Goal: Task Accomplishment & Management: Use online tool/utility

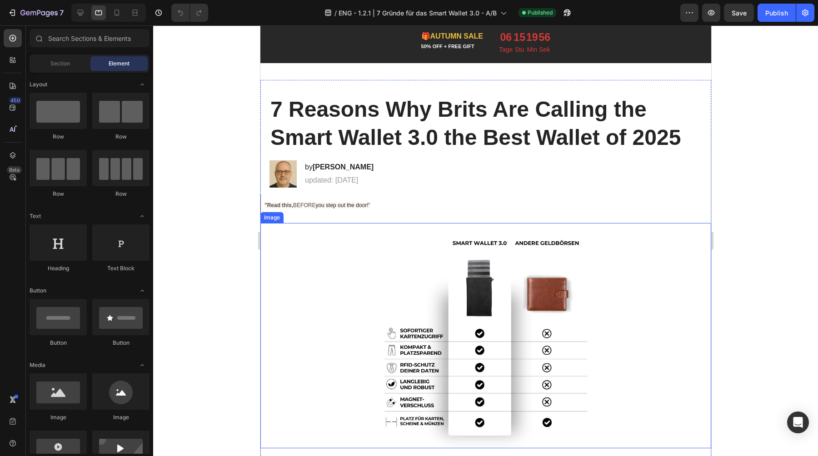
scroll to position [48, 0]
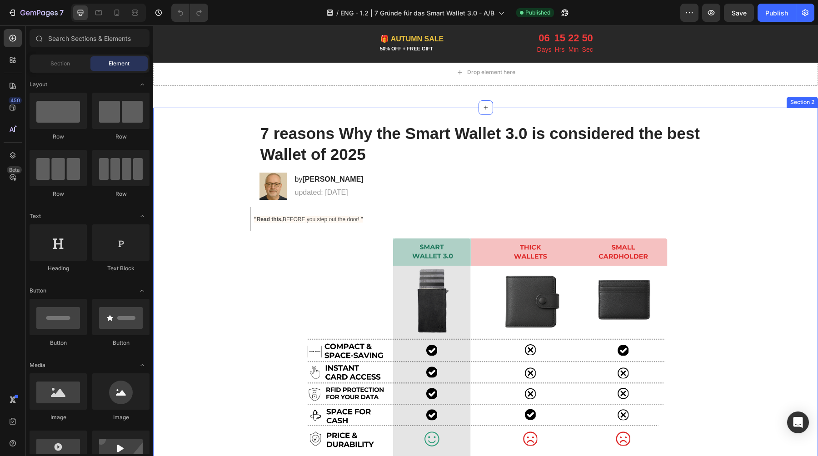
scroll to position [8, 0]
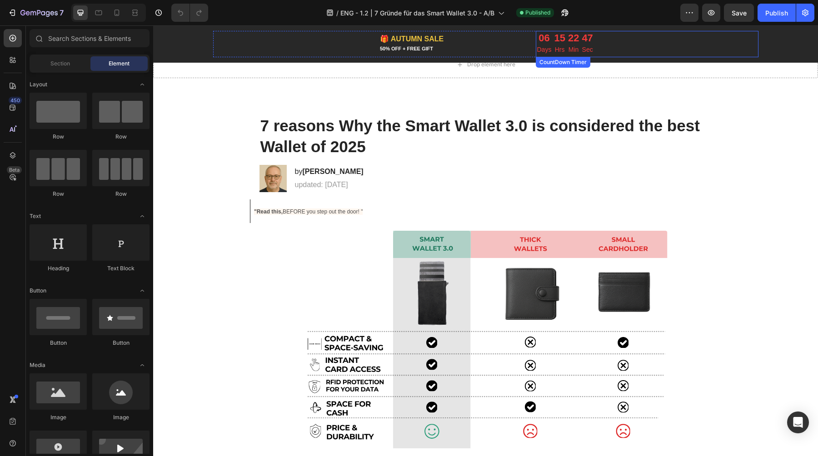
click at [569, 39] on div "22" at bounding box center [573, 38] width 11 height 12
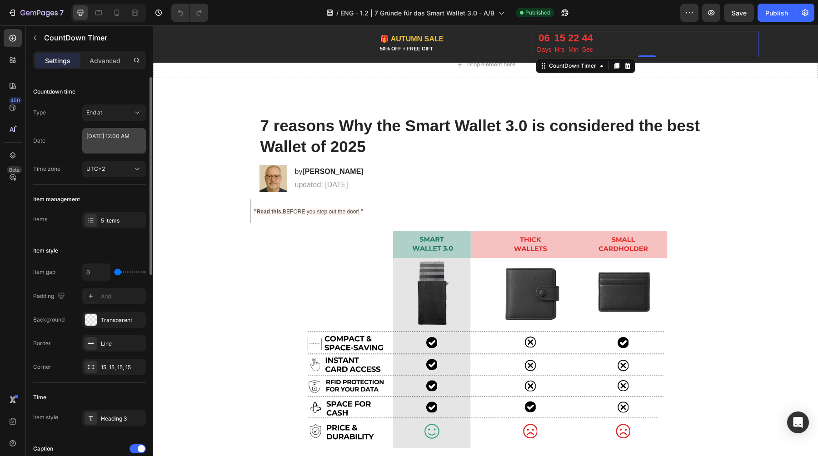
scroll to position [0, 0]
click at [118, 145] on textarea "October 06 2025 12:00 AM" at bounding box center [114, 140] width 64 height 25
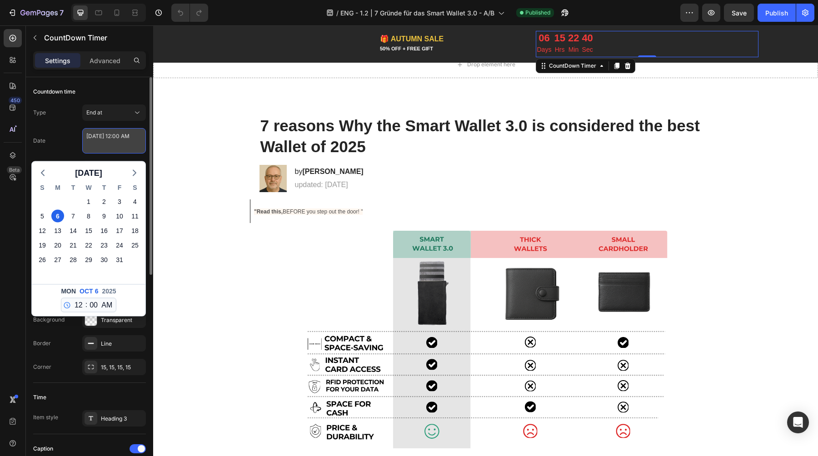
click at [93, 144] on textarea "October 06 2025 12:00 AM" at bounding box center [114, 140] width 64 height 25
type textarea "October 06 2025 12:00 AM"
click at [93, 85] on div "Countdown time" at bounding box center [89, 91] width 113 height 15
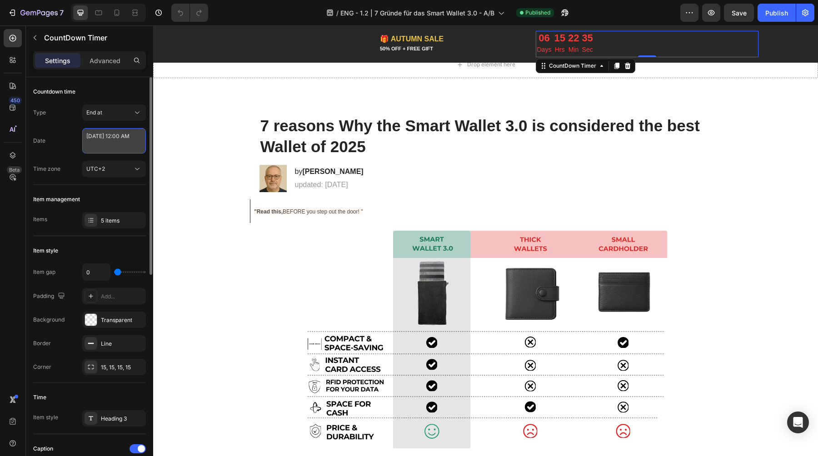
click at [99, 144] on textarea "October 06 2025 12:00 AM" at bounding box center [114, 140] width 64 height 25
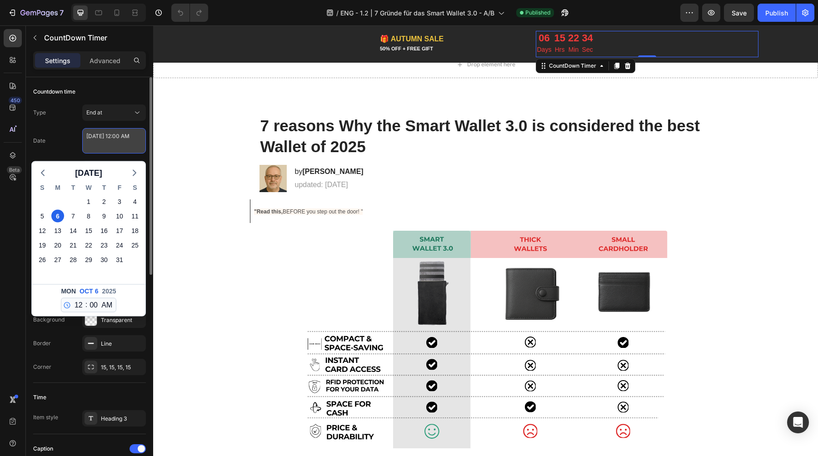
click at [90, 145] on textarea "October 06 2025 12:00 AM" at bounding box center [114, 140] width 64 height 25
type textarea "October 06 2025 12:00 AM"
click at [75, 308] on select "12 1 2 3 4 5 6 7 8 9 10 11" at bounding box center [79, 305] width 12 height 14
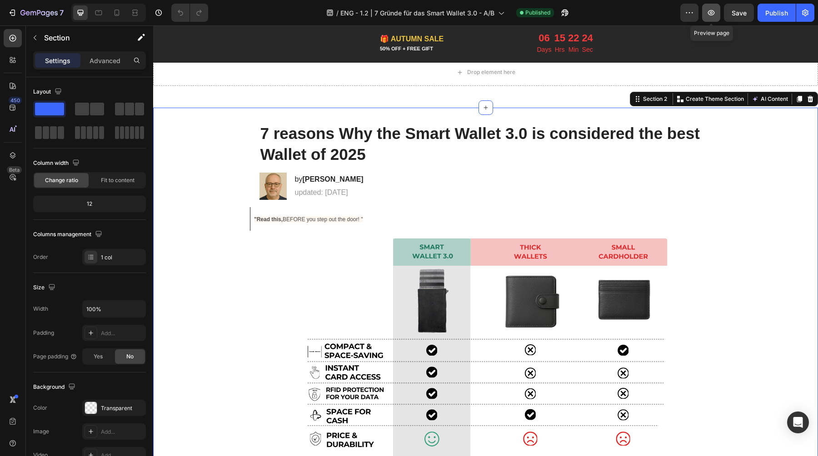
click at [712, 16] on icon "button" at bounding box center [710, 12] width 9 height 9
click at [803, 14] on icon "button" at bounding box center [804, 12] width 9 height 9
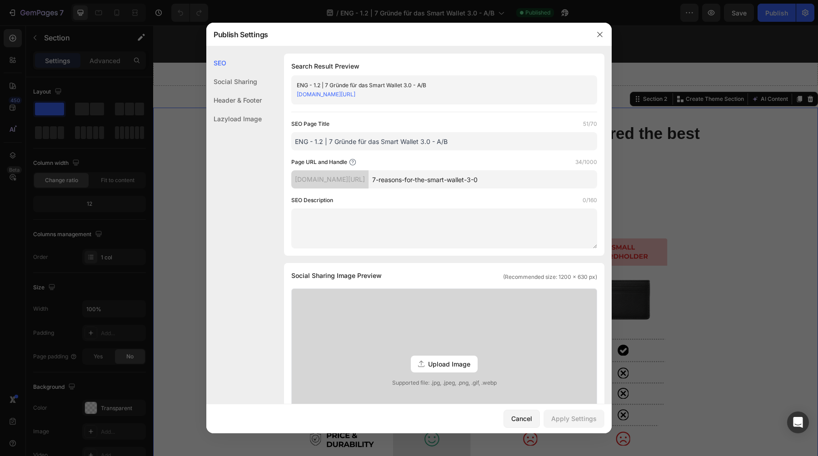
click at [355, 94] on link "eminenter.myshopify.com/pages/7-reasons-for-the-smart-wallet-3-0" at bounding box center [326, 94] width 59 height 7
click at [592, 38] on div at bounding box center [600, 35] width 24 height 24
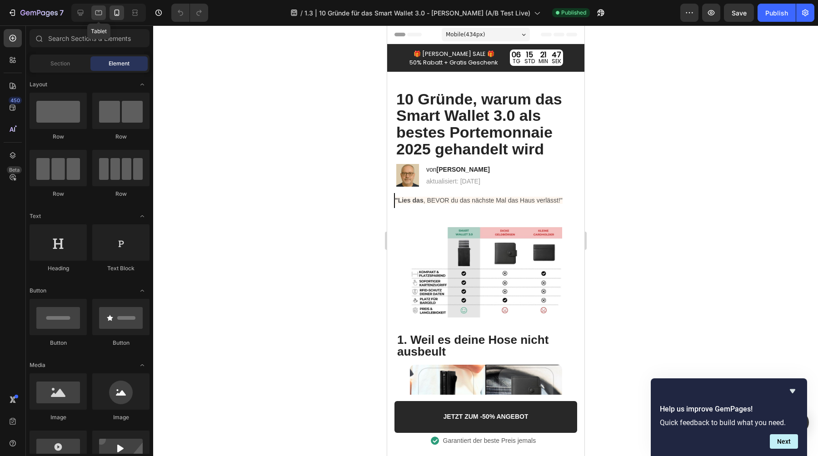
click at [104, 17] on div at bounding box center [98, 12] width 15 height 15
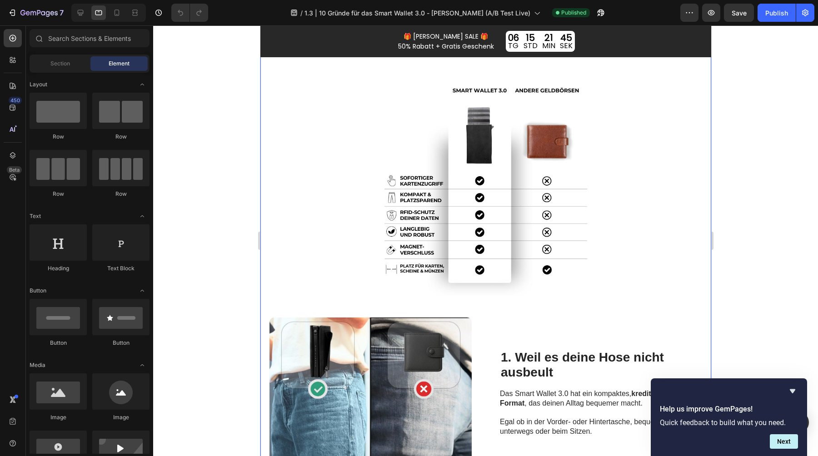
scroll to position [171, 0]
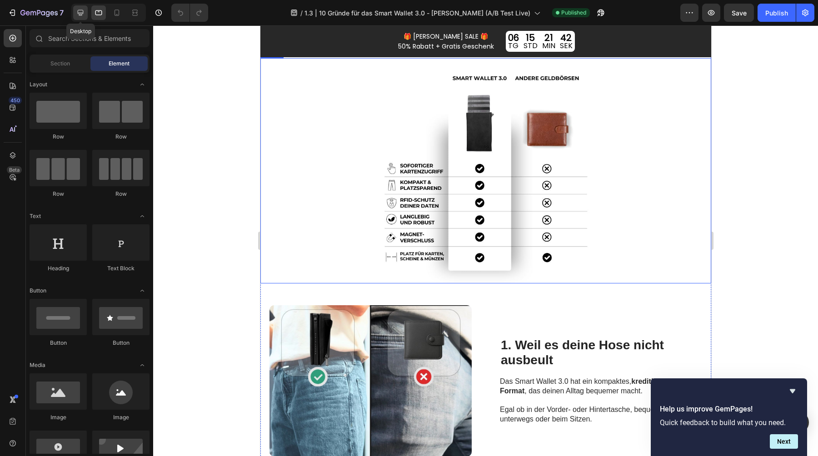
click at [81, 16] on icon at bounding box center [80, 12] width 9 height 9
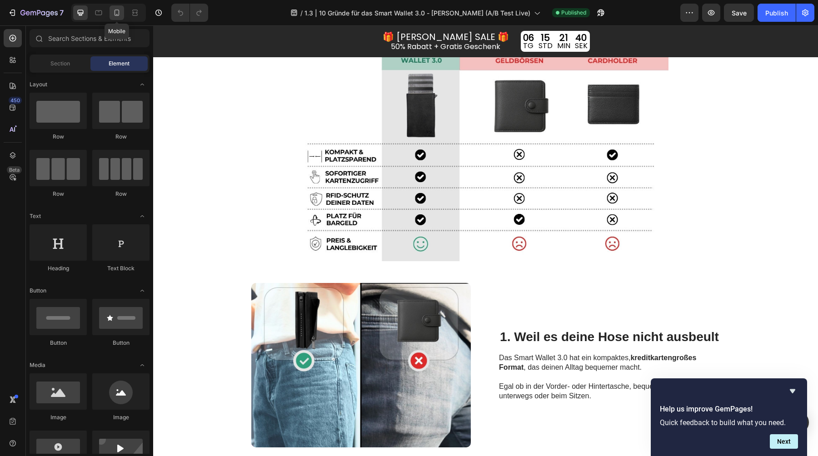
click at [118, 15] on icon at bounding box center [116, 13] width 5 height 6
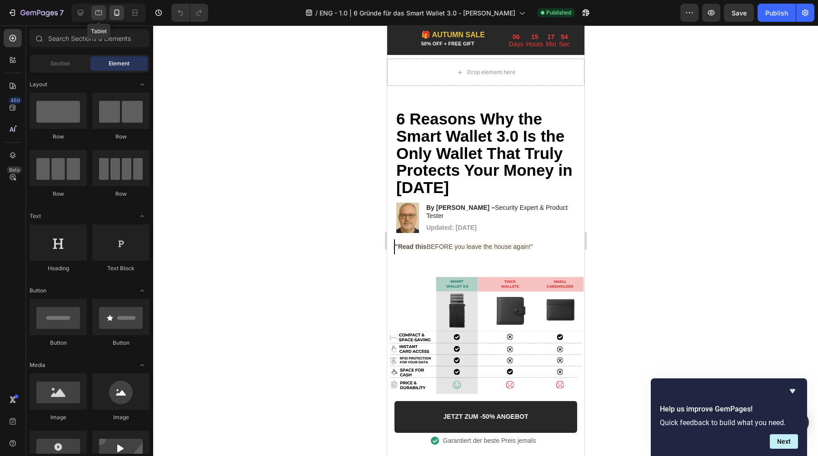
click at [104, 9] on div at bounding box center [98, 12] width 15 height 15
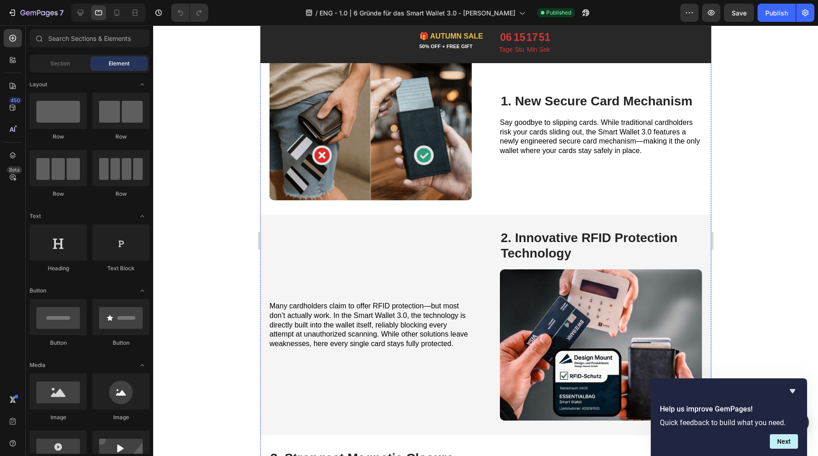
scroll to position [360, 0]
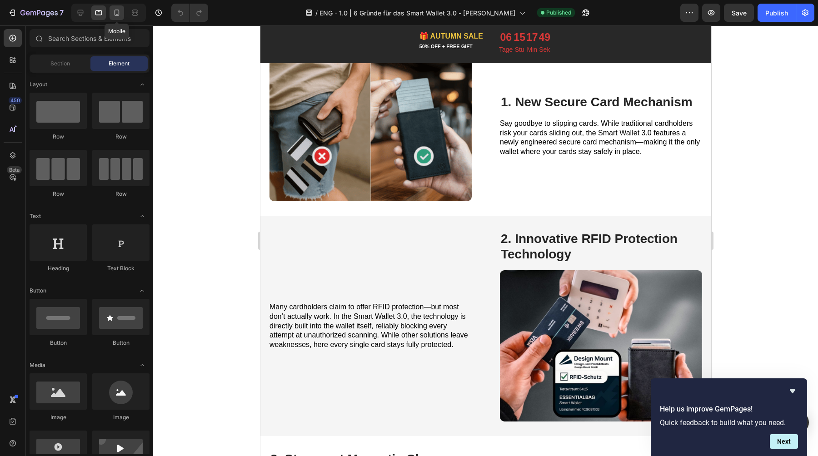
click at [122, 15] on div at bounding box center [116, 12] width 15 height 15
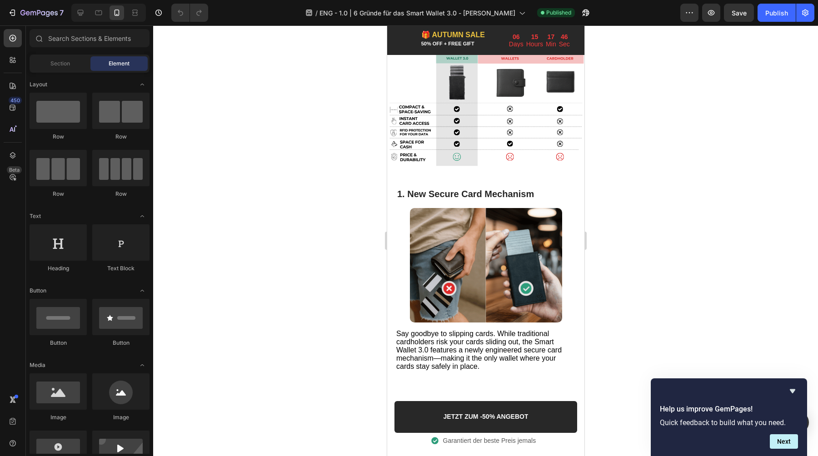
scroll to position [242, 0]
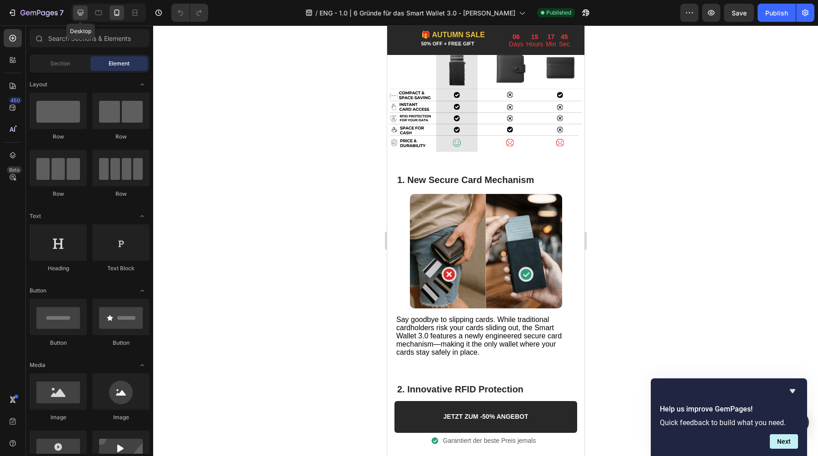
click at [79, 13] on icon at bounding box center [80, 12] width 9 height 9
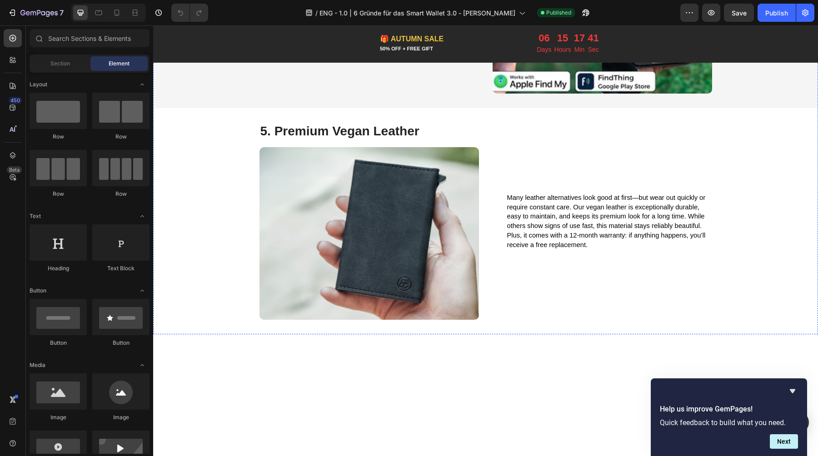
scroll to position [1251, 0]
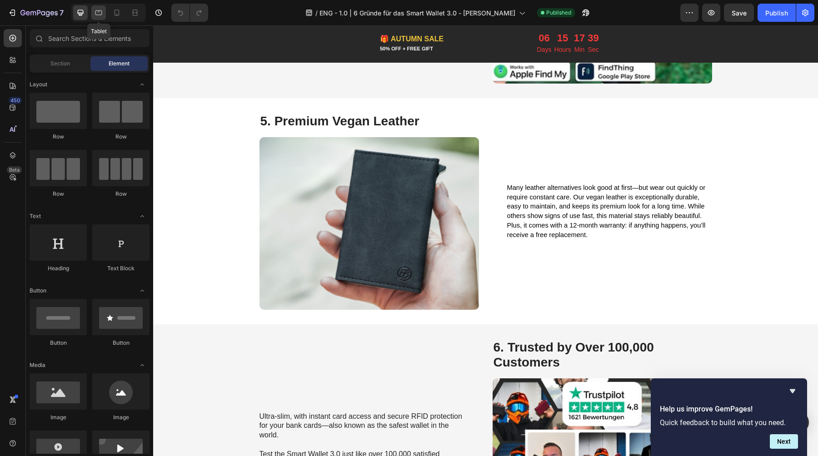
click at [97, 13] on icon at bounding box center [98, 12] width 9 height 9
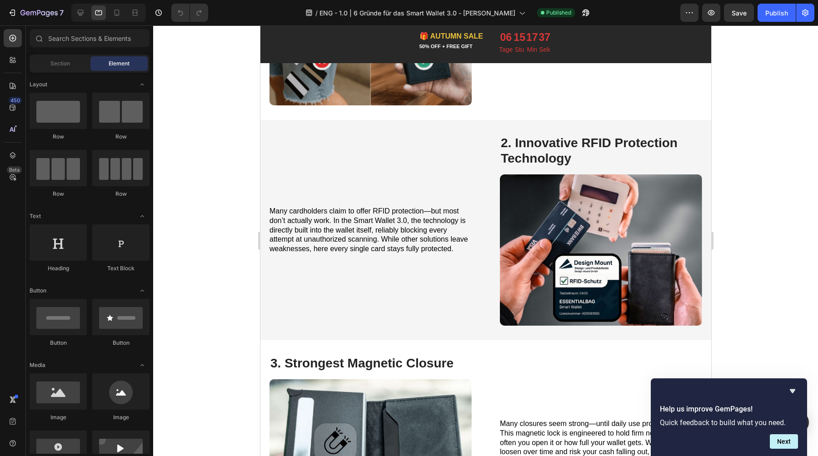
scroll to position [452, 0]
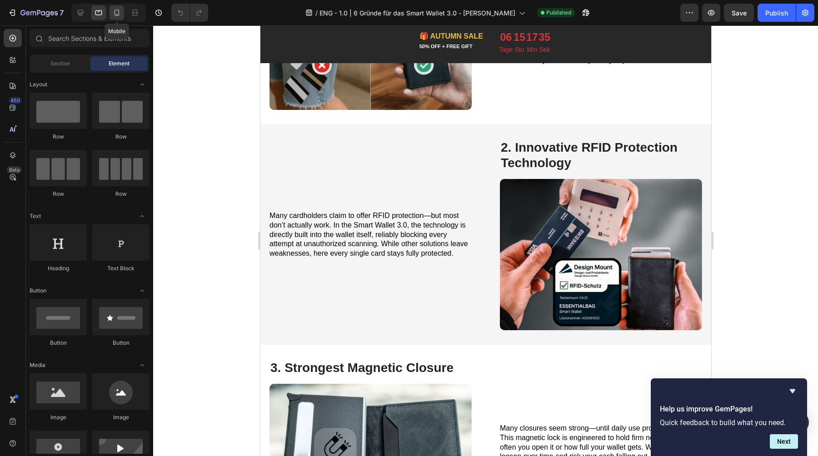
click at [119, 12] on icon at bounding box center [116, 12] width 9 height 9
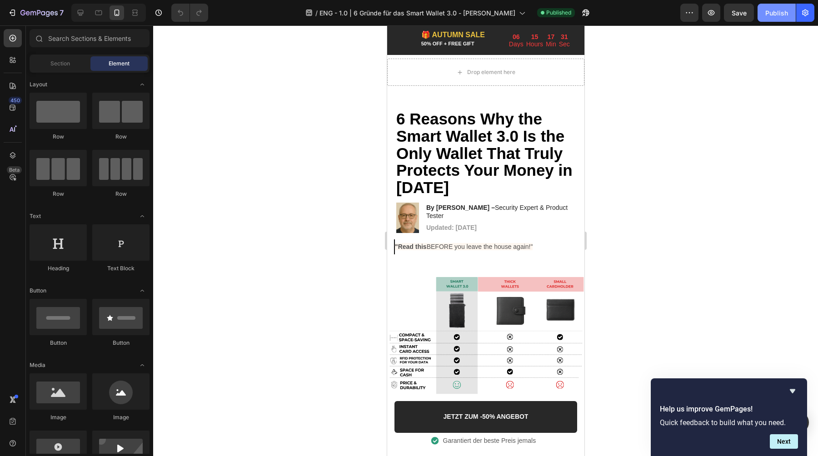
click at [778, 15] on div "Publish" at bounding box center [776, 13] width 23 height 10
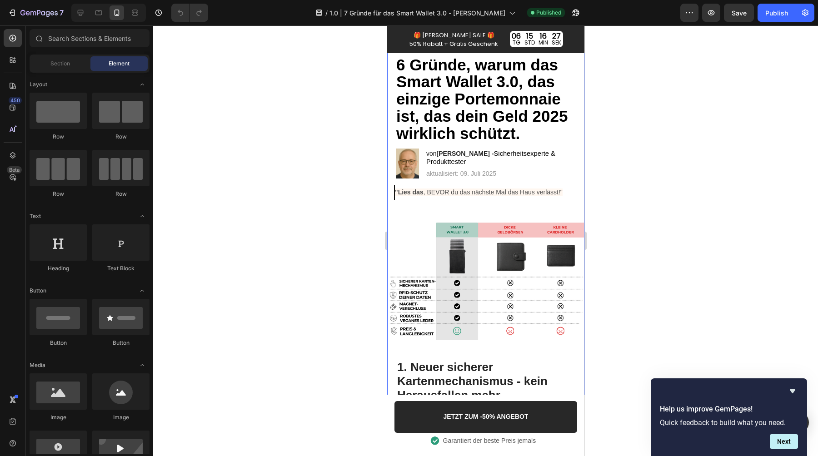
scroll to position [79, 0]
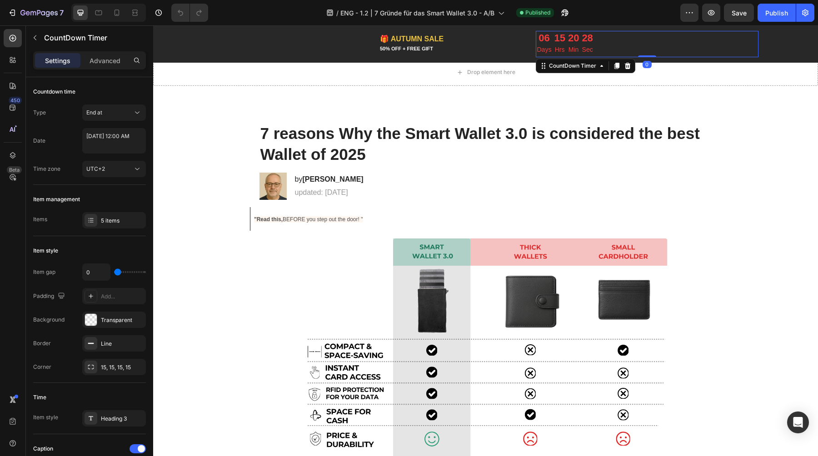
click at [583, 38] on div "28" at bounding box center [586, 38] width 11 height 12
click at [98, 12] on icon at bounding box center [98, 12] width 9 height 9
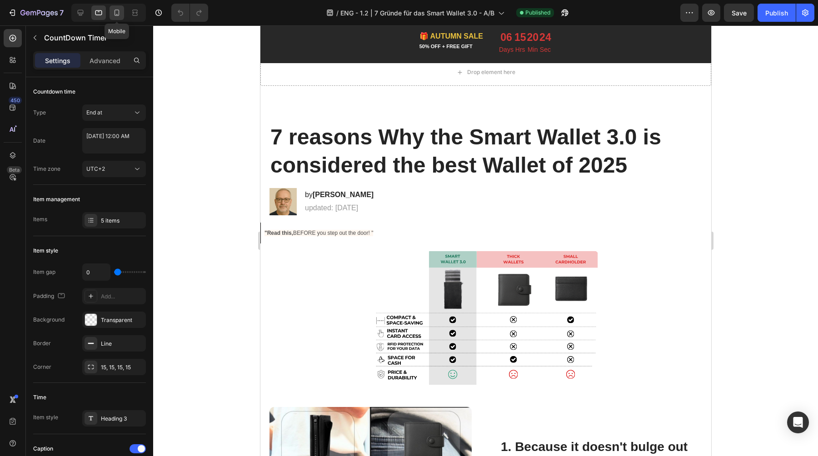
click at [119, 15] on icon at bounding box center [116, 13] width 5 height 6
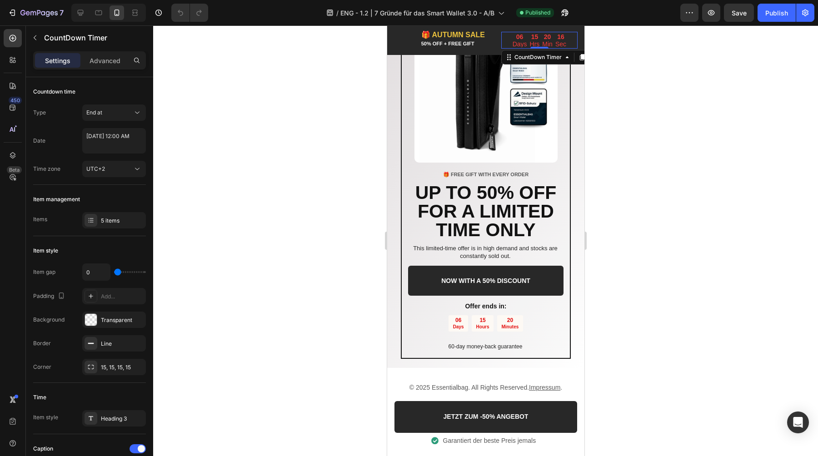
scroll to position [2102, 0]
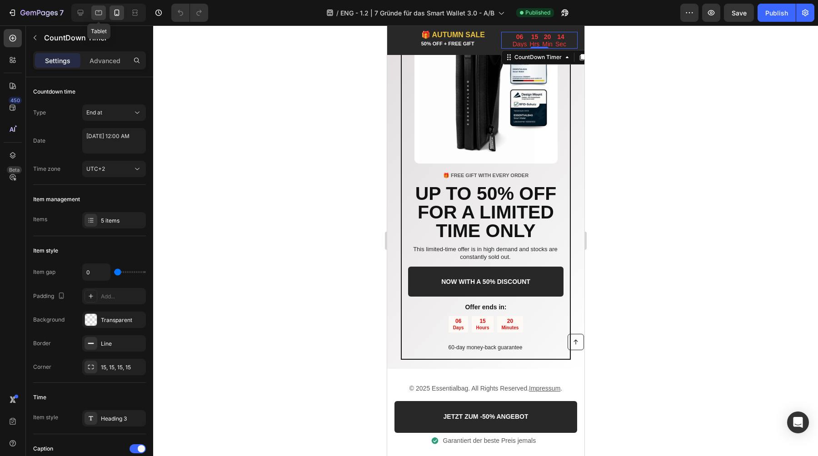
click at [99, 8] on icon at bounding box center [98, 12] width 9 height 9
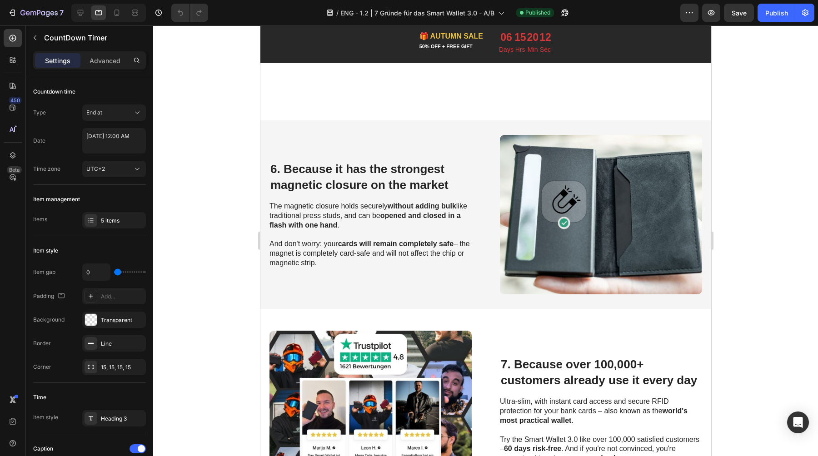
scroll to position [1496, 0]
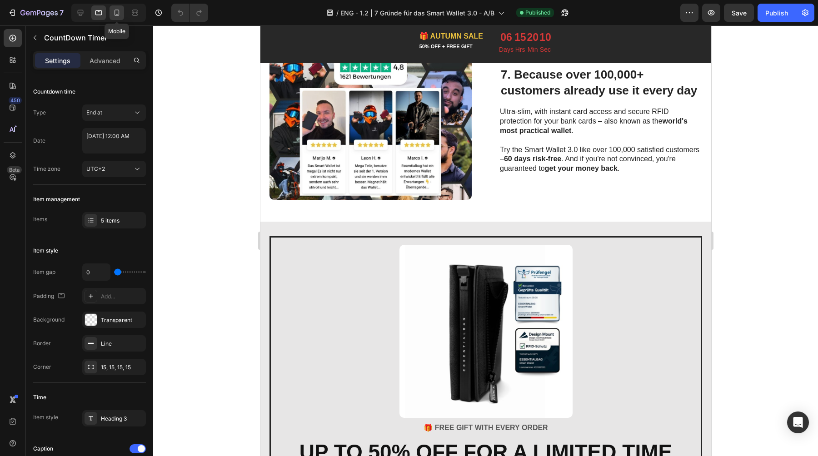
click at [115, 9] on icon at bounding box center [116, 12] width 9 height 9
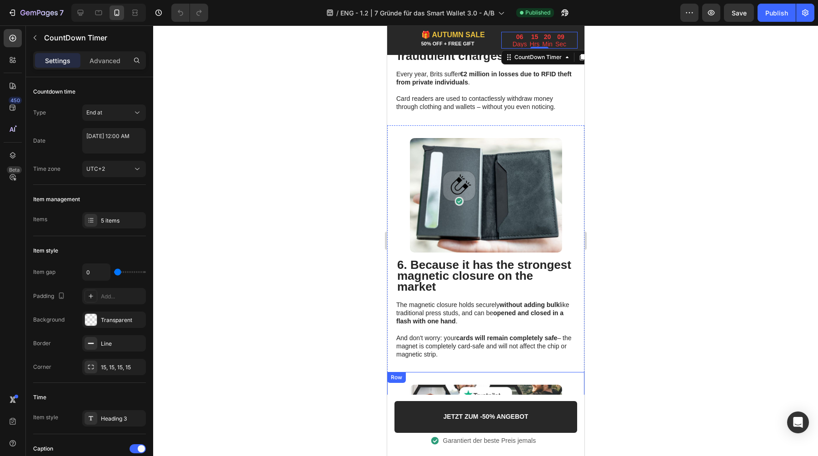
scroll to position [1020, 0]
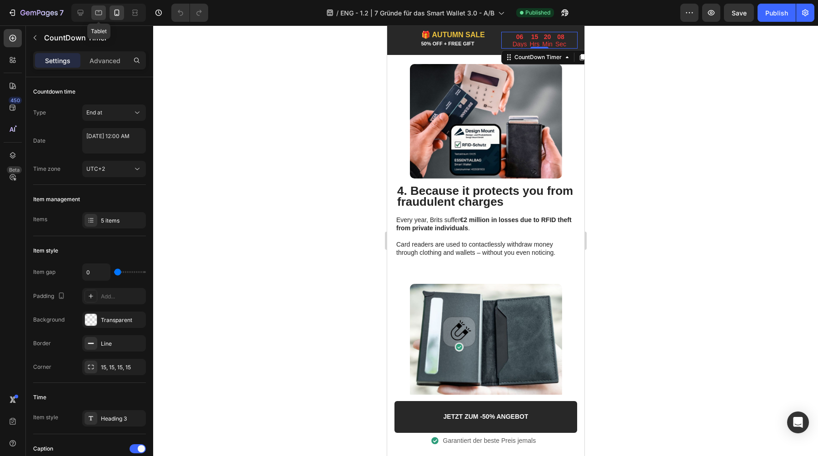
click at [102, 13] on icon at bounding box center [98, 12] width 7 height 5
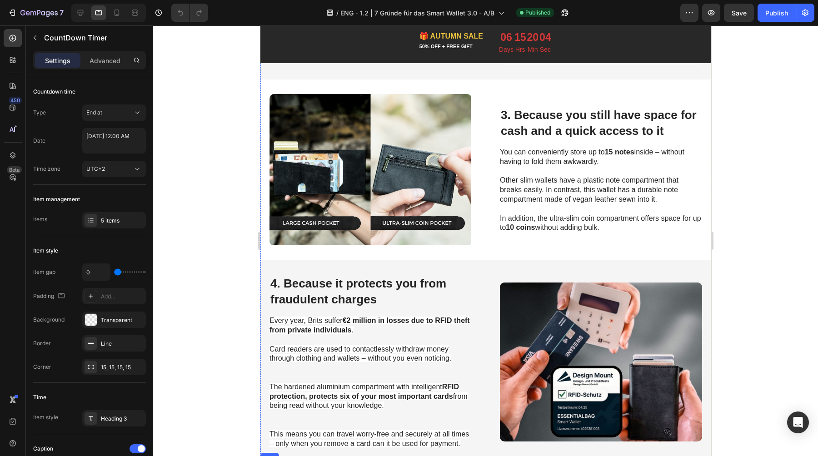
scroll to position [668, 0]
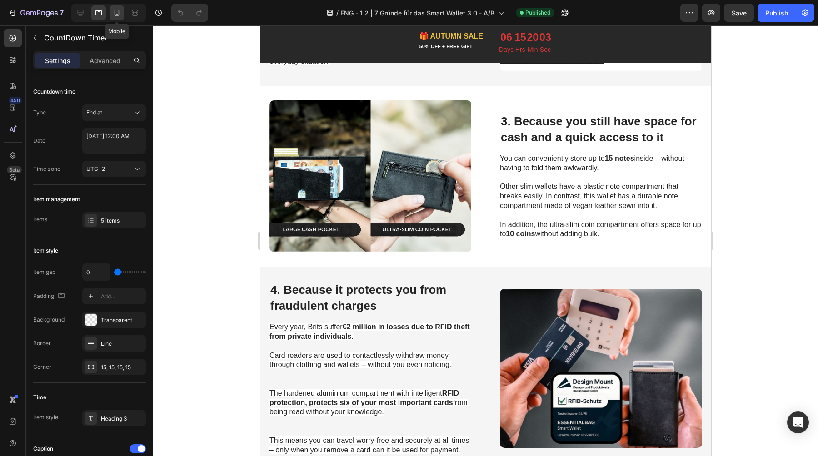
click at [116, 13] on icon at bounding box center [116, 12] width 9 height 9
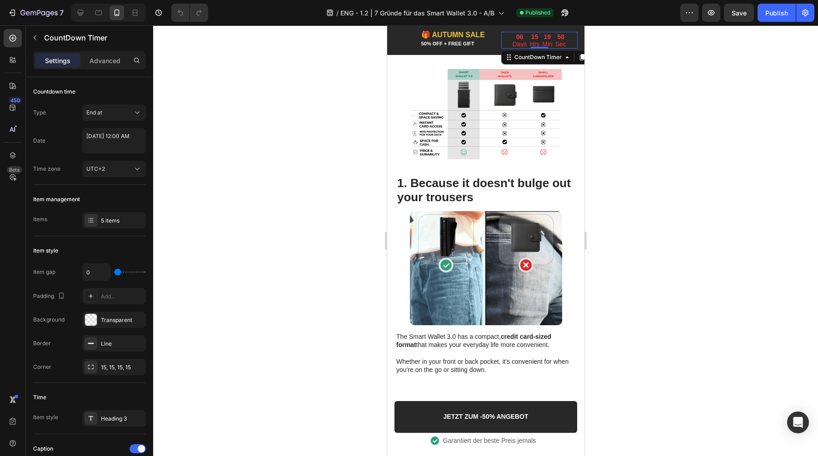
scroll to position [17, 0]
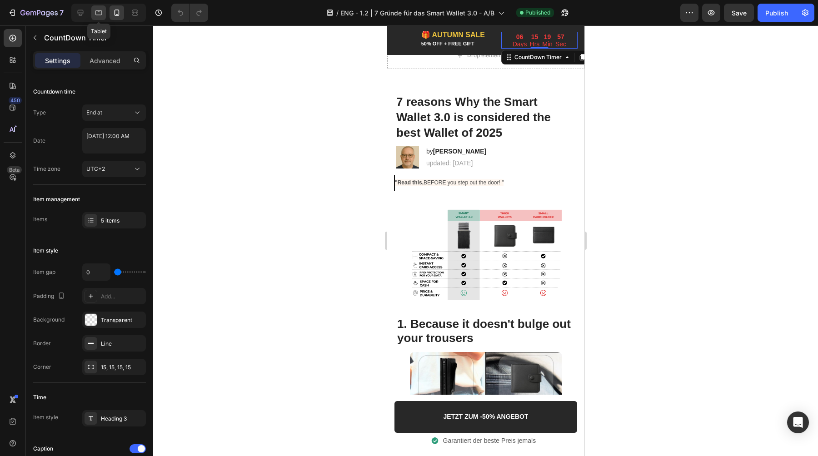
click at [91, 10] on div at bounding box center [98, 12] width 15 height 15
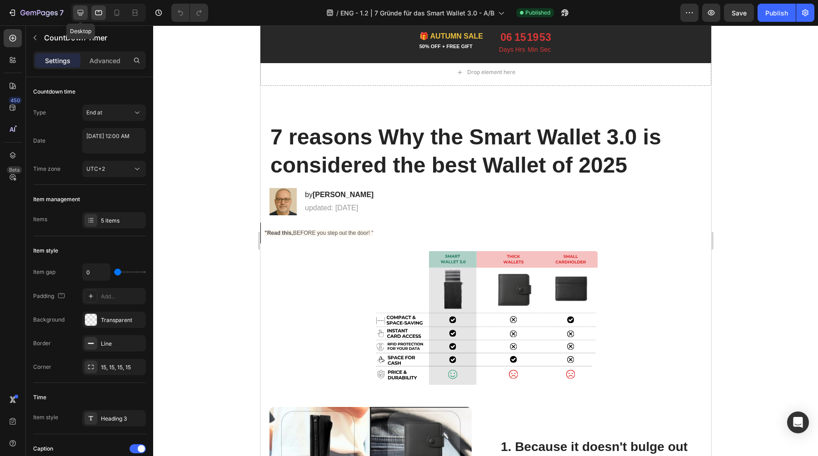
click at [77, 10] on icon at bounding box center [80, 12] width 9 height 9
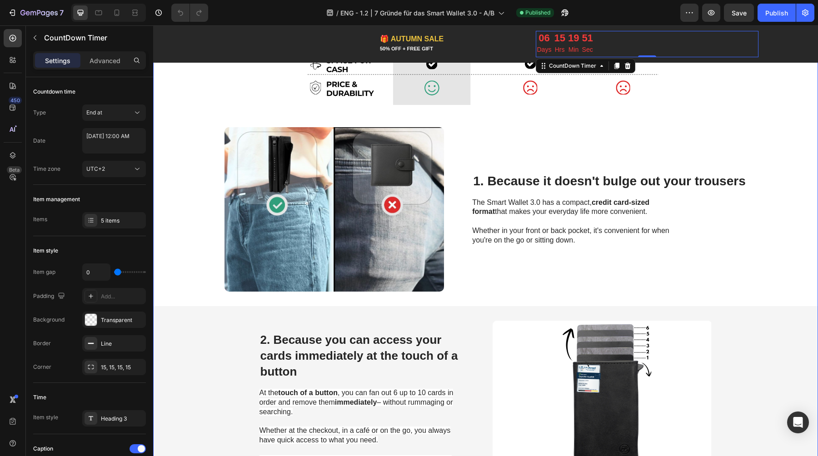
scroll to position [377, 0]
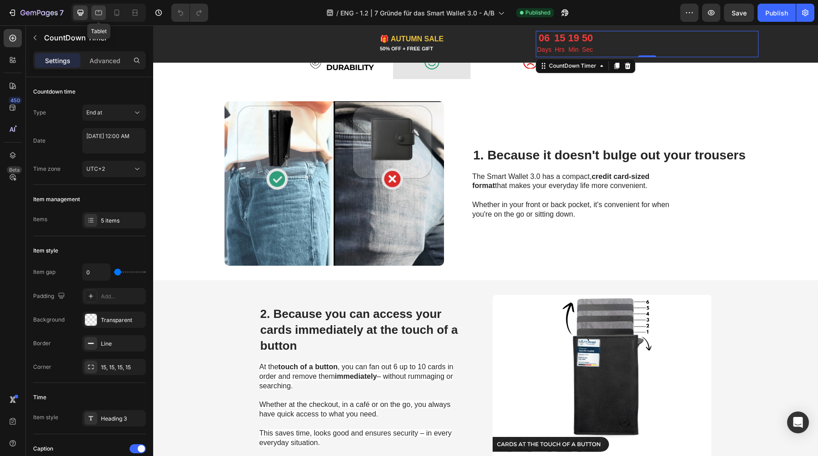
click at [93, 14] on div at bounding box center [98, 12] width 15 height 15
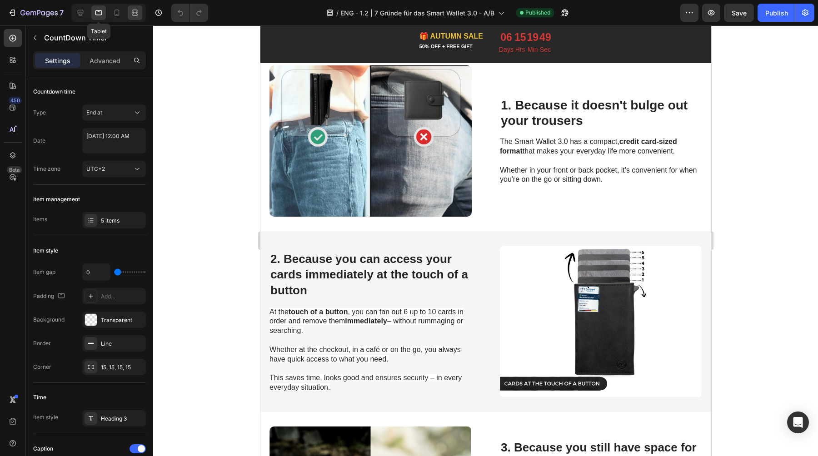
scroll to position [341, 0]
click at [120, 14] on icon at bounding box center [116, 12] width 9 height 9
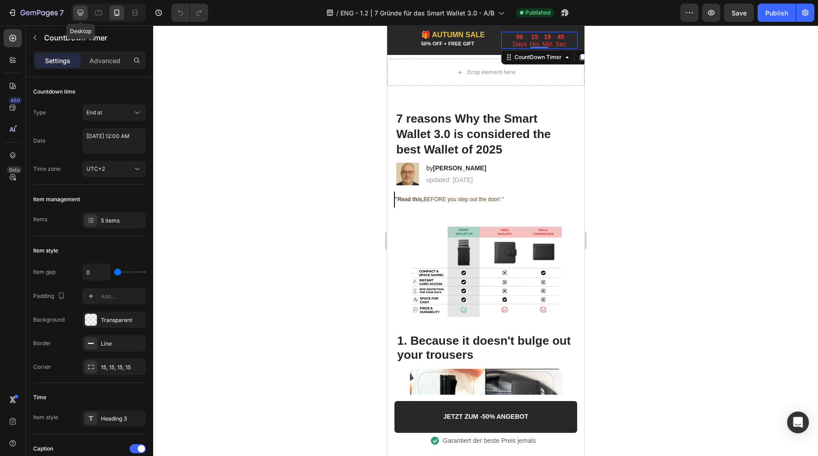
drag, startPoint x: 77, startPoint y: 13, endPoint x: 183, endPoint y: 104, distance: 138.9
click at [78, 13] on icon at bounding box center [81, 13] width 6 height 6
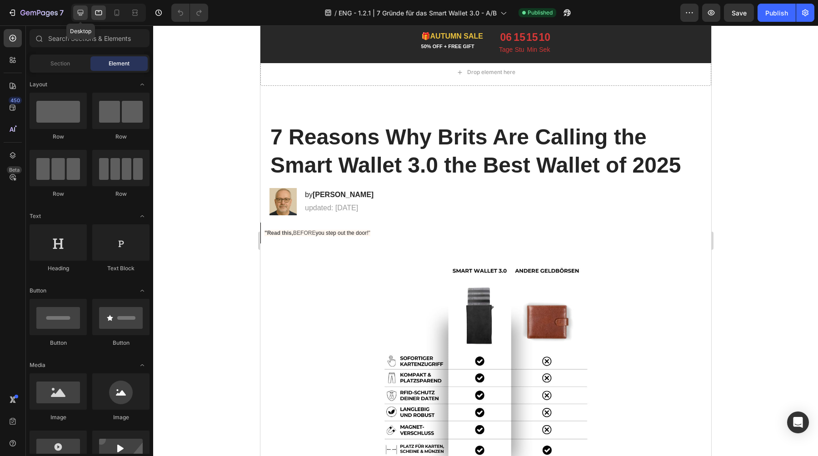
click at [81, 10] on icon at bounding box center [81, 13] width 6 height 6
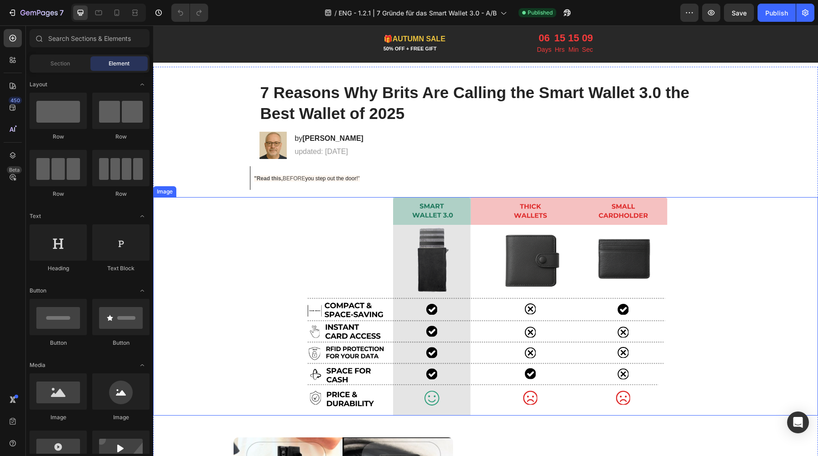
scroll to position [41, 0]
click at [382, 335] on img at bounding box center [486, 306] width 366 height 218
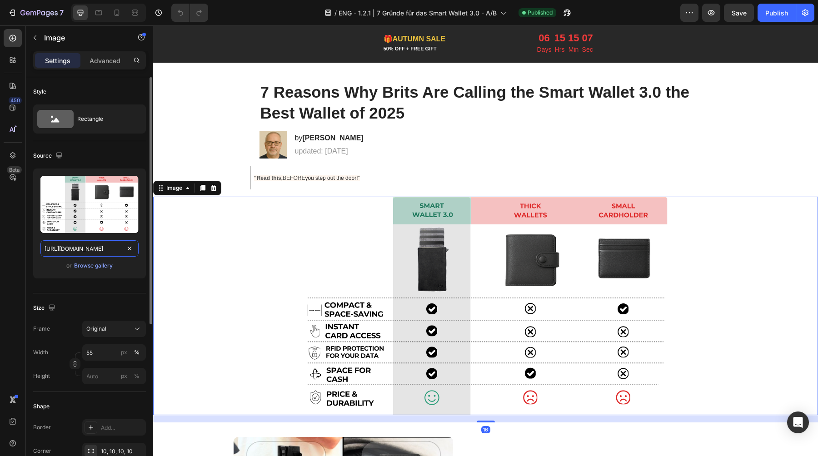
click at [88, 248] on input "https://cdn.shopify.com/s/files/1/0461/7466/6912/files/gempages_516569286068667…" at bounding box center [89, 248] width 98 height 16
click at [104, 12] on div at bounding box center [98, 12] width 15 height 15
type input "https://cdn.shopify.com/s/files/1/0461/7466/6912/files/gempages_516569286068667…"
type input "50"
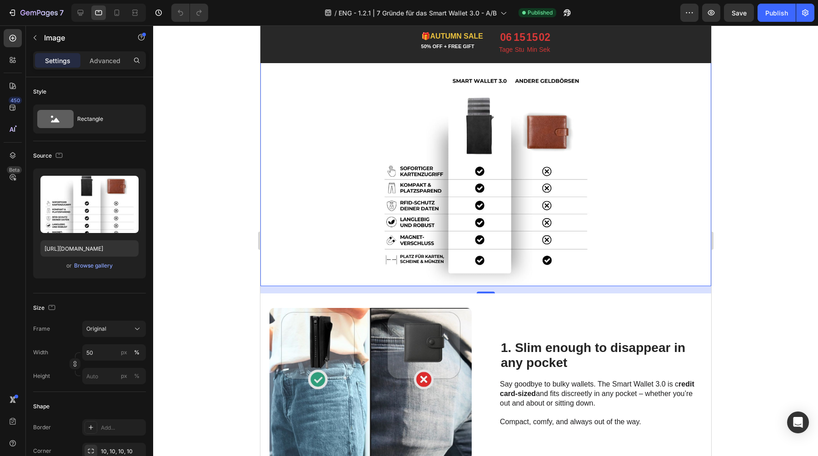
scroll to position [194, 0]
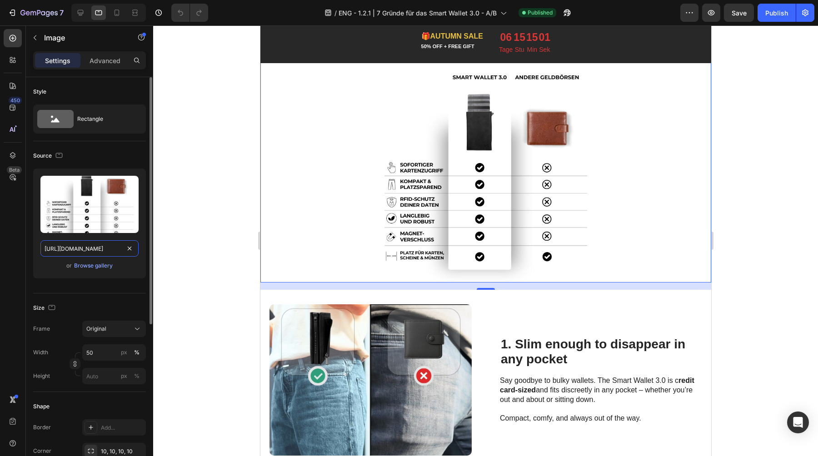
click at [77, 249] on input "https://cdn.shopify.com/s/files/1/0461/7466/6912/files/gempages_516569286068667…" at bounding box center [89, 248] width 98 height 16
paste input "cf12b297-0076-41d4-a41d-3f015a833789.sv"
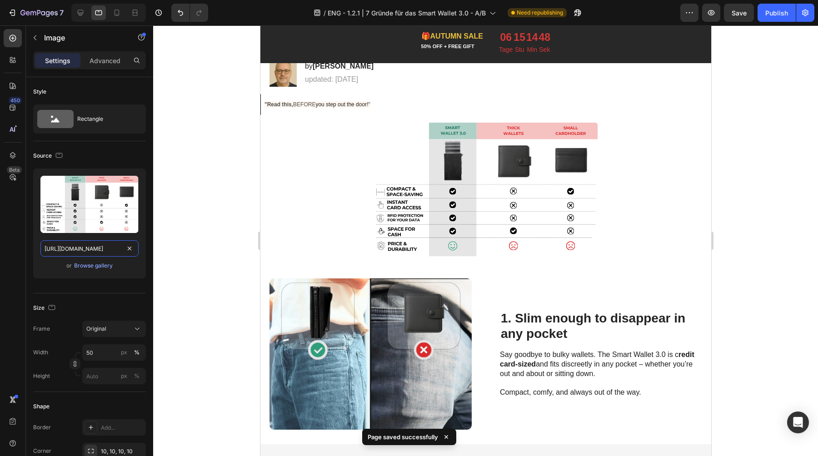
scroll to position [30, 0]
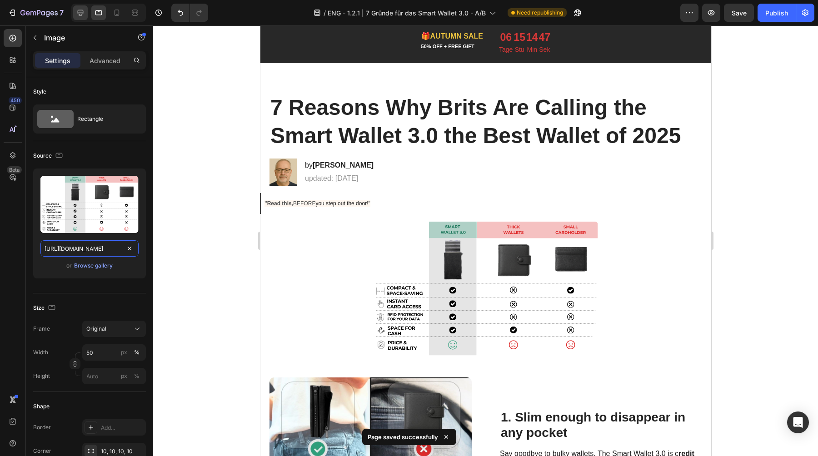
type input "https://cdn.shopify.com/s/files/1/0461/7466/6912/files/gempages_516569286068667…"
click at [81, 13] on icon at bounding box center [81, 13] width 6 height 6
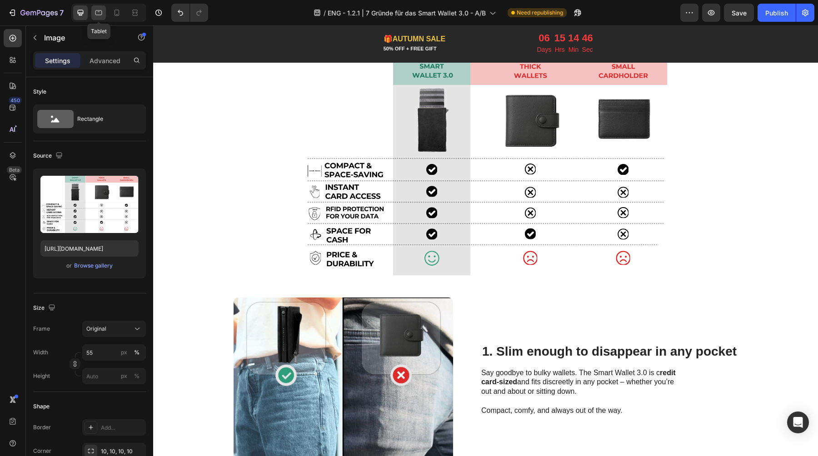
click at [95, 14] on icon at bounding box center [98, 12] width 7 height 5
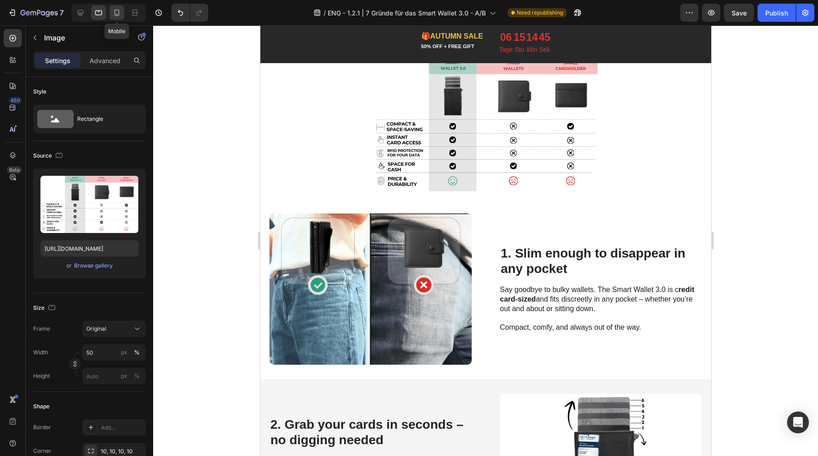
click at [114, 12] on icon at bounding box center [116, 13] width 5 height 6
type input "335"
type input "251"
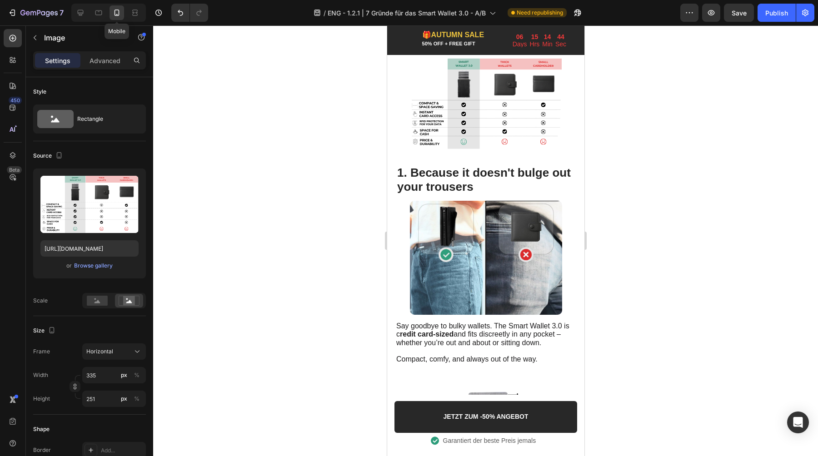
scroll to position [157, 0]
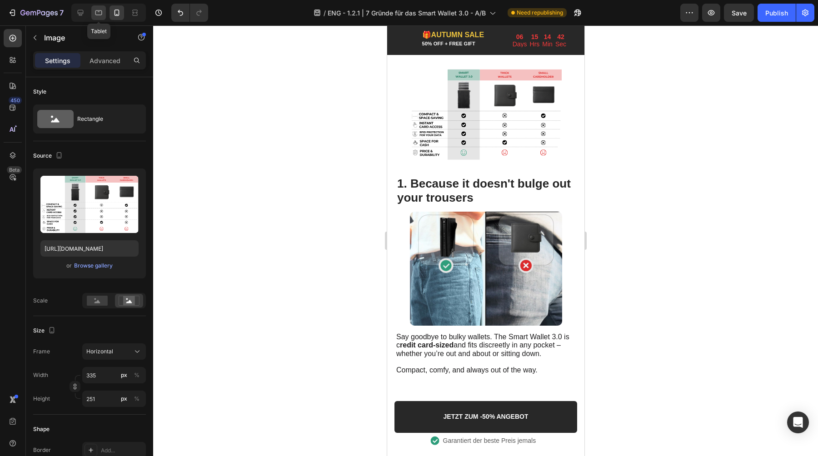
click at [97, 14] on icon at bounding box center [98, 12] width 9 height 9
type input "50"
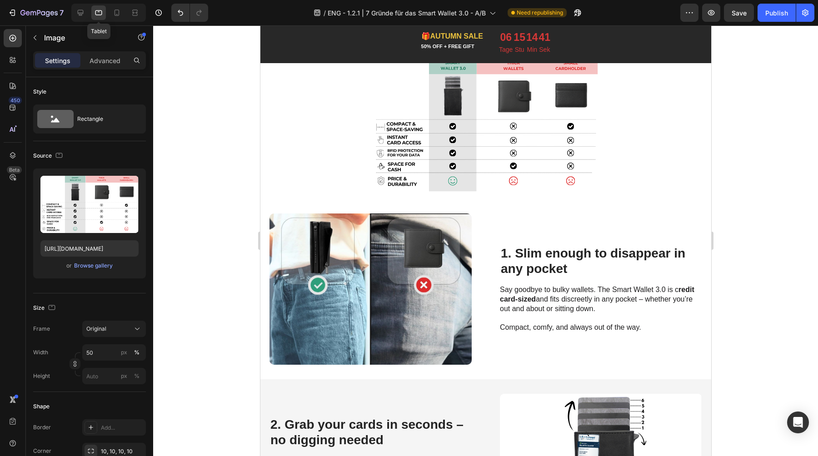
scroll to position [194, 0]
click at [79, 15] on icon at bounding box center [80, 12] width 9 height 9
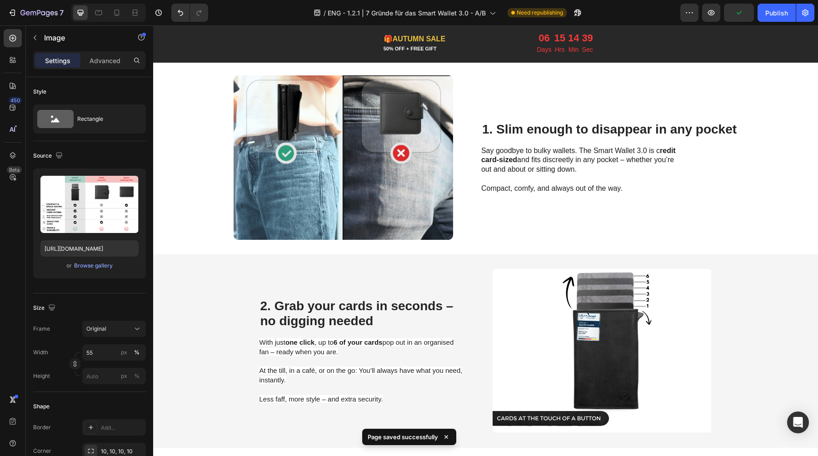
scroll to position [424, 0]
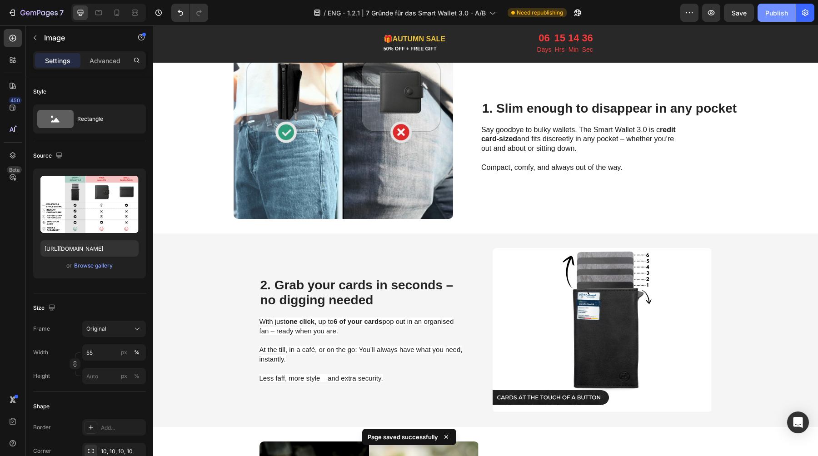
click at [775, 12] on div "Publish" at bounding box center [776, 13] width 23 height 10
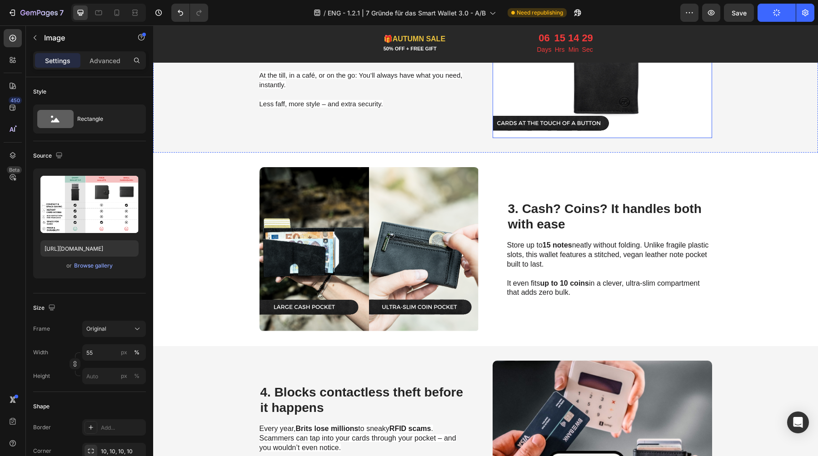
scroll to position [700, 0]
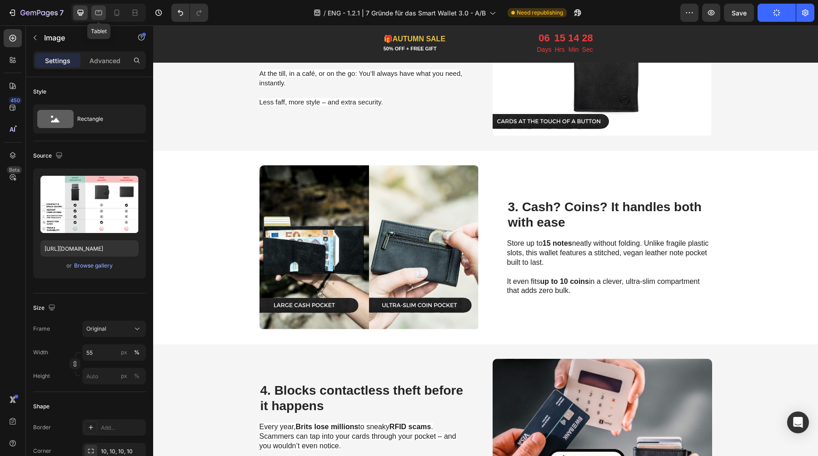
click at [99, 9] on icon at bounding box center [98, 12] width 9 height 9
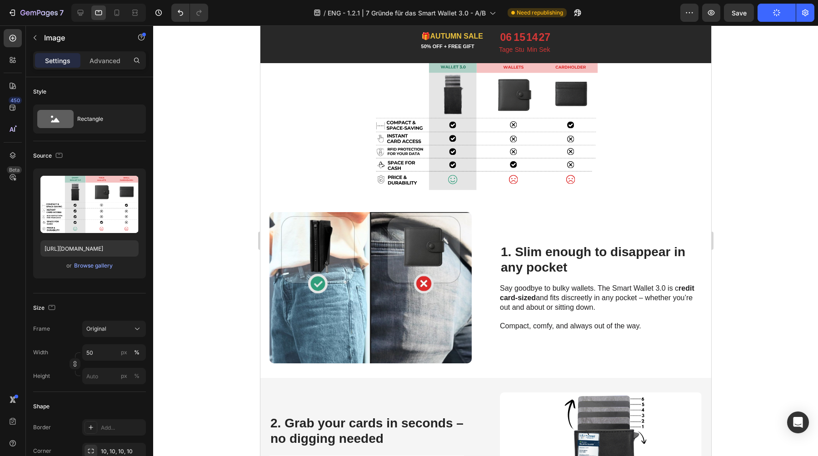
scroll to position [194, 0]
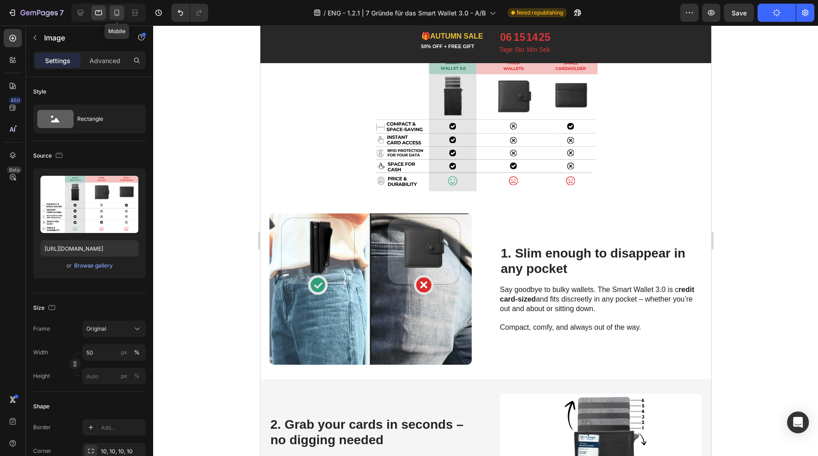
click at [113, 12] on icon at bounding box center [116, 12] width 9 height 9
type input "335"
type input "251"
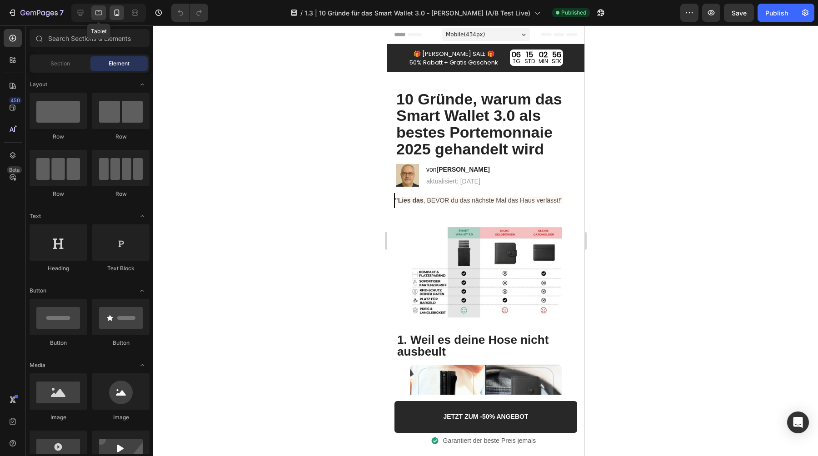
click at [96, 9] on icon at bounding box center [98, 12] width 9 height 9
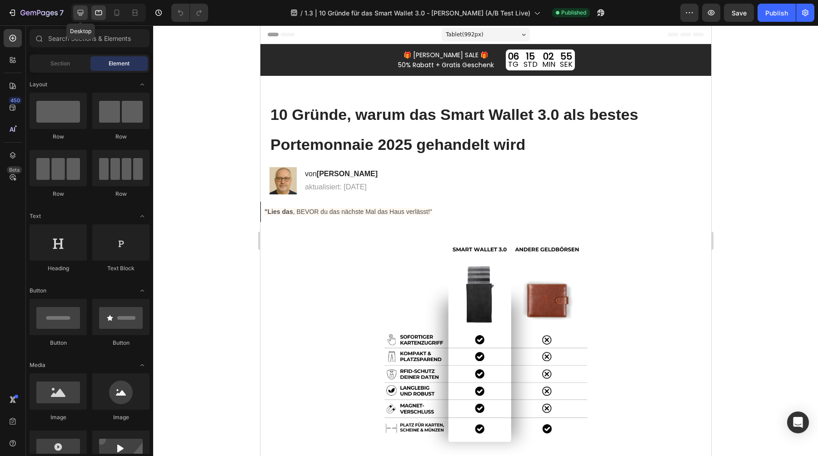
click at [78, 12] on icon at bounding box center [80, 12] width 9 height 9
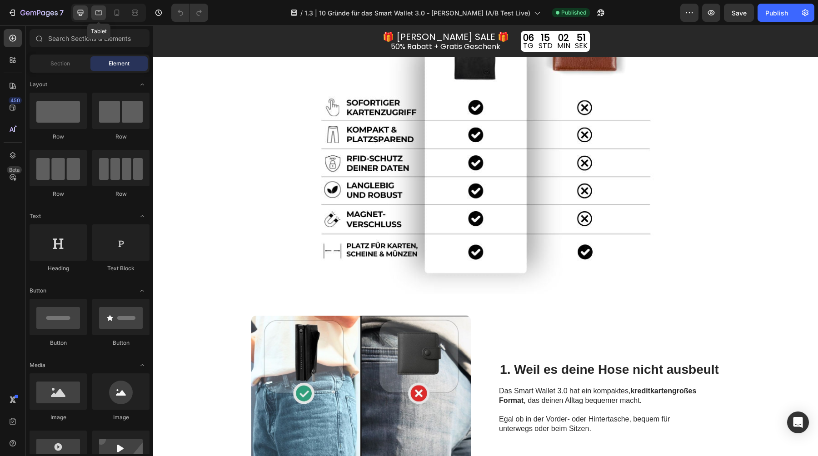
scroll to position [285, 0]
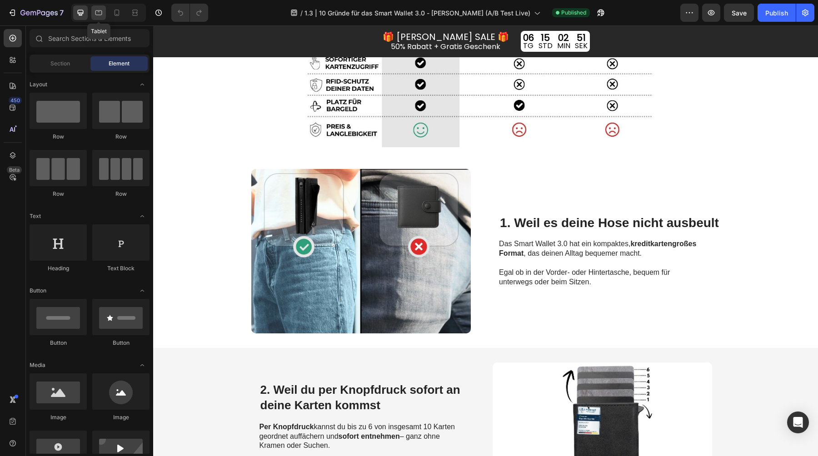
click at [100, 11] on icon at bounding box center [98, 12] width 9 height 9
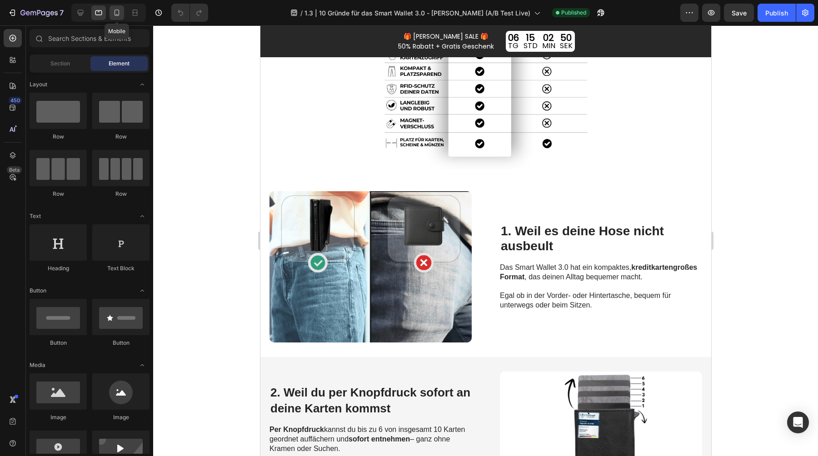
click at [114, 12] on icon at bounding box center [116, 13] width 5 height 6
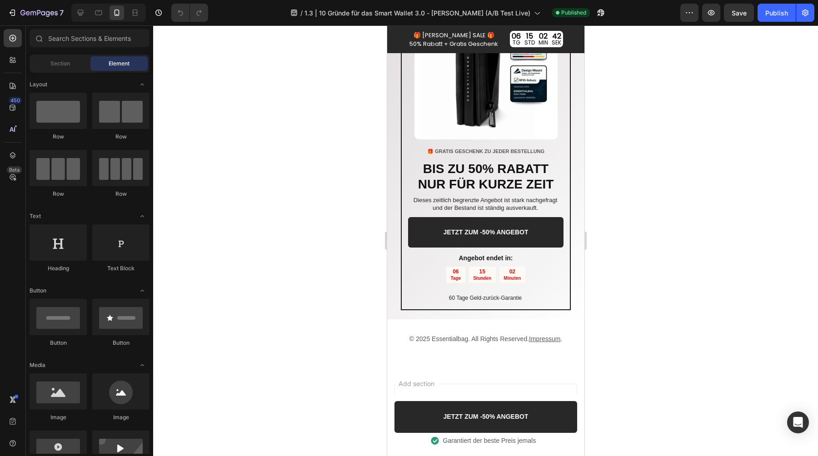
scroll to position [2929, 0]
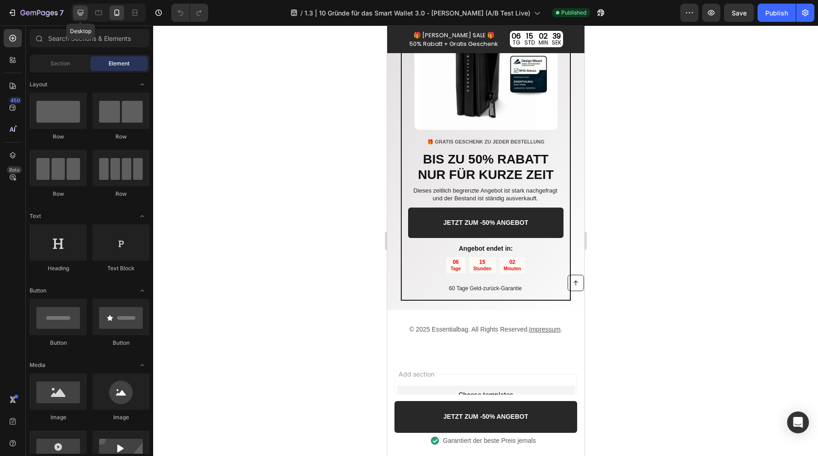
click at [86, 14] on div at bounding box center [80, 12] width 15 height 15
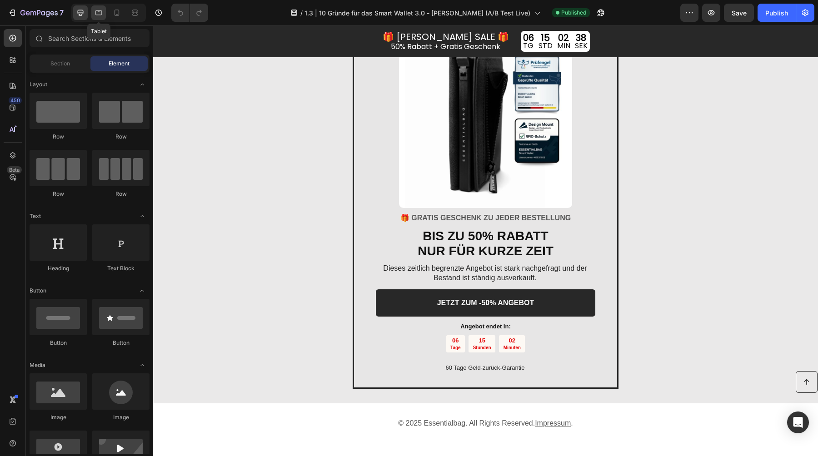
click at [94, 14] on icon at bounding box center [98, 12] width 9 height 9
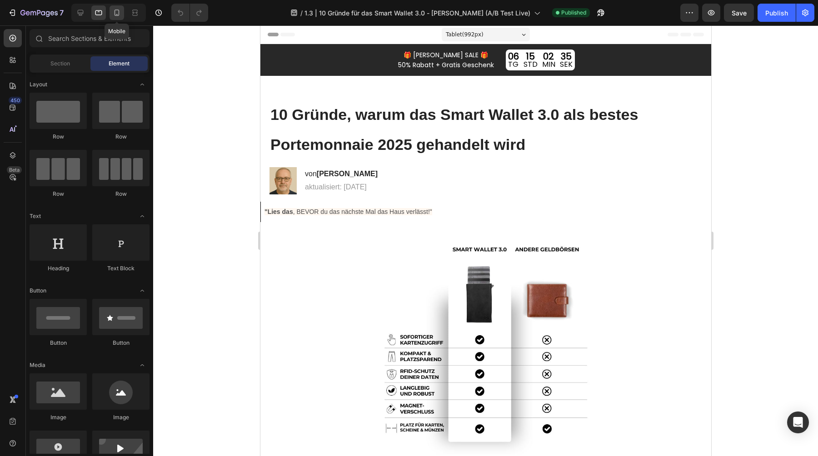
click at [120, 14] on icon at bounding box center [116, 12] width 9 height 9
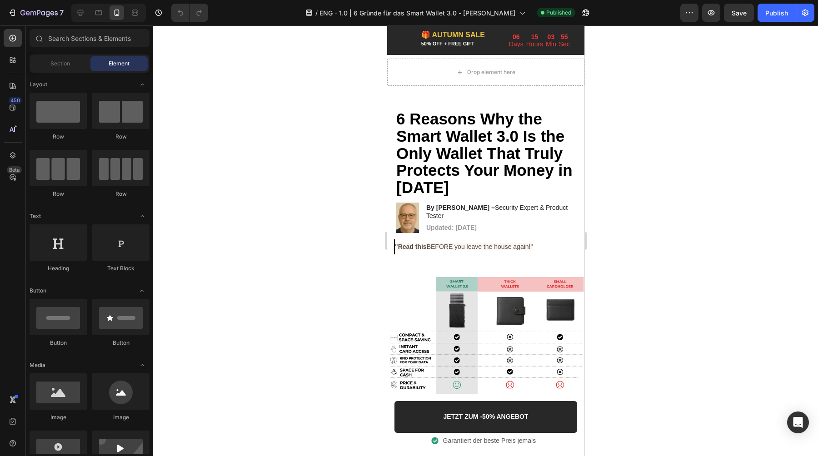
click at [71, 9] on div at bounding box center [107, 13] width 78 height 18
click at [76, 12] on icon at bounding box center [80, 12] width 9 height 9
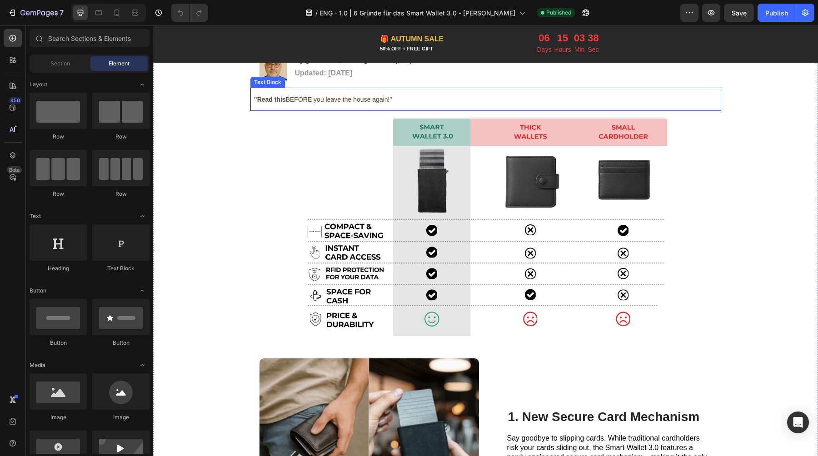
scroll to position [121, 0]
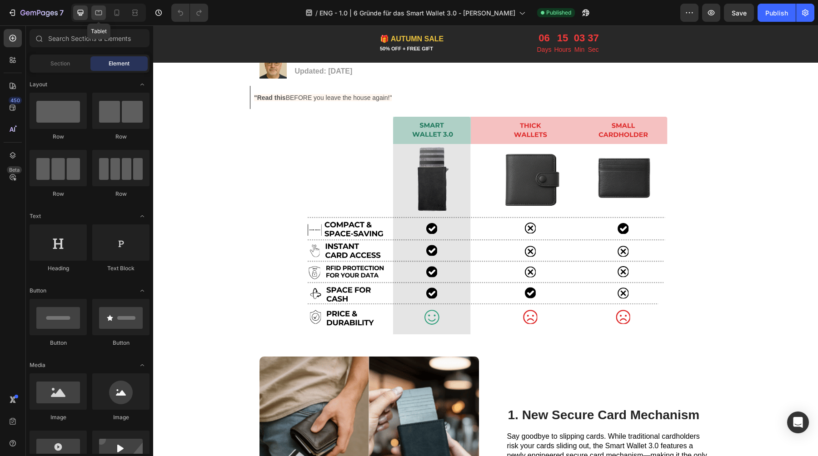
click at [100, 18] on div at bounding box center [98, 12] width 15 height 15
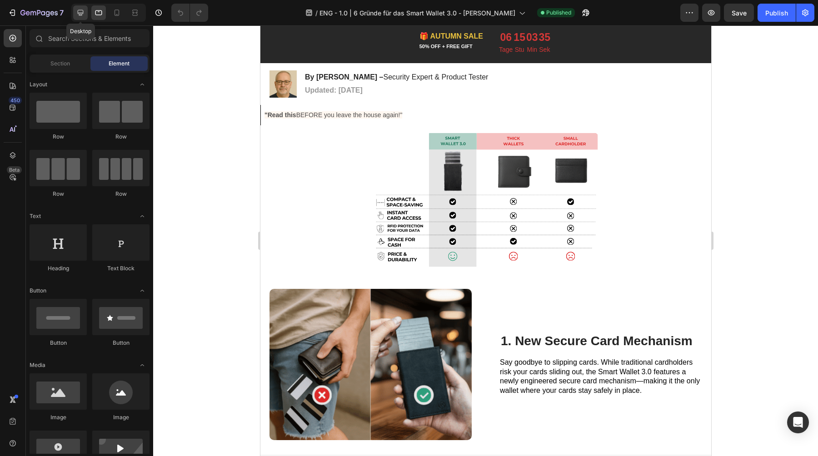
click at [76, 10] on icon at bounding box center [80, 12] width 9 height 9
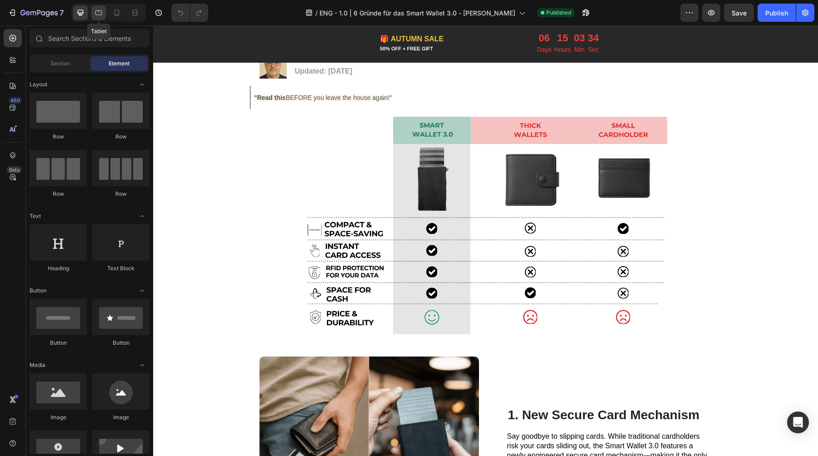
click at [99, 10] on icon at bounding box center [98, 12] width 9 height 9
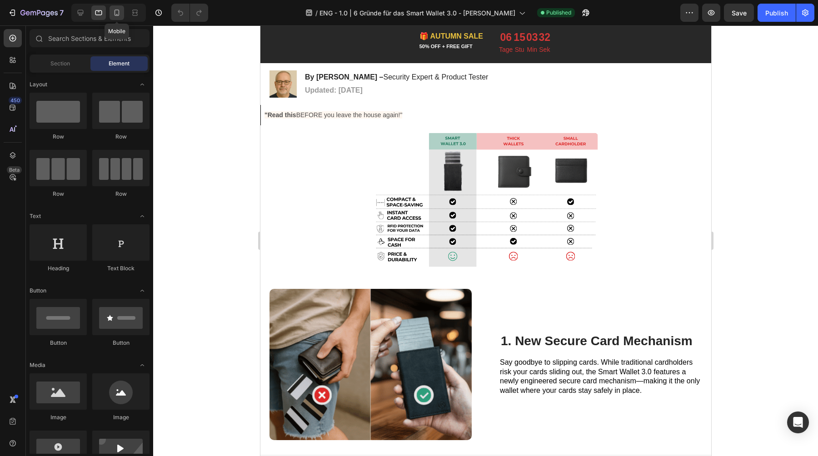
click at [120, 12] on icon at bounding box center [116, 12] width 9 height 9
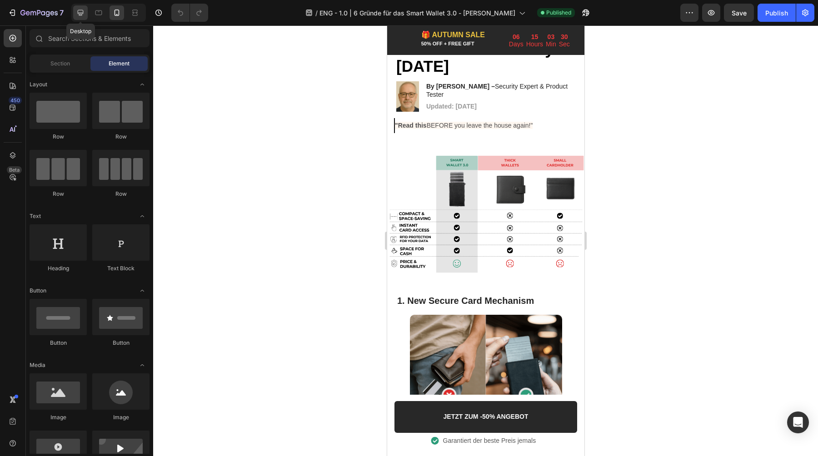
click at [76, 9] on icon at bounding box center [80, 12] width 9 height 9
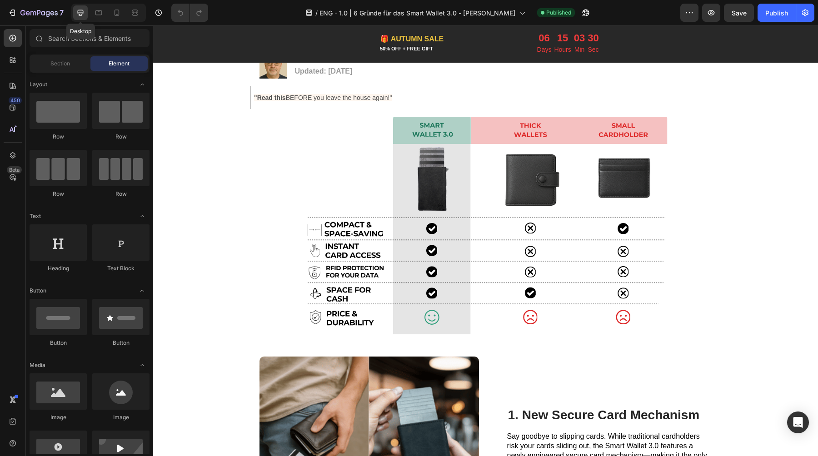
click at [84, 10] on icon at bounding box center [80, 12] width 9 height 9
click at [93, 12] on div at bounding box center [98, 12] width 15 height 15
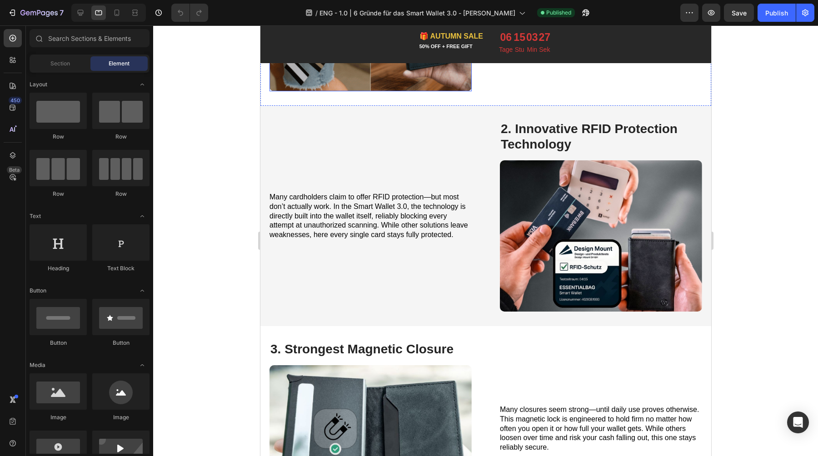
scroll to position [479, 0]
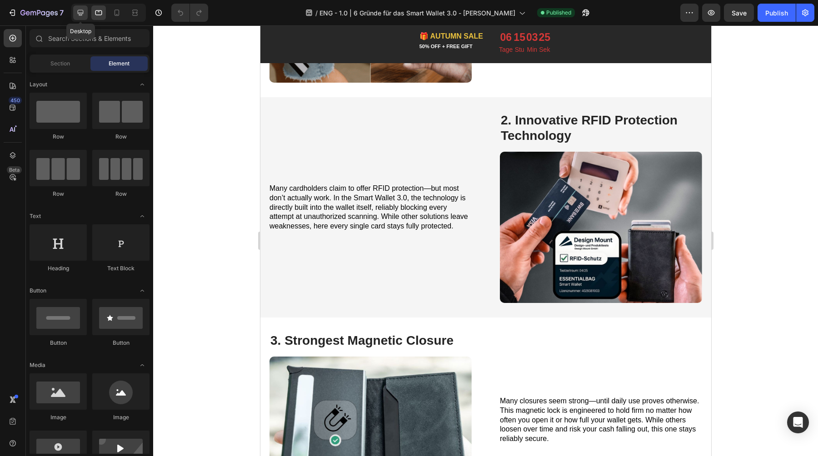
click at [85, 9] on div at bounding box center [80, 12] width 15 height 15
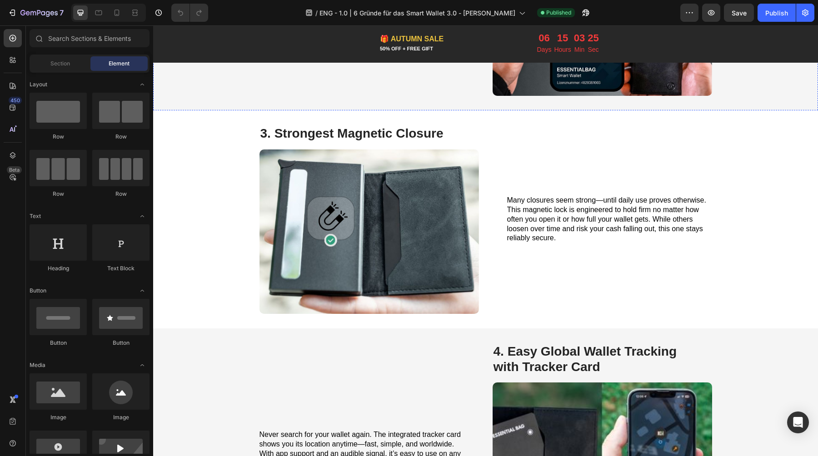
scroll to position [796, 0]
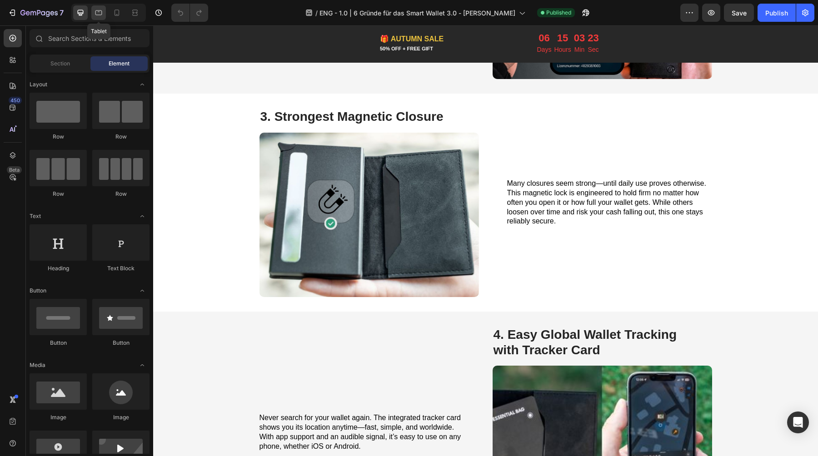
click at [104, 10] on div at bounding box center [98, 12] width 15 height 15
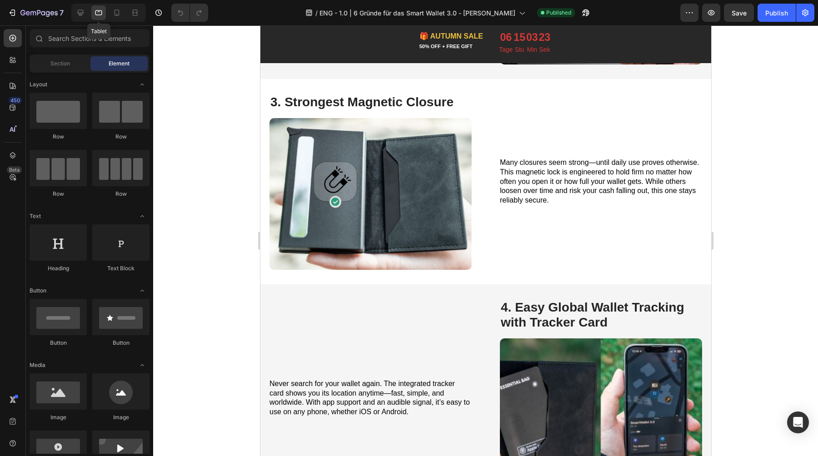
scroll to position [716, 0]
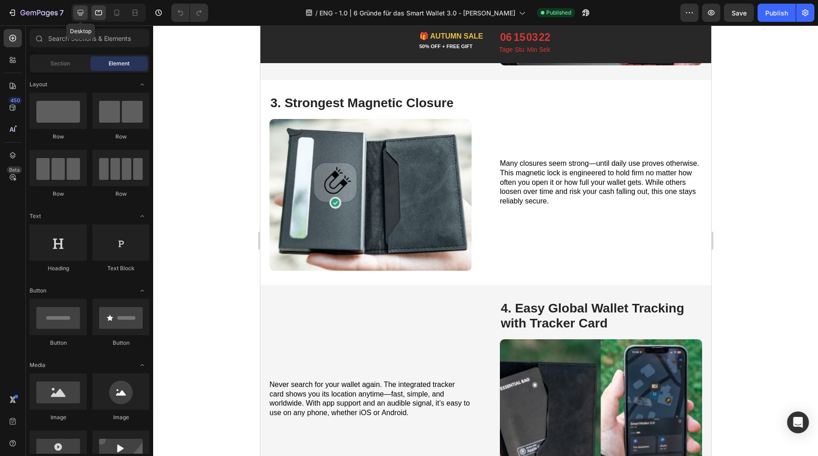
click at [81, 10] on icon at bounding box center [80, 12] width 9 height 9
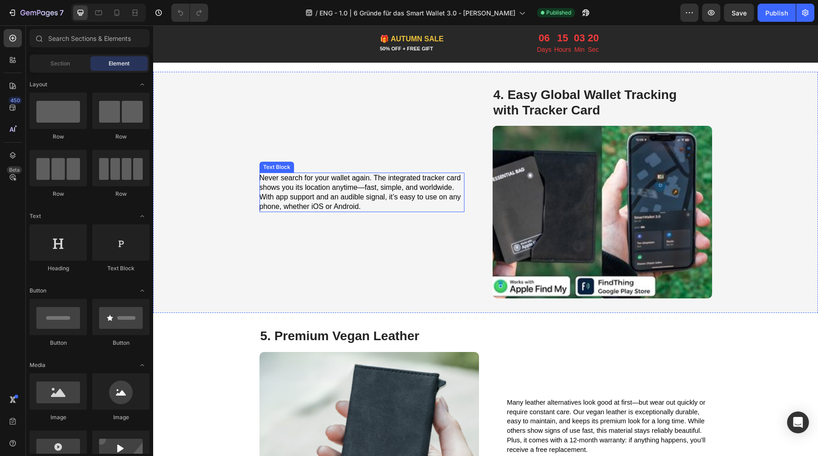
scroll to position [1033, 0]
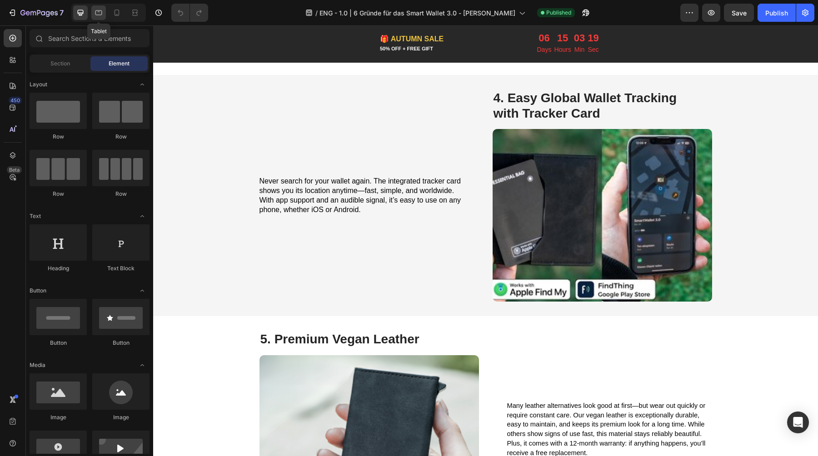
click at [98, 10] on icon at bounding box center [98, 12] width 7 height 5
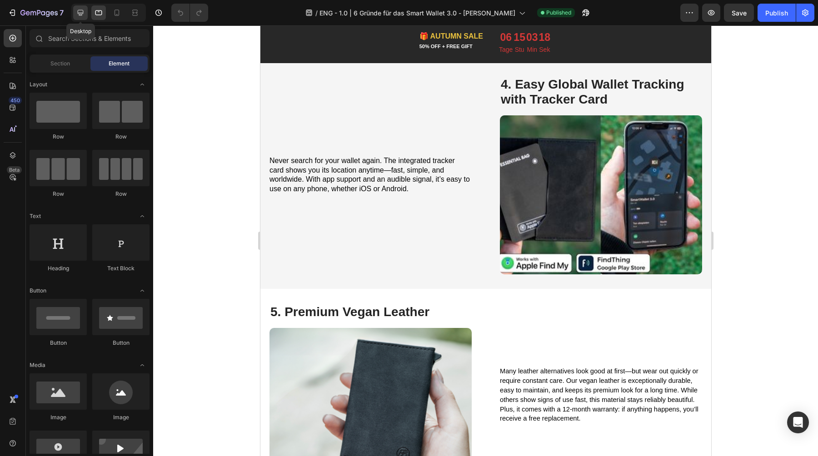
click at [76, 9] on icon at bounding box center [80, 12] width 9 height 9
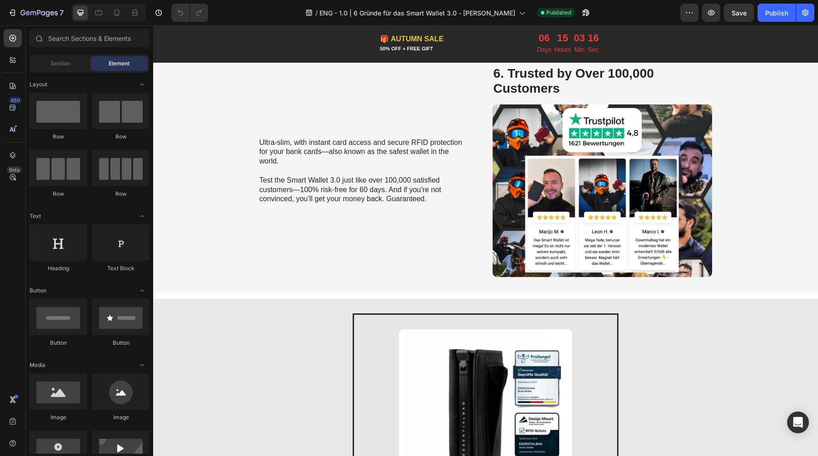
scroll to position [1526, 0]
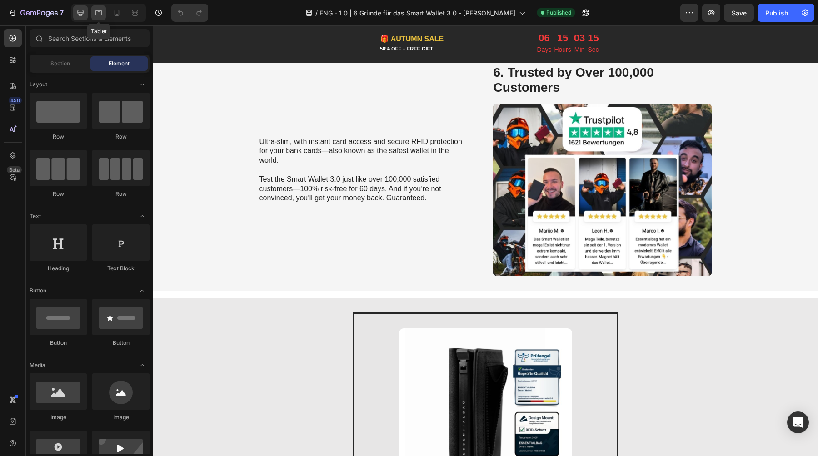
click at [101, 10] on icon at bounding box center [98, 12] width 9 height 9
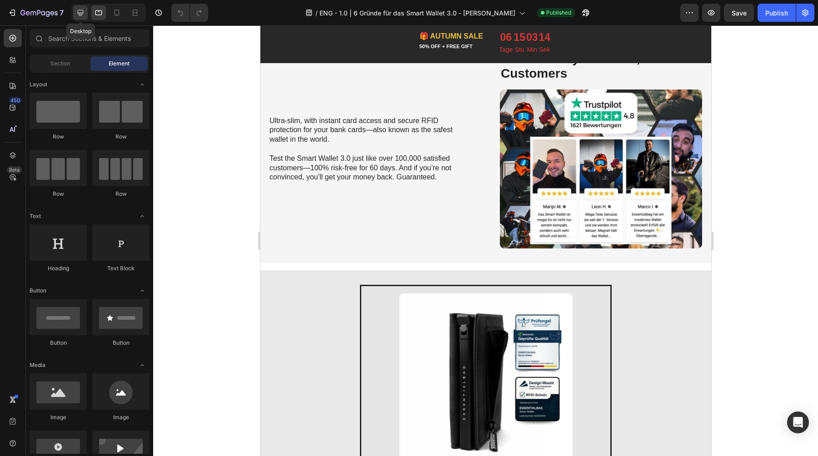
click at [82, 10] on icon at bounding box center [80, 12] width 9 height 9
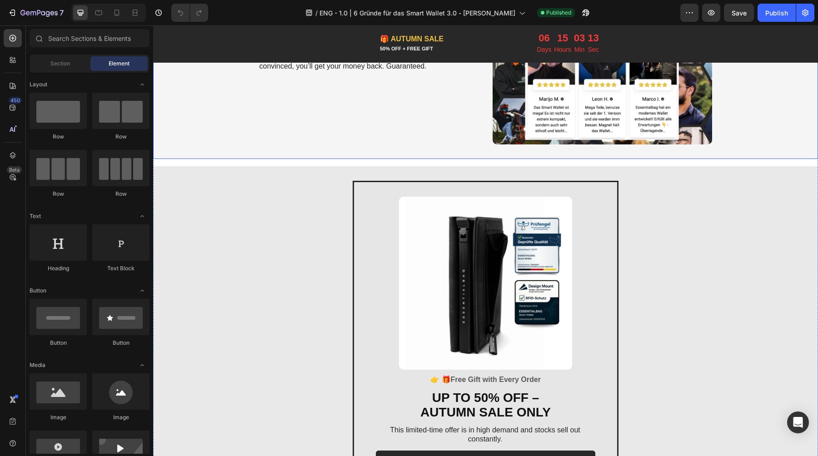
scroll to position [1804, 0]
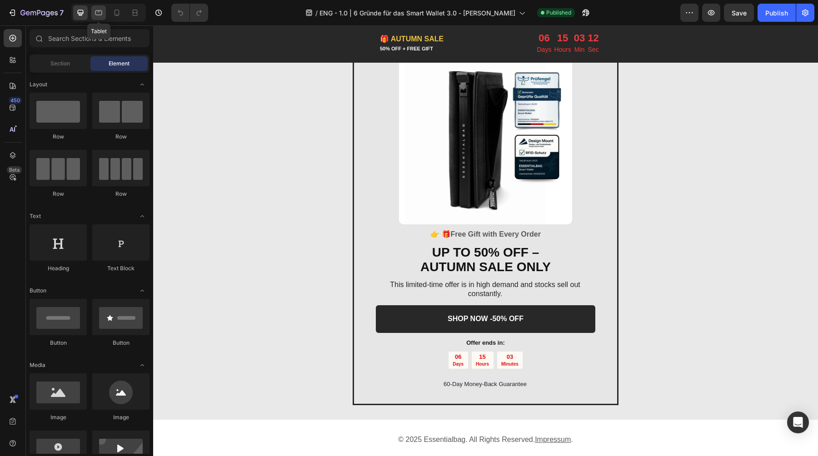
click at [101, 11] on icon at bounding box center [98, 12] width 9 height 9
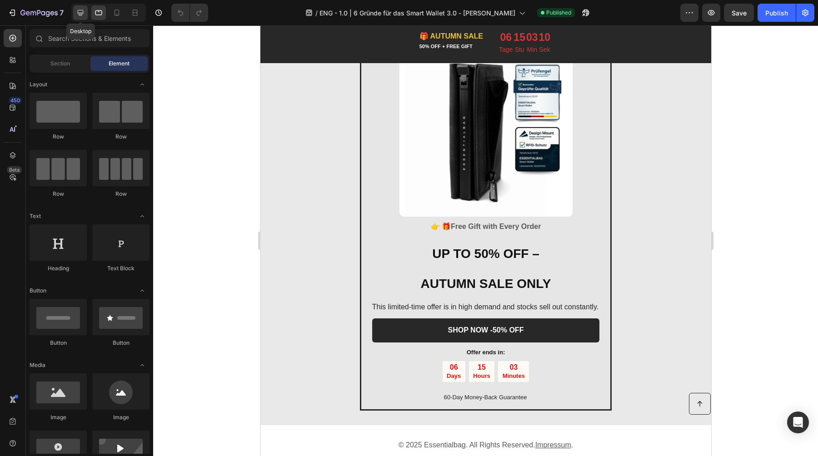
click at [80, 13] on icon at bounding box center [80, 12] width 9 height 9
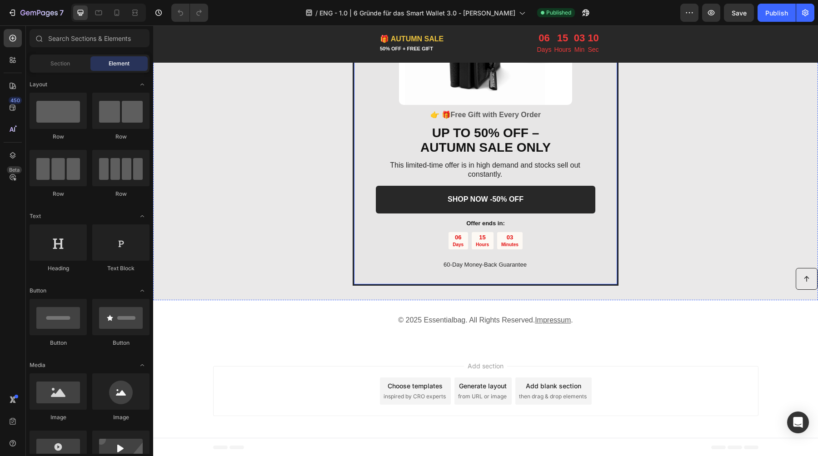
scroll to position [1924, 0]
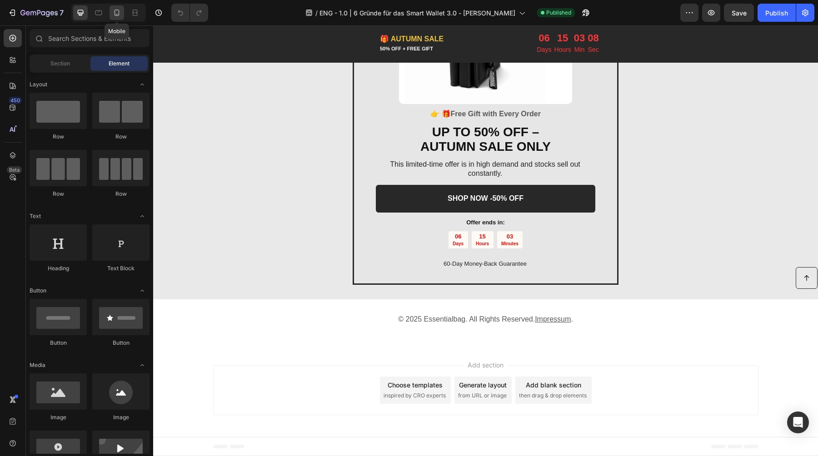
click at [120, 10] on icon at bounding box center [116, 12] width 9 height 9
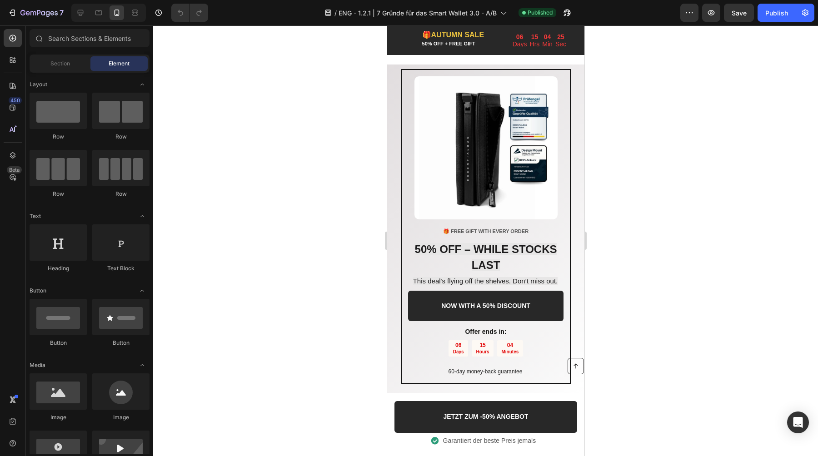
scroll to position [1873, 0]
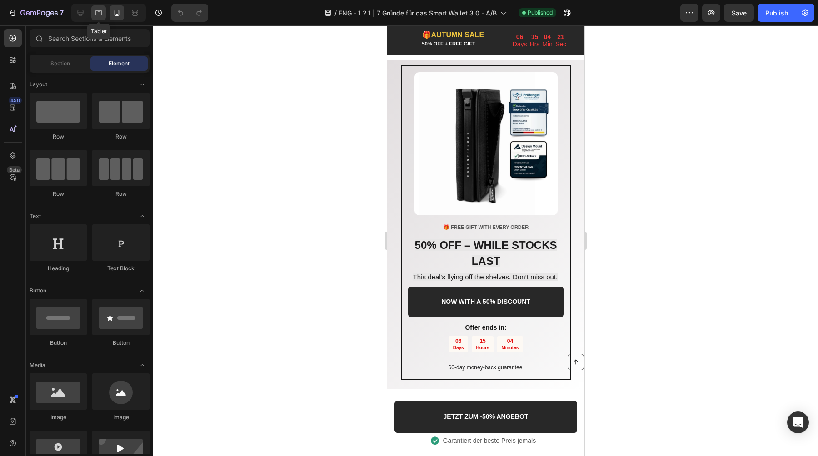
click at [98, 7] on div at bounding box center [98, 12] width 15 height 15
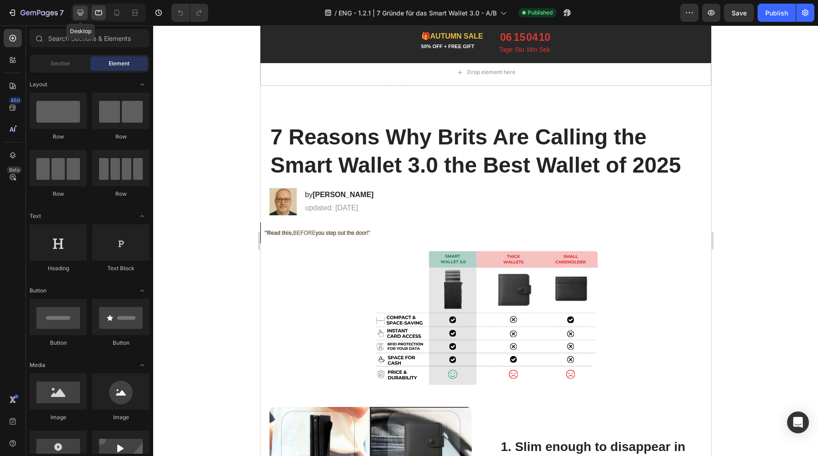
click at [81, 10] on icon at bounding box center [81, 13] width 6 height 6
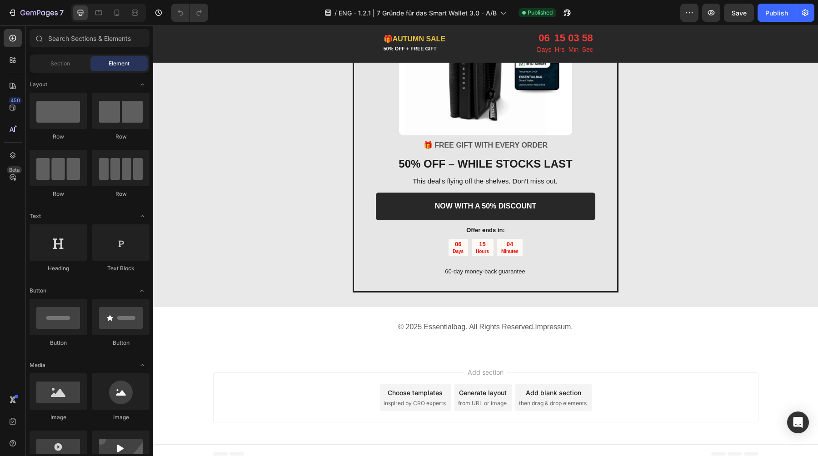
scroll to position [1940, 0]
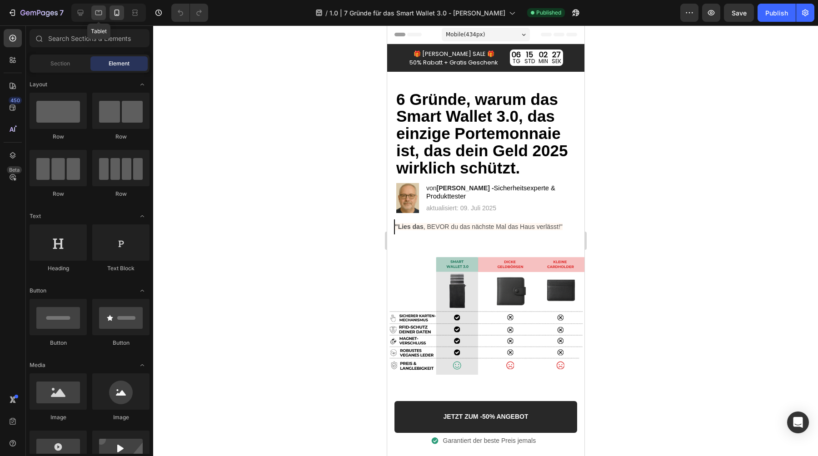
click at [96, 10] on icon at bounding box center [98, 12] width 7 height 5
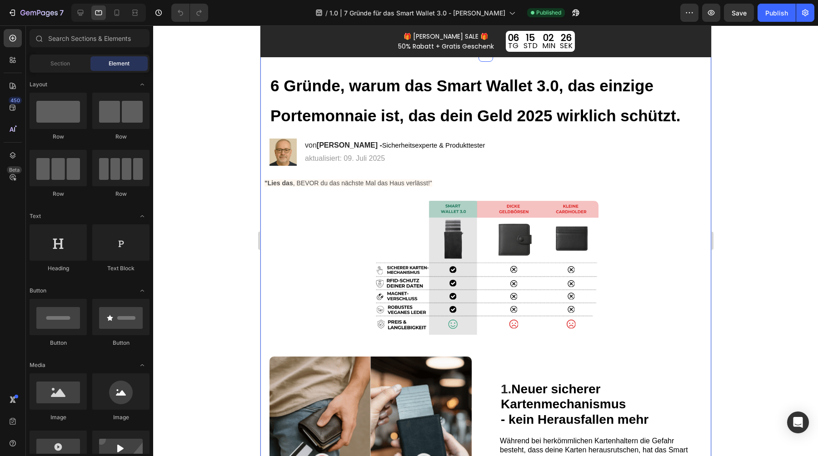
scroll to position [30, 0]
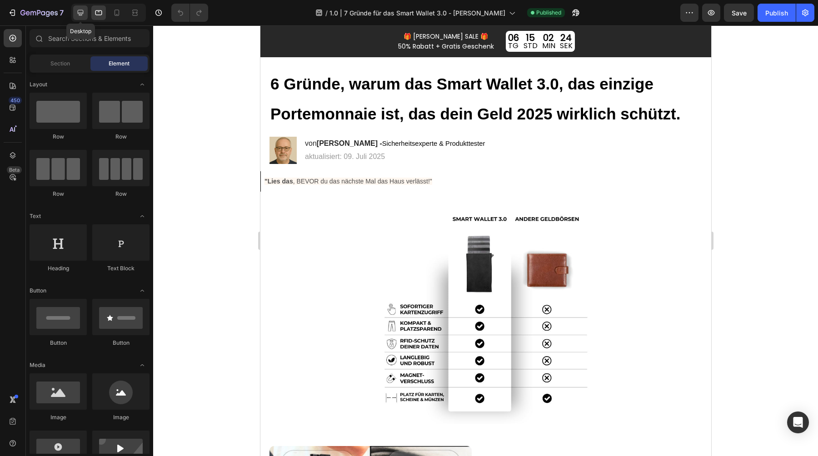
click at [83, 14] on icon at bounding box center [80, 12] width 9 height 9
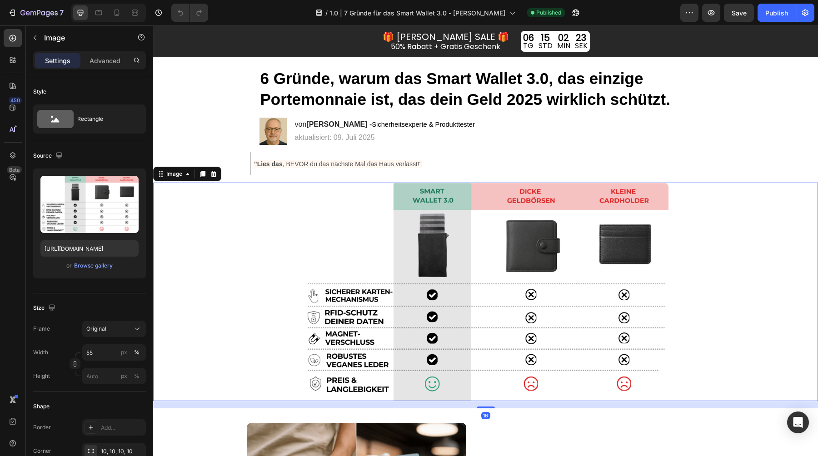
click at [373, 264] on img at bounding box center [486, 292] width 366 height 218
click at [101, 244] on input "https://cdn.shopify.com/s/files/1/0461/7466/6912/files/gempages_516569286068667…" at bounding box center [89, 248] width 98 height 16
click at [97, 12] on icon at bounding box center [98, 12] width 9 height 9
type input "https://cdn.shopify.com/s/files/1/0461/7466/6912/files/gempages_516569286068667…"
type input "50"
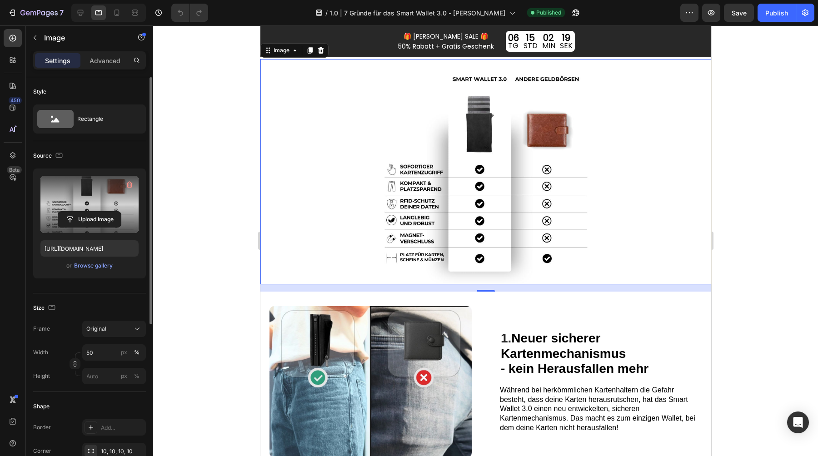
scroll to position [173, 0]
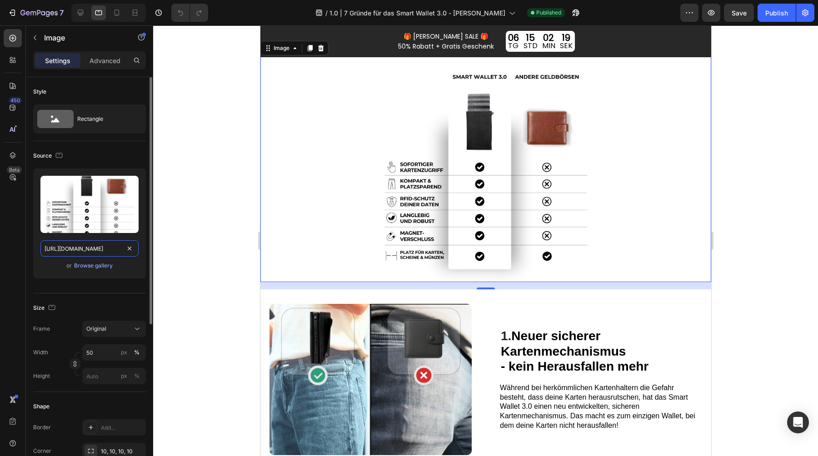
click at [94, 244] on input "https://cdn.shopify.com/s/files/1/0461/7466/6912/files/gempages_516569286068667…" at bounding box center [89, 248] width 98 height 16
paste input "1ac17a1e-7176-4d0e-b2a1-5f95ac4dce3e.pn"
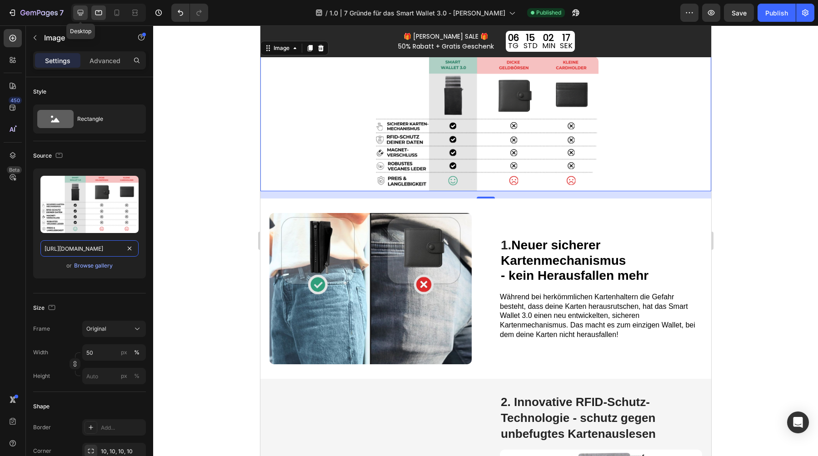
type input "https://cdn.shopify.com/s/files/1/0461/7466/6912/files/gempages_516569286068667…"
click at [82, 10] on icon at bounding box center [80, 12] width 9 height 9
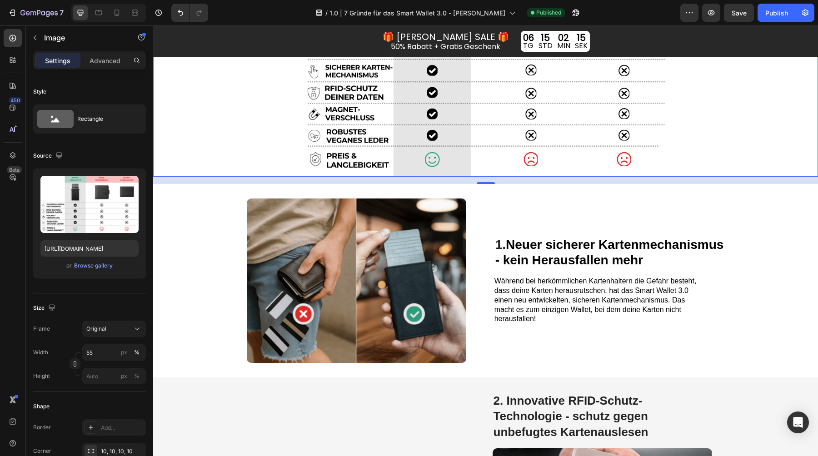
scroll to position [264, 0]
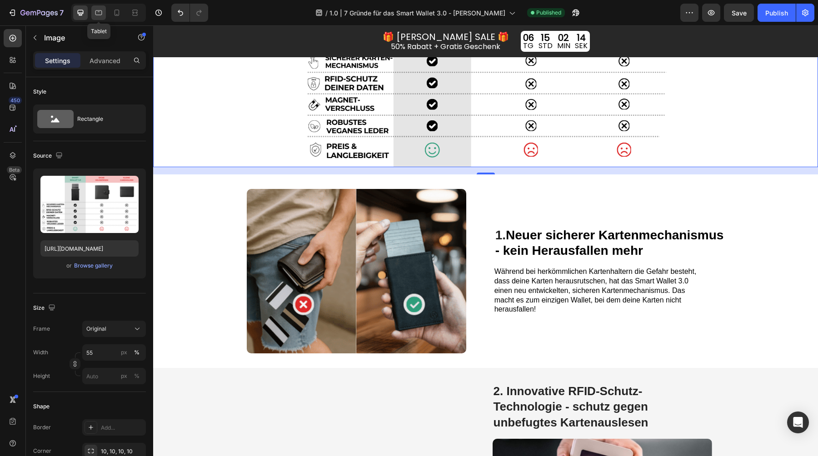
click at [93, 10] on div at bounding box center [98, 12] width 15 height 15
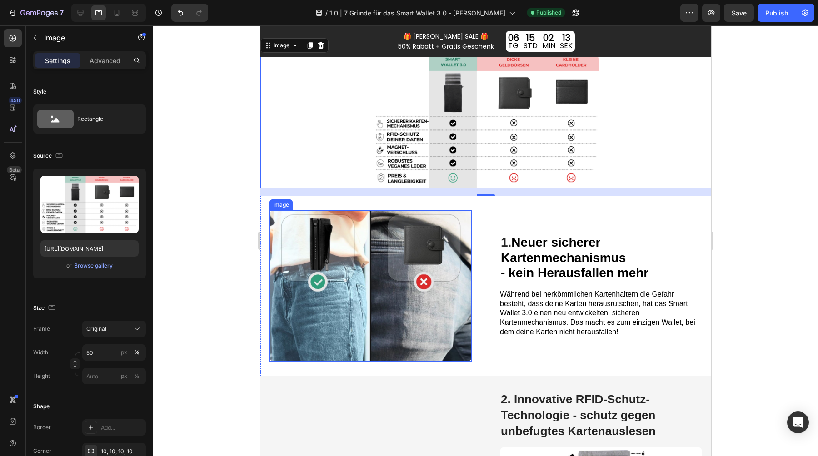
scroll to position [173, 0]
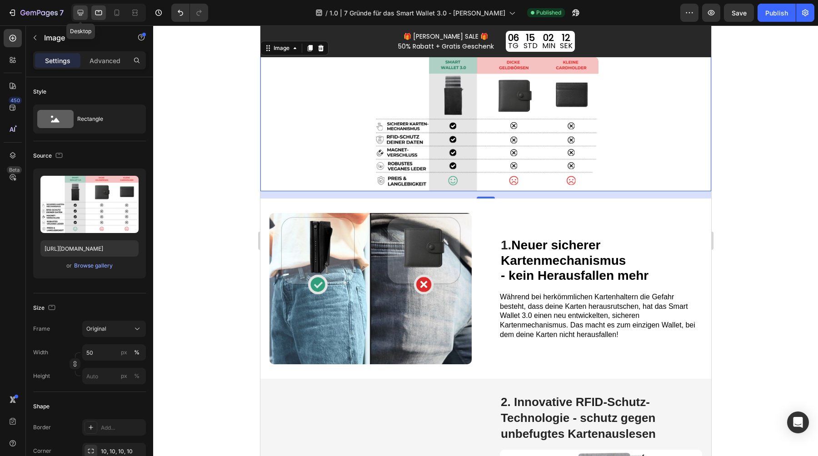
click at [81, 15] on icon at bounding box center [81, 13] width 6 height 6
type input "55"
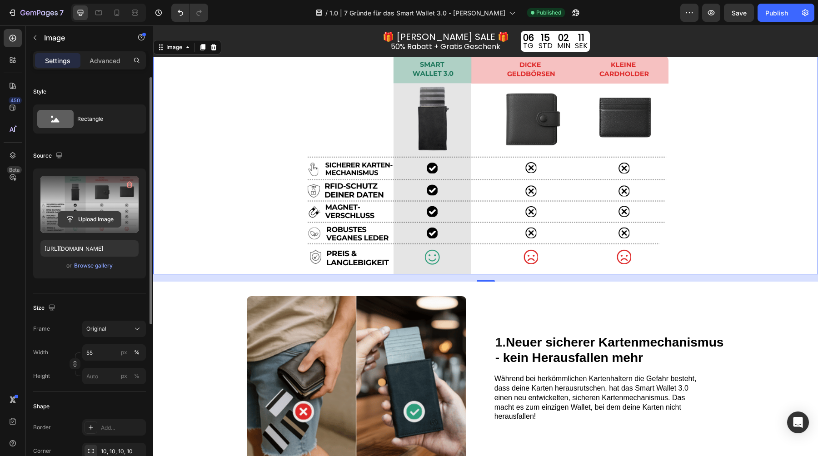
scroll to position [156, 0]
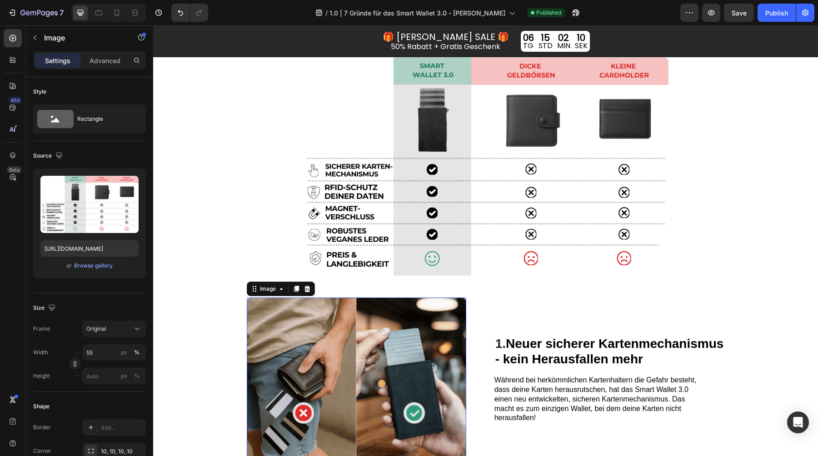
click at [299, 353] on img at bounding box center [356, 380] width 219 height 164
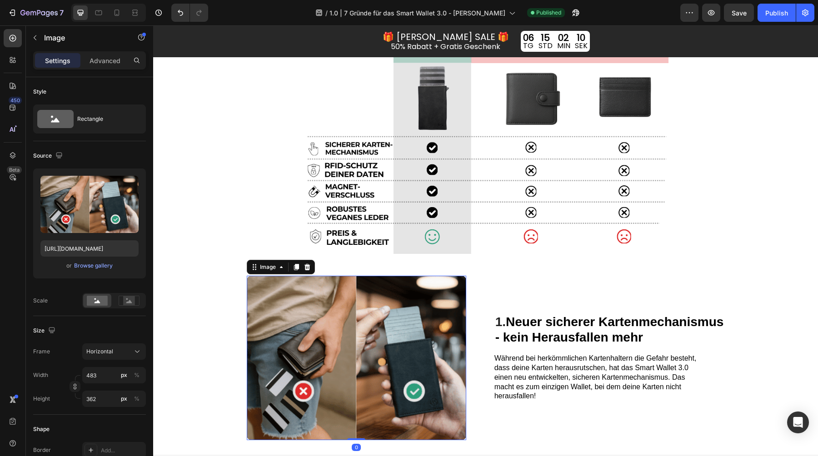
scroll to position [179, 0]
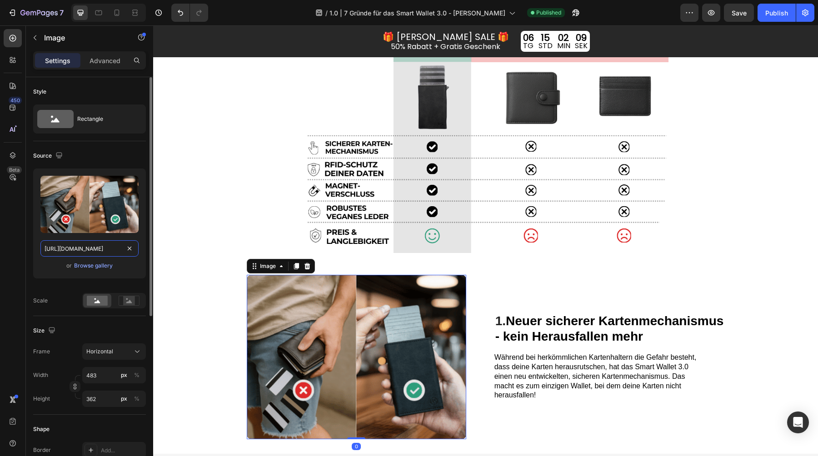
click at [74, 245] on input "https://cdn.shopify.com/s/files/1/0461/7466/6912/files/gempages_516569286068667…" at bounding box center [89, 248] width 98 height 16
click at [97, 9] on icon at bounding box center [98, 12] width 9 height 9
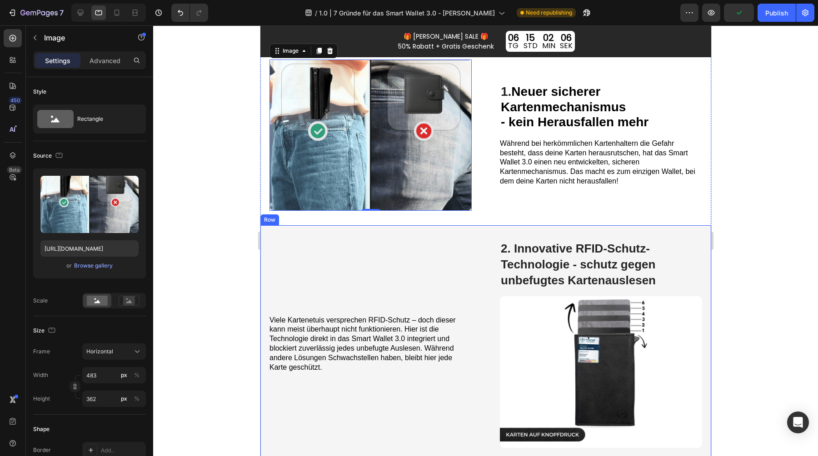
scroll to position [329, 0]
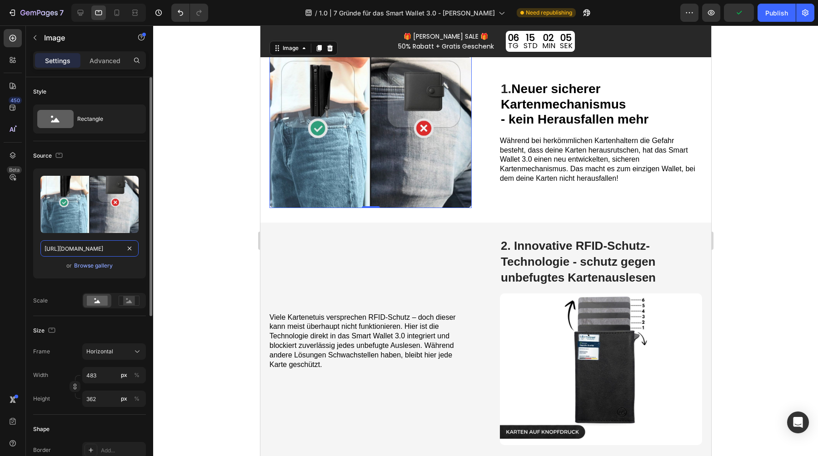
click at [85, 245] on input "https://cdn.shopify.com/s/files/1/0461/7466/6912/files/gempages_516569286068667…" at bounding box center [89, 248] width 98 height 16
paste input "88649dad-397c-42a3-a09f-4e2e1ffcf5da.pn"
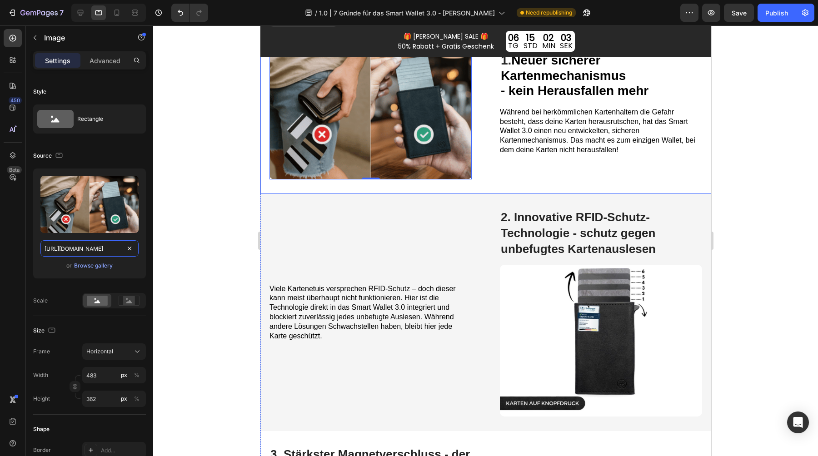
scroll to position [361, 0]
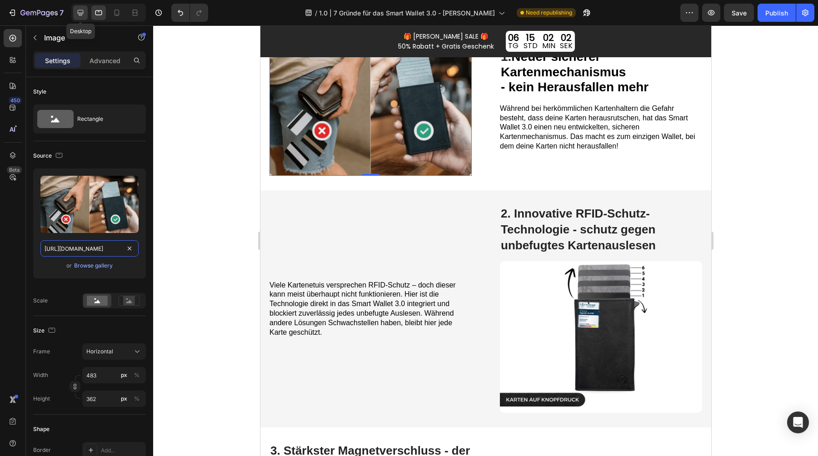
type input "https://cdn.shopify.com/s/files/1/0461/7466/6912/files/gempages_516569286068667…"
click at [79, 12] on icon at bounding box center [80, 12] width 9 height 9
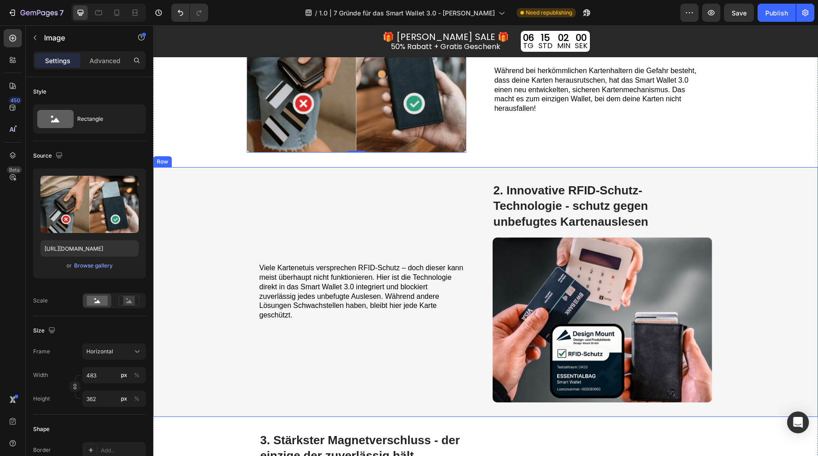
scroll to position [469, 0]
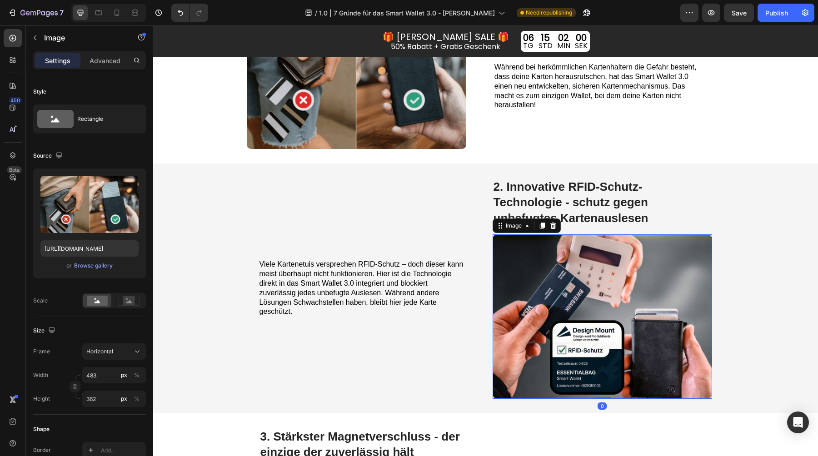
click at [595, 323] on img at bounding box center [601, 316] width 219 height 164
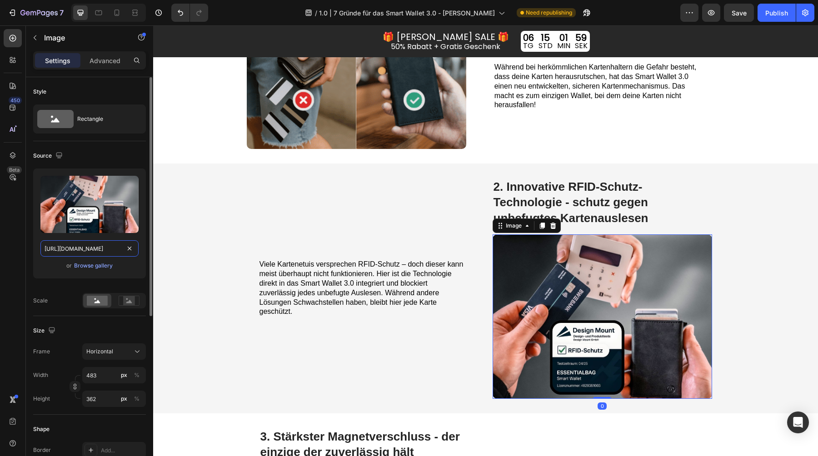
click at [81, 245] on input "https://cdn.shopify.com/s/files/1/0461/7466/6912/files/gempages_516569286068667…" at bounding box center [89, 248] width 98 height 16
click at [98, 14] on icon at bounding box center [98, 12] width 9 height 9
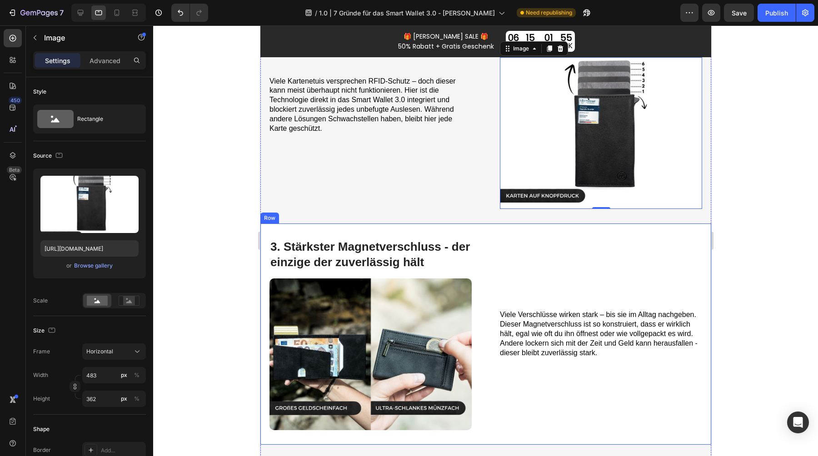
scroll to position [565, 0]
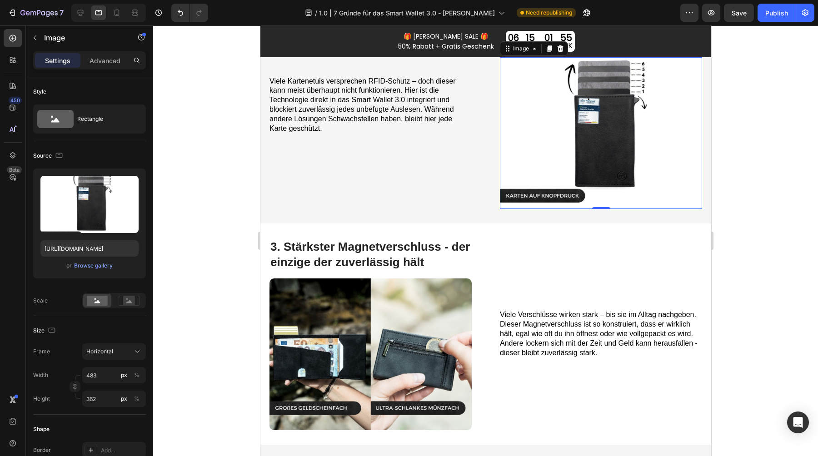
click at [578, 168] on img at bounding box center [600, 133] width 202 height 152
click at [88, 241] on input "https://cdn.shopify.com/s/files/1/0461/7466/6912/files/gempages_516569286068667…" at bounding box center [89, 248] width 98 height 16
paste input "15044369-1940-487e-99cd-9eee2e380d5d"
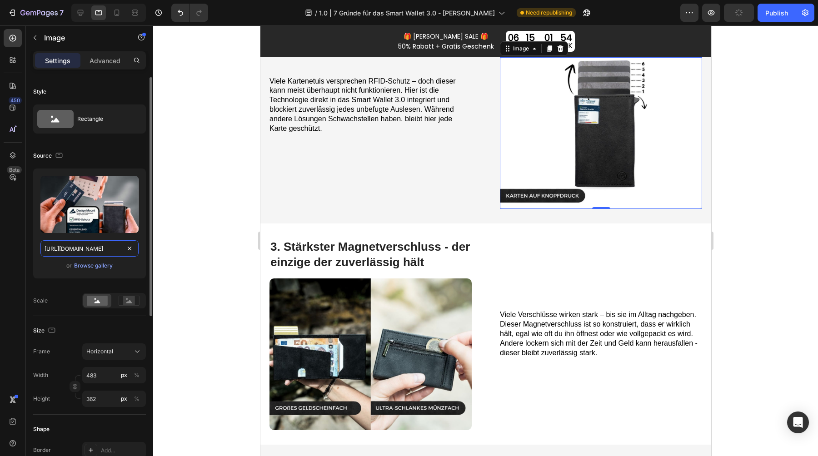
scroll to position [0, 281]
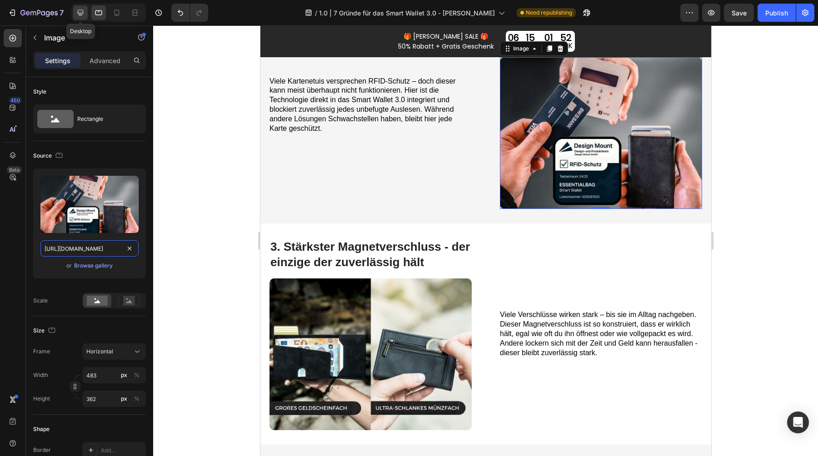
type input "https://cdn.shopify.com/s/files/1/0461/7466/6912/files/gempages_516569286068667…"
click at [76, 10] on icon at bounding box center [80, 12] width 9 height 9
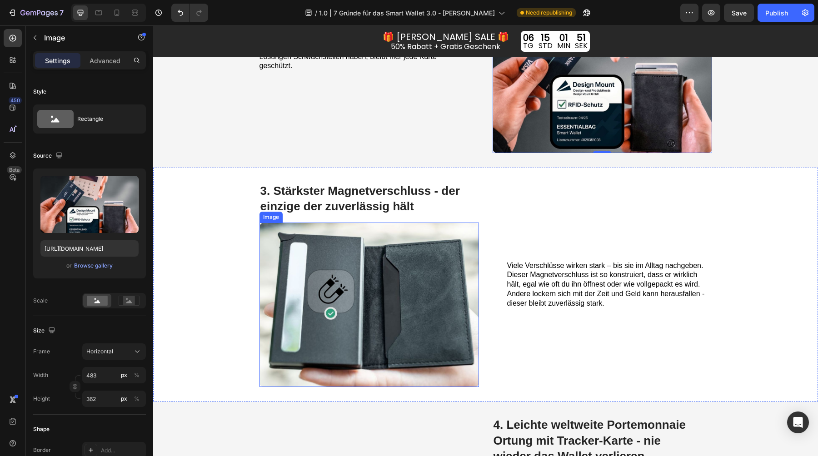
scroll to position [756, 0]
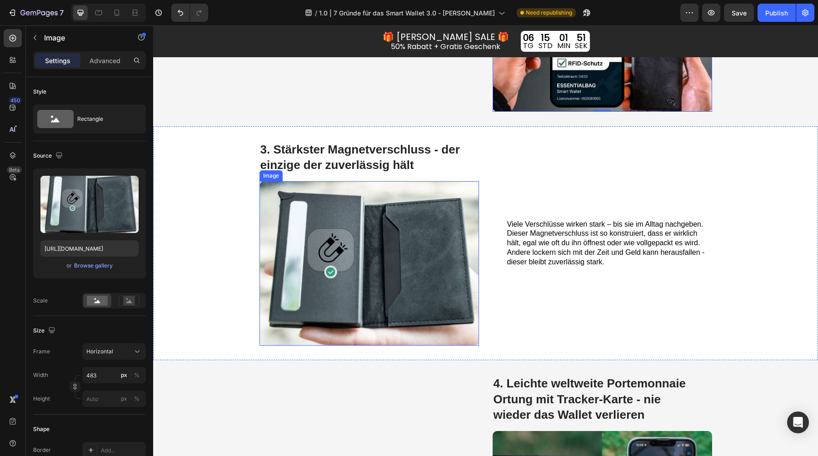
click at [355, 242] on img at bounding box center [368, 263] width 219 height 164
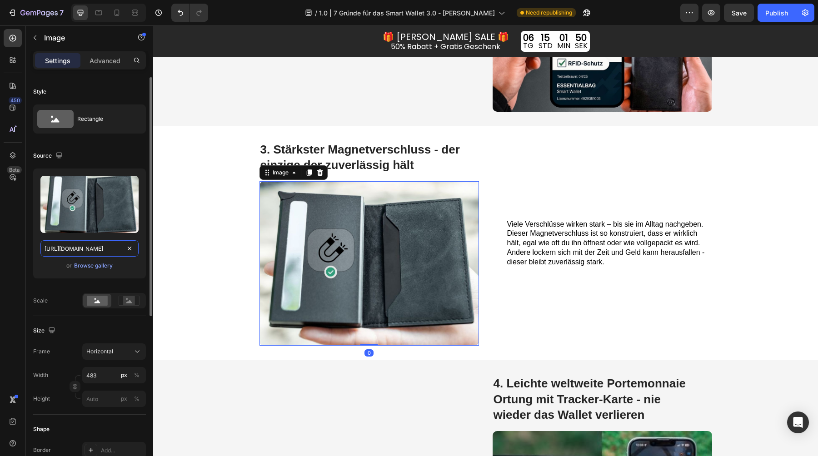
click at [111, 252] on input "https://cdn.shopify.com/s/files/1/0461/7466/6912/files/gempages_516569286068667…" at bounding box center [89, 248] width 98 height 16
click at [104, 9] on div at bounding box center [98, 12] width 15 height 15
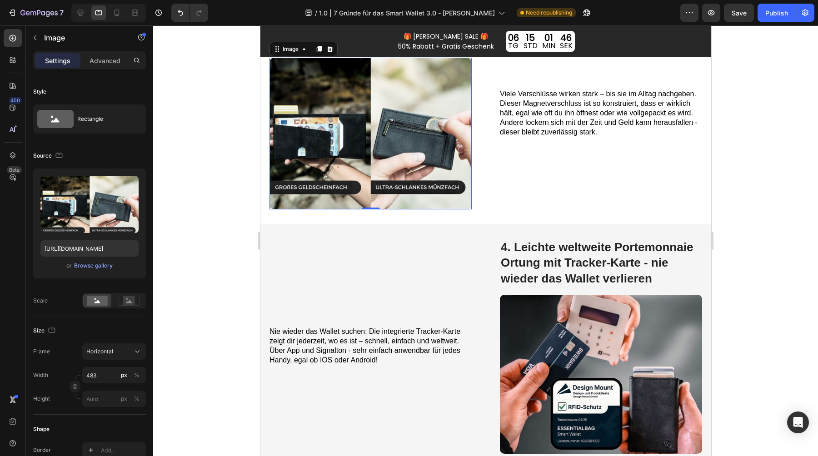
click at [386, 179] on img at bounding box center [370, 134] width 202 height 152
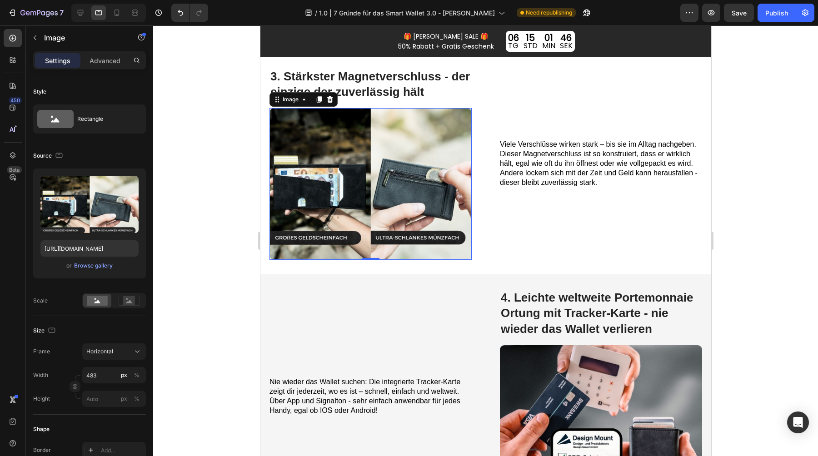
scroll to position [733, 0]
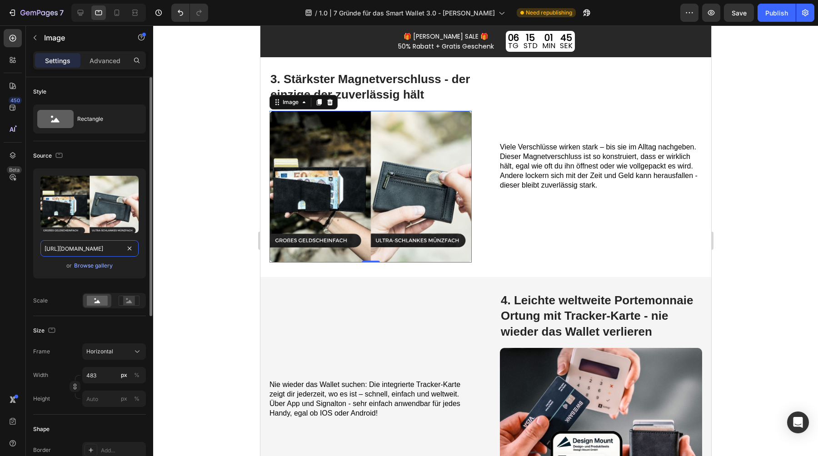
click at [86, 245] on input "https://cdn.shopify.com/s/files/1/0461/7466/6912/files/gempages_516569286068667…" at bounding box center [89, 248] width 98 height 16
paste input "8007d89-6d9b-4901-8552-115ca48756b4"
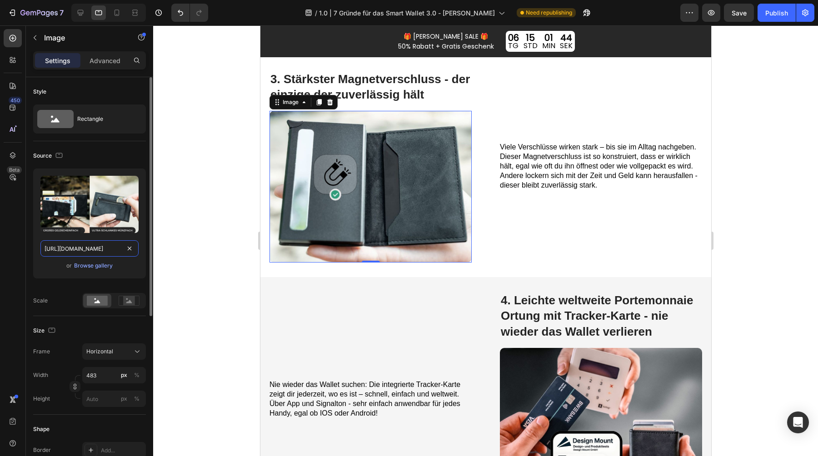
scroll to position [0, 279]
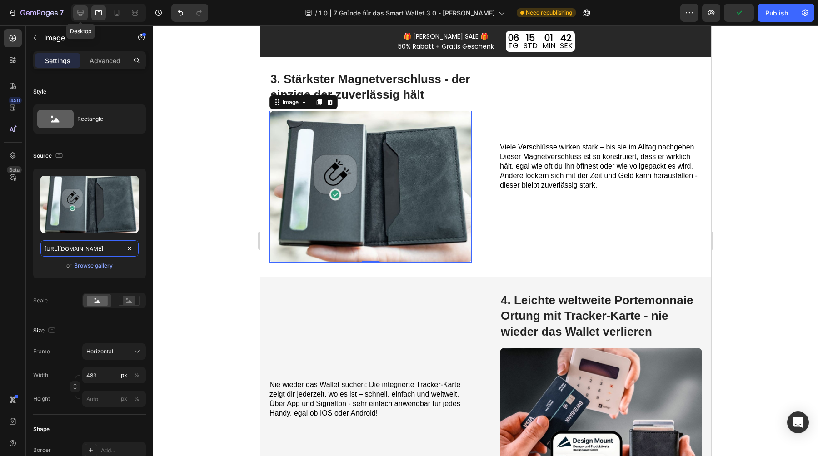
type input "https://cdn.shopify.com/s/files/1/0461/7466/6912/files/gempages_516569286068667…"
click at [81, 7] on div at bounding box center [80, 12] width 15 height 15
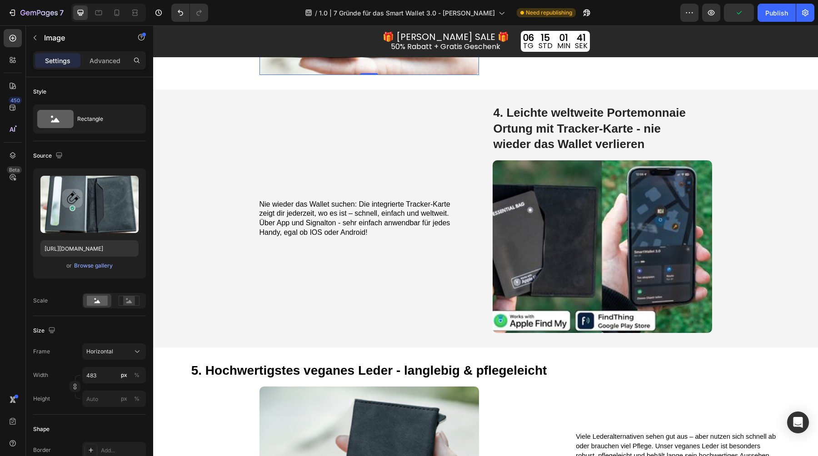
scroll to position [1048, 0]
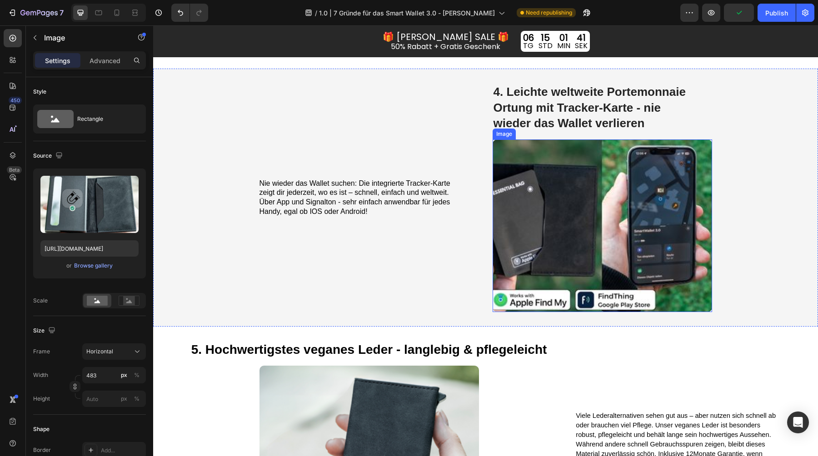
click at [588, 203] on img at bounding box center [601, 225] width 219 height 173
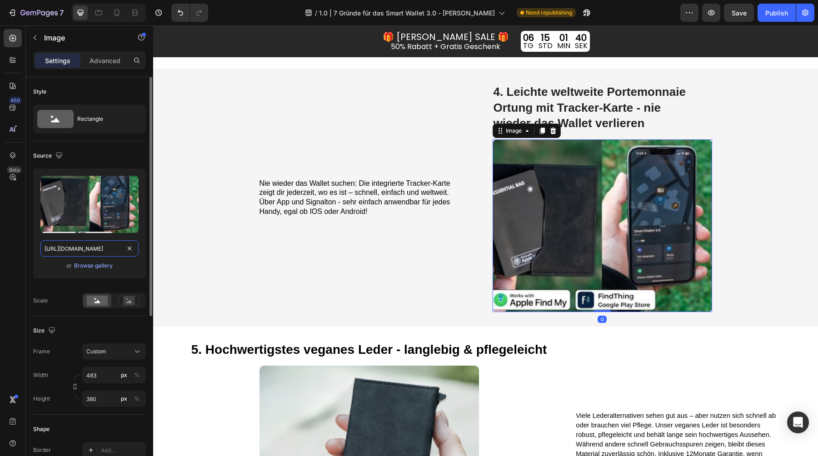
click at [97, 245] on input "https://cdn.shopify.com/s/files/1/0461/7466/6912/files/gempages_516569286068667…" at bounding box center [89, 248] width 98 height 16
click at [100, 8] on icon at bounding box center [98, 12] width 9 height 9
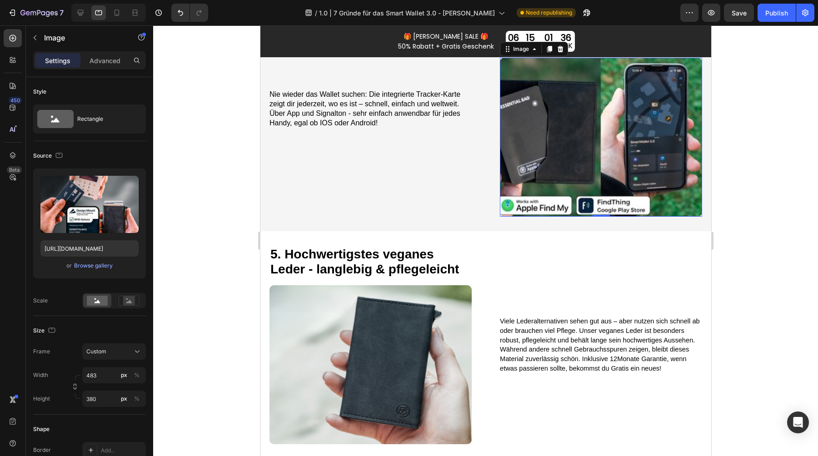
click at [568, 182] on img at bounding box center [600, 137] width 202 height 159
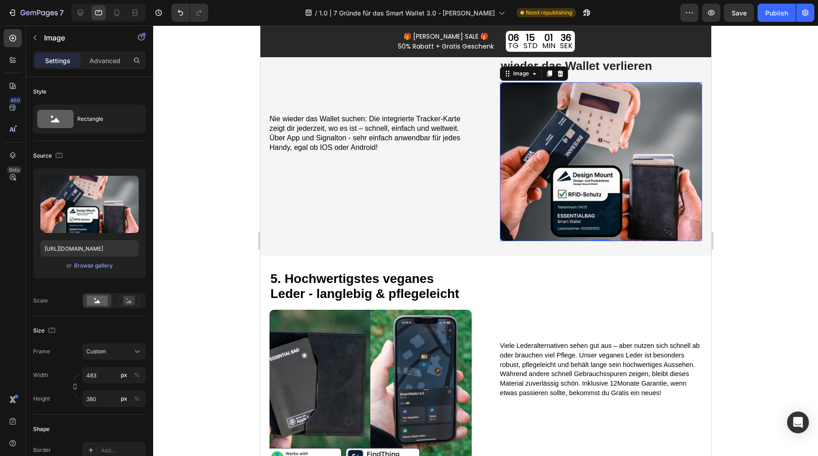
scroll to position [978, 0]
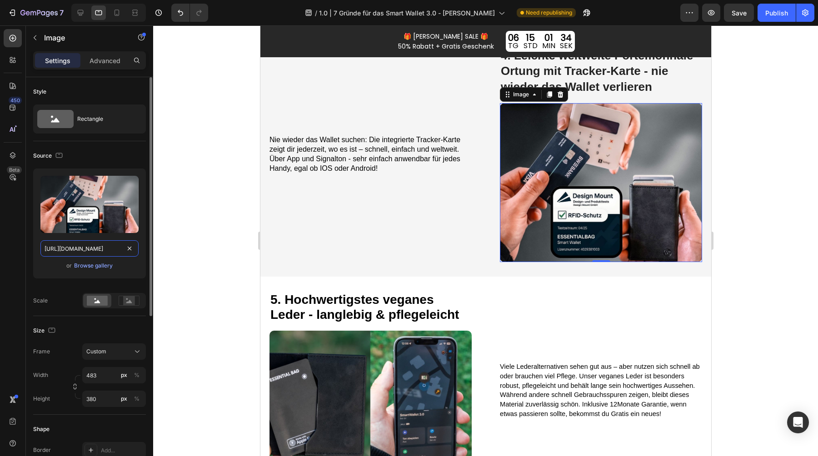
click at [84, 253] on input "https://cdn.shopify.com/s/files/1/0461/7466/6912/files/gempages_516569286068667…" at bounding box center [89, 248] width 98 height 16
paste input "38a07618-143b-4b8e-824f-9a3c18e81bf3"
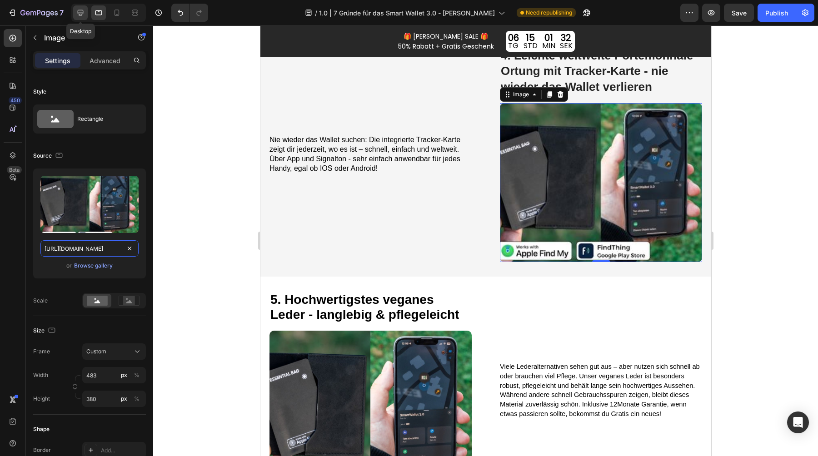
type input "https://cdn.shopify.com/s/files/1/0461/7466/6912/files/gempages_516569286068667…"
click at [79, 11] on icon at bounding box center [80, 12] width 9 height 9
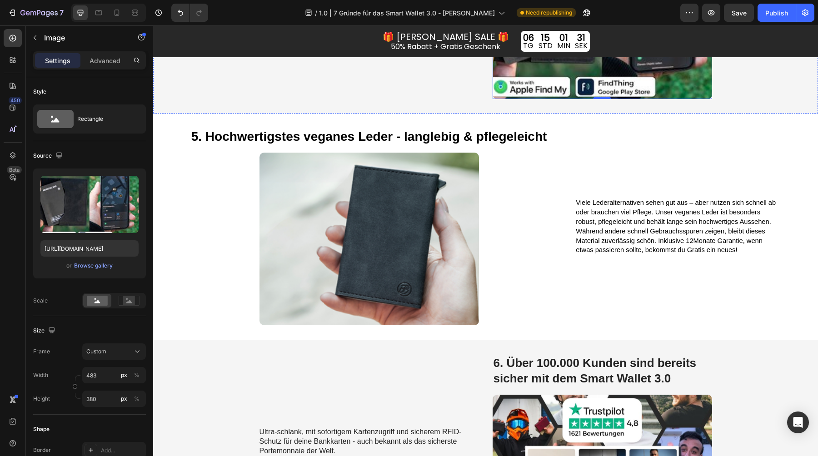
scroll to position [1280, 0]
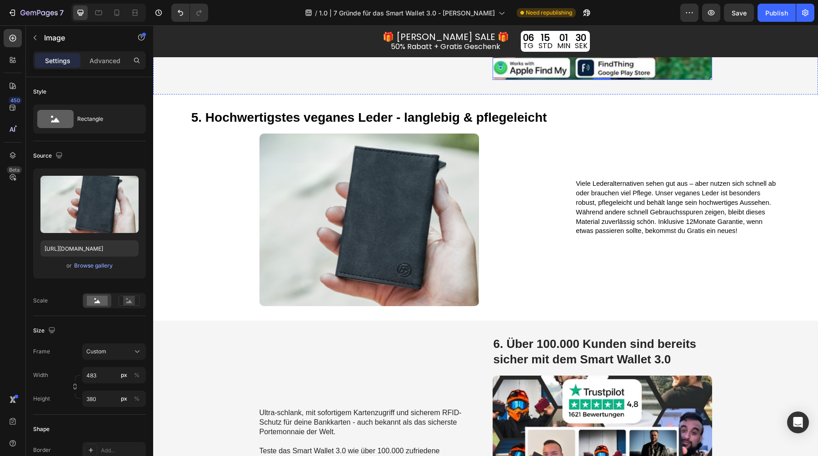
click at [350, 179] on img at bounding box center [368, 220] width 219 height 173
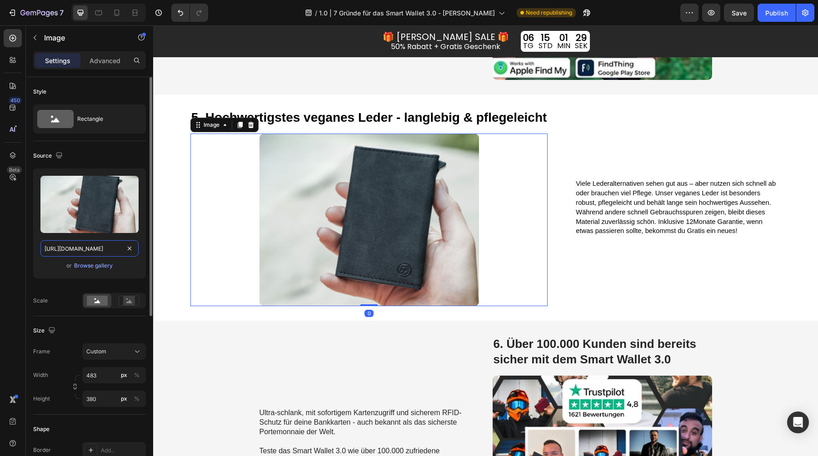
click at [73, 252] on input "https://cdn.shopify.com/s/files/1/0461/7466/6912/files/gempages_516569286068667…" at bounding box center [89, 248] width 98 height 16
click at [99, 13] on icon at bounding box center [98, 12] width 9 height 9
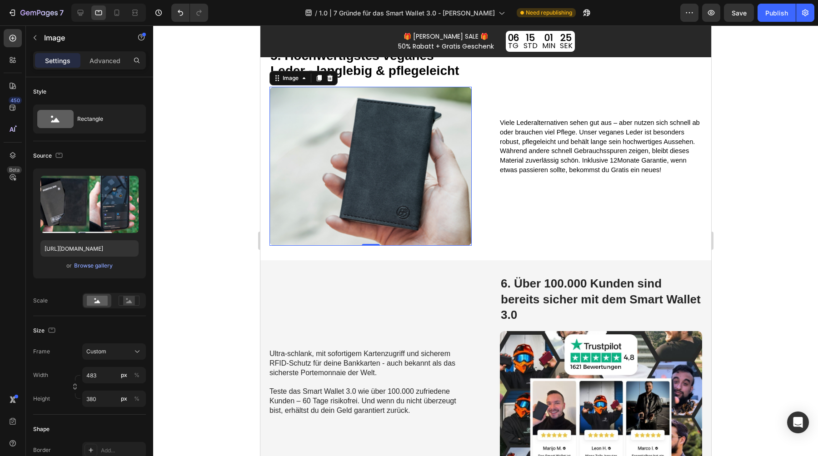
scroll to position [1209, 0]
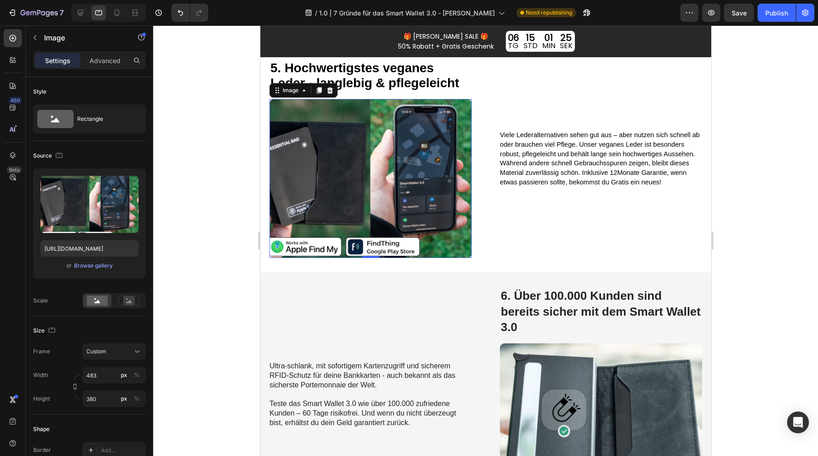
click at [350, 153] on img at bounding box center [370, 178] width 202 height 159
click at [94, 248] on input "https://cdn.shopify.com/s/files/1/0461/7466/6912/files/gempages_516569286068667…" at bounding box center [89, 248] width 98 height 16
click at [80, 7] on div at bounding box center [80, 12] width 15 height 15
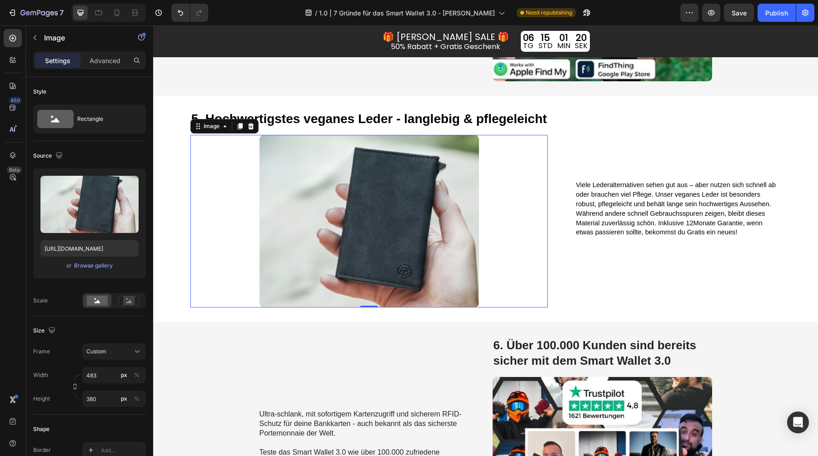
scroll to position [1274, 0]
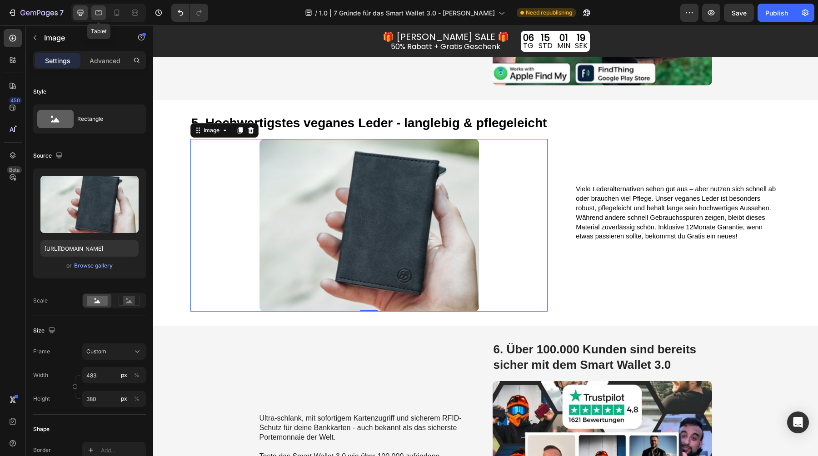
click at [101, 16] on icon at bounding box center [98, 12] width 9 height 9
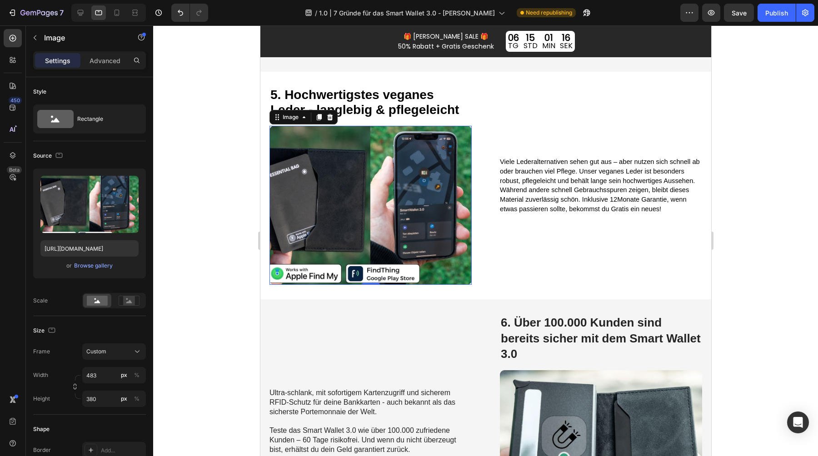
scroll to position [1148, 0]
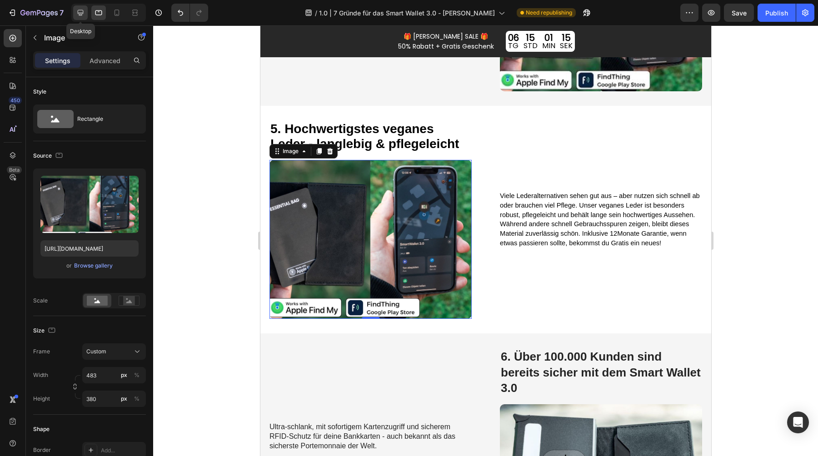
click at [75, 15] on div at bounding box center [80, 12] width 15 height 15
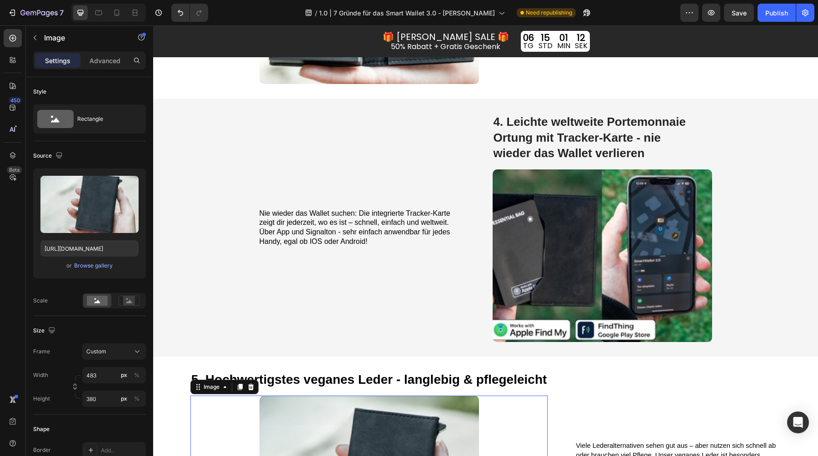
scroll to position [1017, 0]
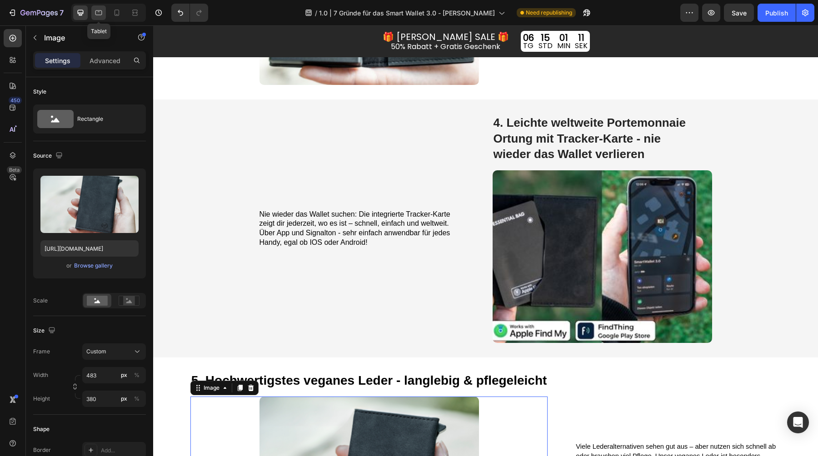
click at [93, 15] on div at bounding box center [98, 12] width 15 height 15
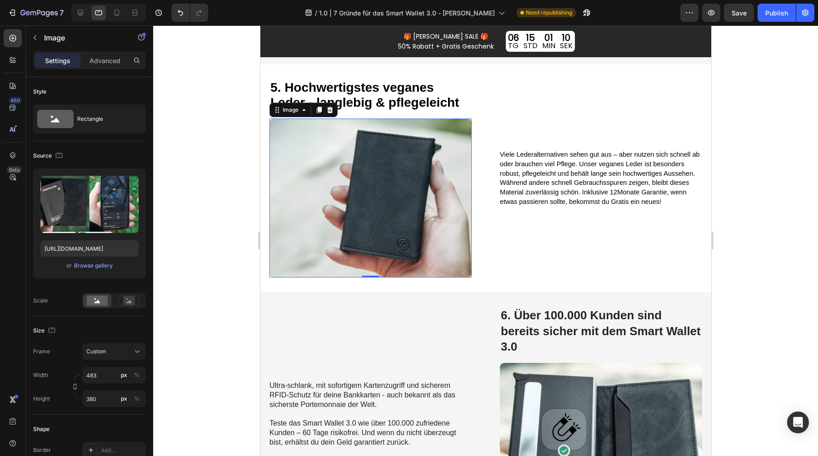
scroll to position [1146, 0]
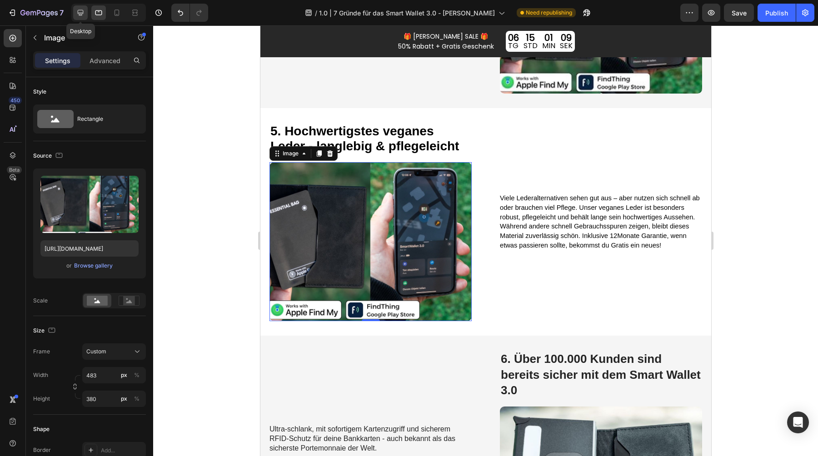
click at [78, 15] on icon at bounding box center [80, 12] width 9 height 9
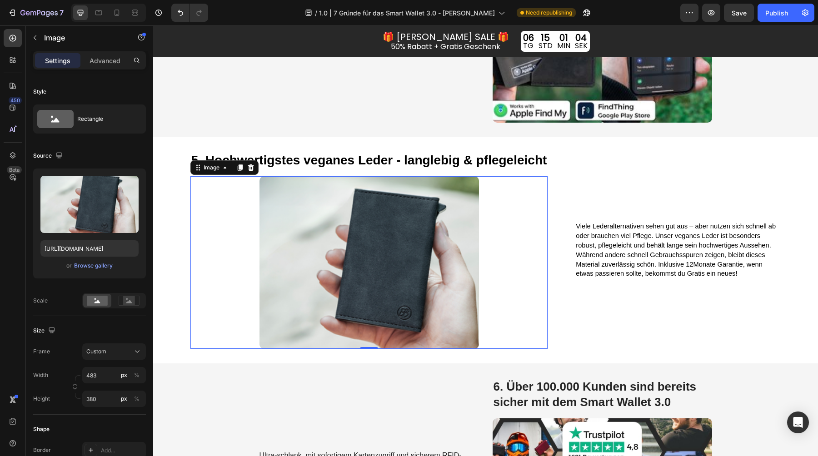
scroll to position [1238, 0]
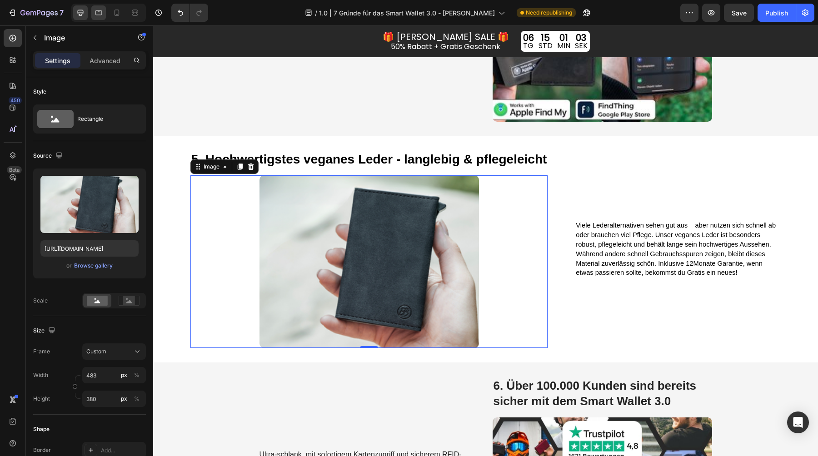
click at [95, 16] on icon at bounding box center [98, 12] width 9 height 9
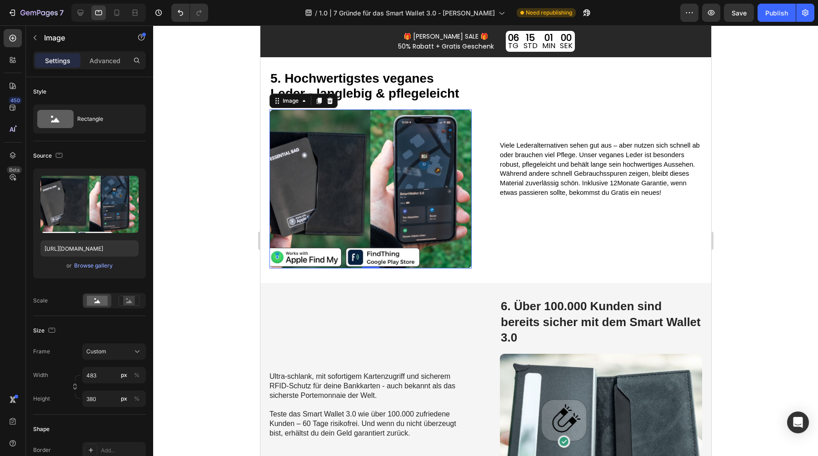
scroll to position [1180, 0]
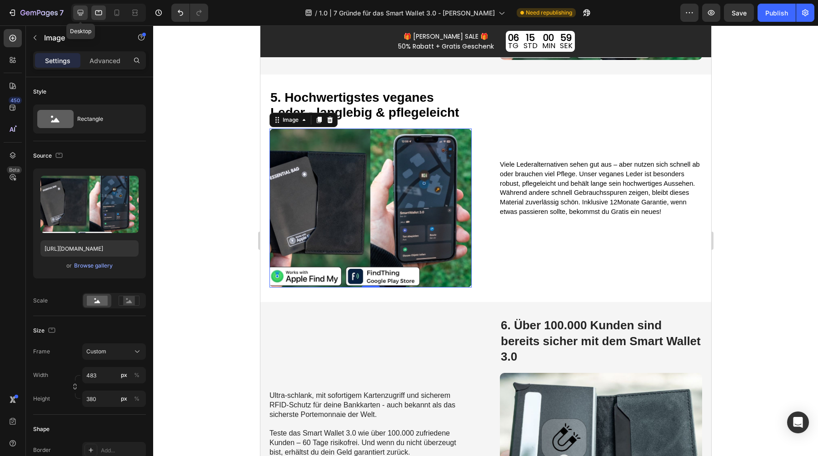
click at [82, 10] on icon at bounding box center [80, 12] width 9 height 9
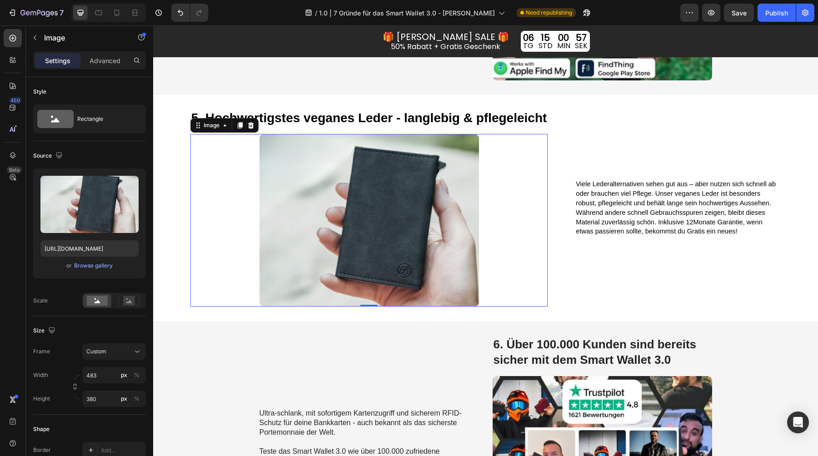
scroll to position [1277, 0]
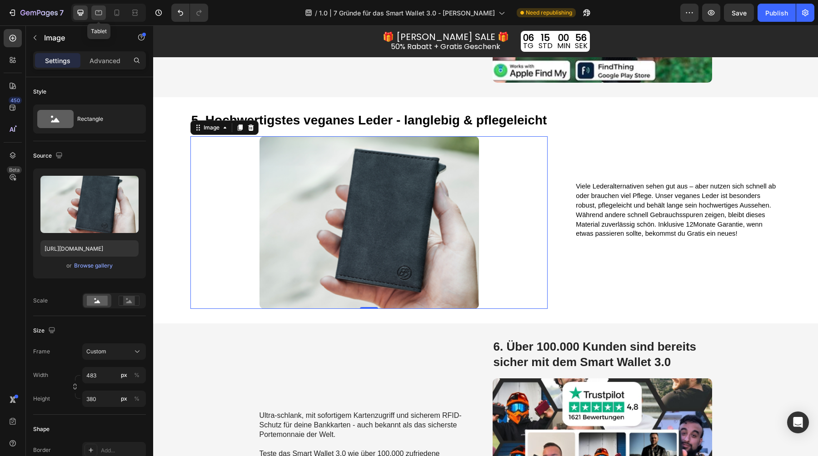
click at [100, 16] on icon at bounding box center [98, 12] width 9 height 9
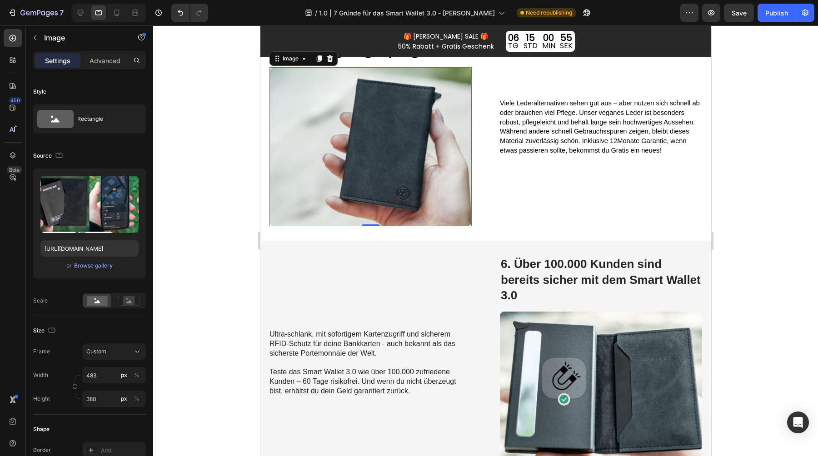
scroll to position [1250, 0]
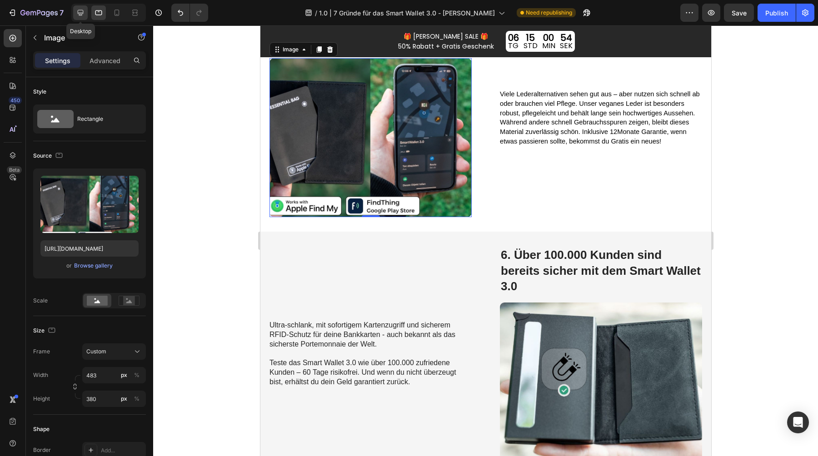
click at [87, 15] on div at bounding box center [80, 12] width 15 height 15
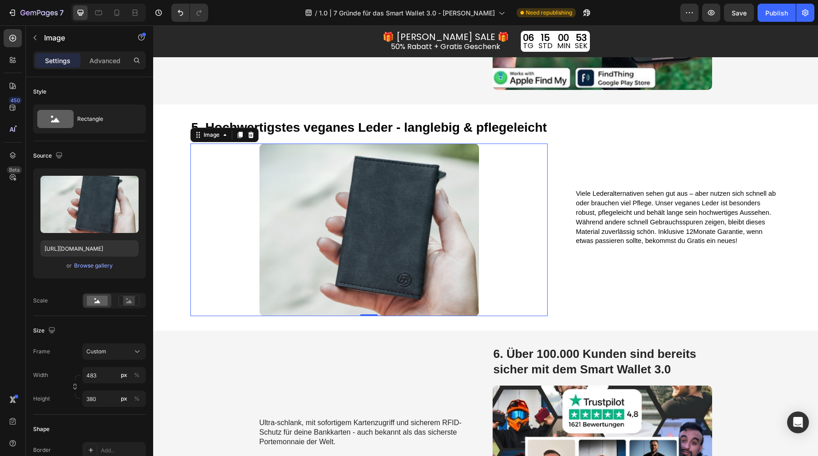
scroll to position [1269, 0]
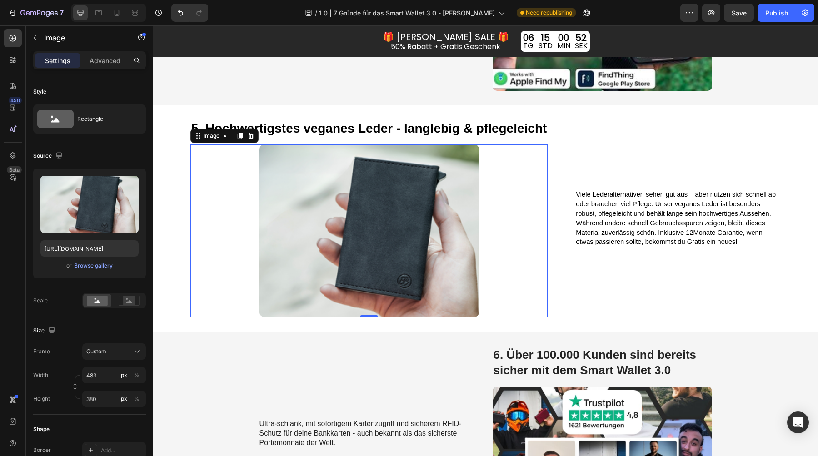
click at [432, 253] on img at bounding box center [368, 230] width 219 height 173
click at [102, 14] on icon at bounding box center [98, 12] width 9 height 9
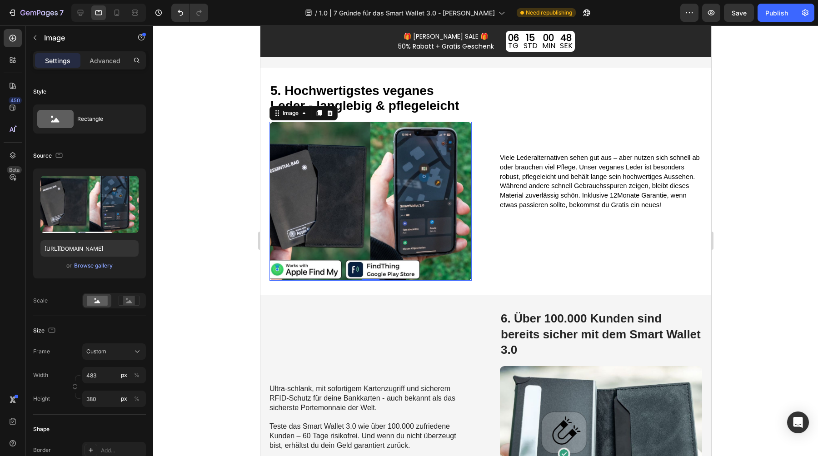
scroll to position [1160, 0]
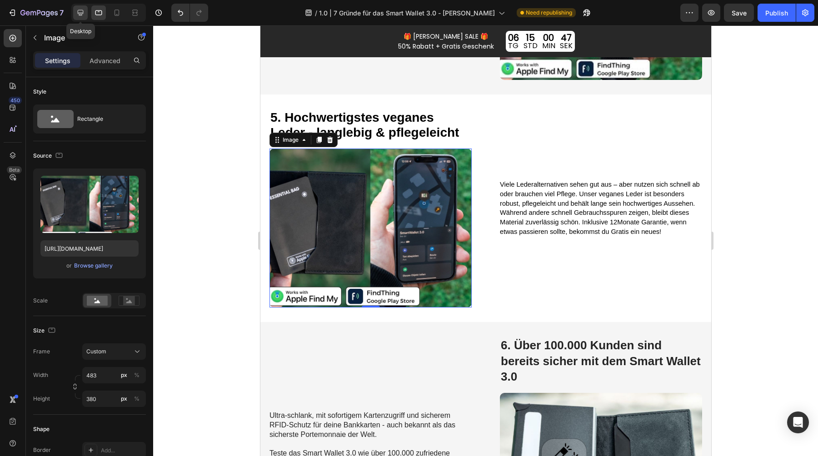
click at [79, 12] on icon at bounding box center [81, 13] width 6 height 6
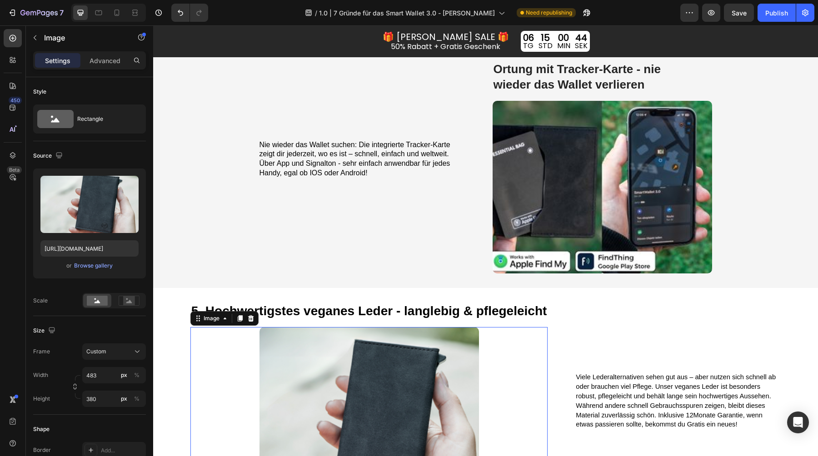
scroll to position [1108, 0]
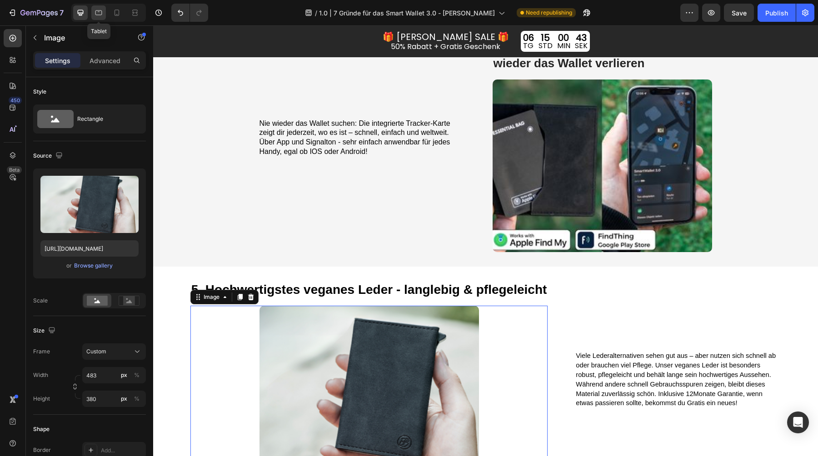
click at [96, 10] on icon at bounding box center [98, 12] width 7 height 5
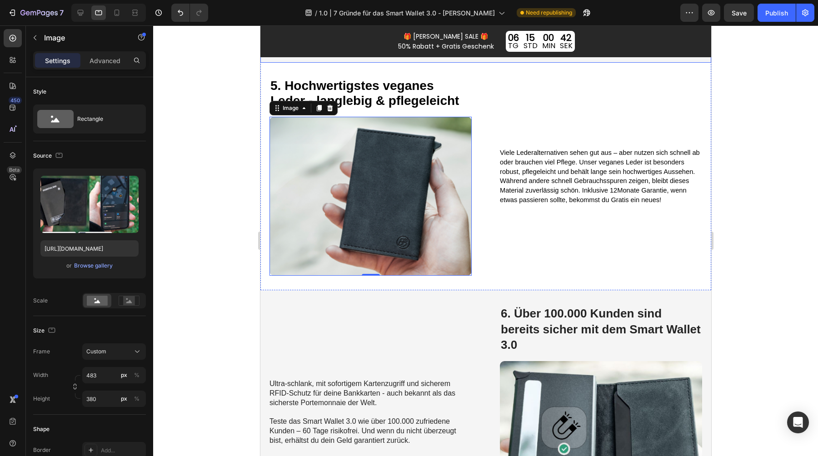
scroll to position [1174, 0]
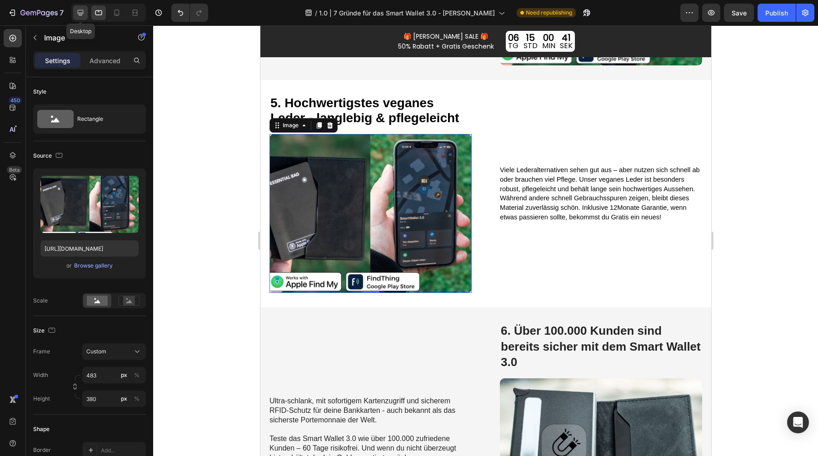
click at [79, 14] on icon at bounding box center [80, 12] width 9 height 9
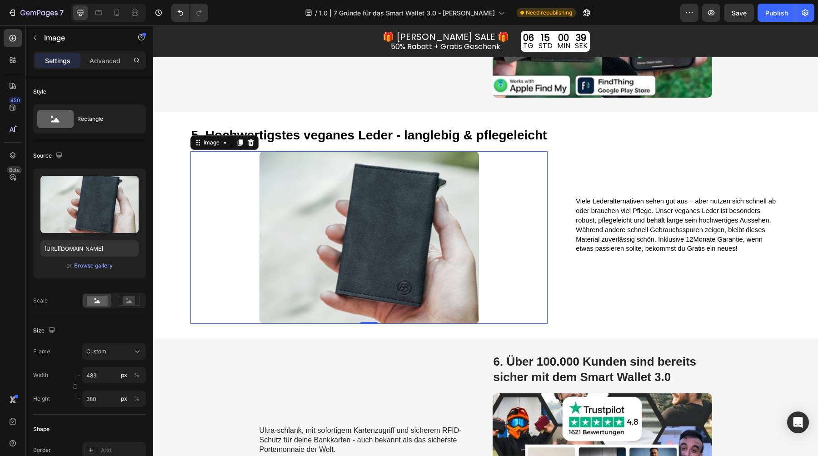
scroll to position [1260, 0]
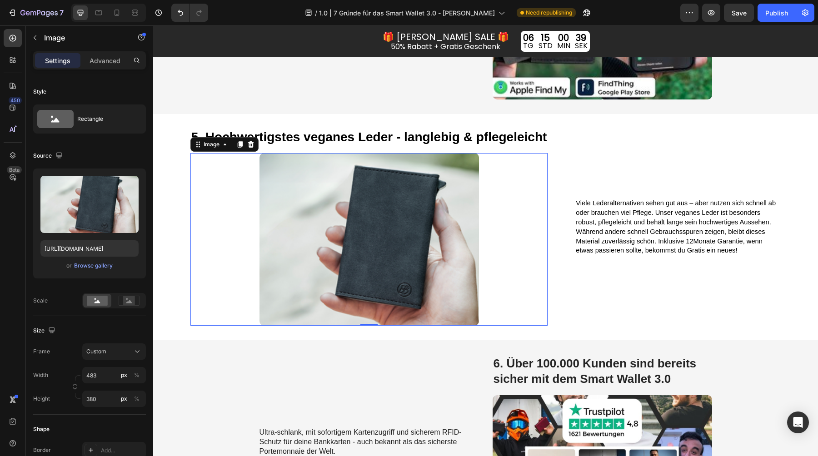
click at [339, 216] on img at bounding box center [368, 239] width 219 height 173
click at [73, 251] on input "https://cdn.shopify.com/s/files/1/0461/7466/6912/files/gempages_516569286068667…" at bounding box center [89, 248] width 98 height 16
click at [94, 10] on icon at bounding box center [98, 12] width 9 height 9
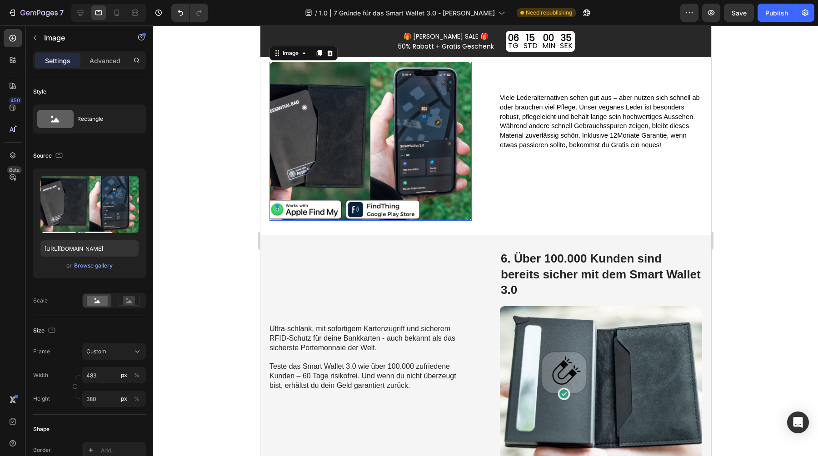
scroll to position [1250, 0]
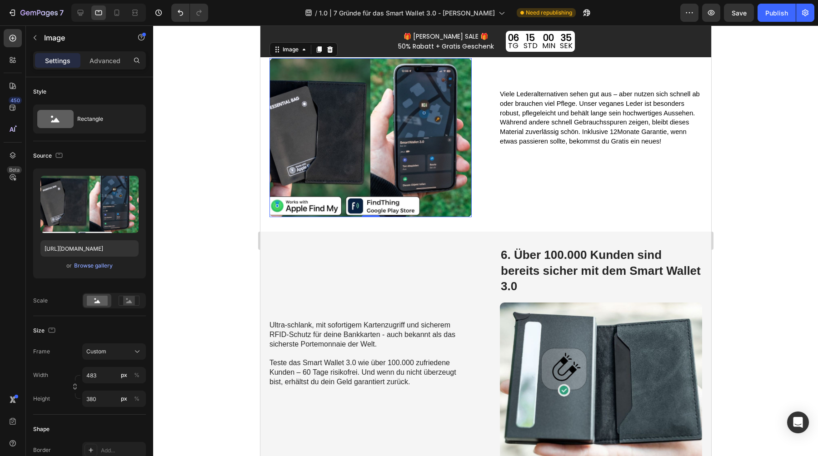
click at [339, 145] on img at bounding box center [370, 137] width 202 height 159
click at [88, 247] on input "https://cdn.shopify.com/s/files/1/0461/7466/6912/files/gempages_516569286068667…" at bounding box center [89, 248] width 98 height 16
paste input "13df219f-f382-424d-ad8e-71b62c4067e4.pn"
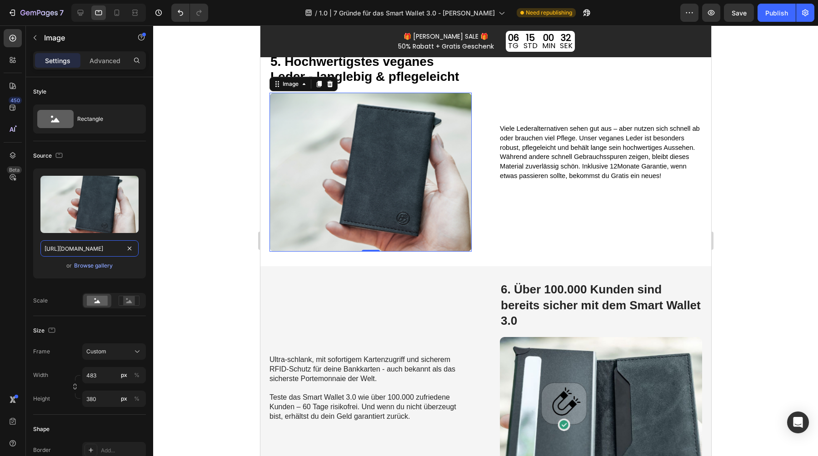
scroll to position [1198, 0]
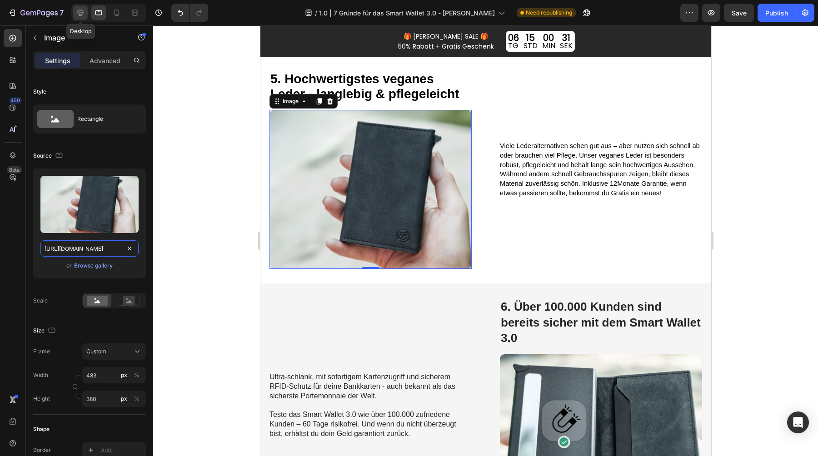
type input "https://cdn.shopify.com/s/files/1/0461/7466/6912/files/gempages_516569286068667…"
click at [79, 12] on icon at bounding box center [81, 13] width 6 height 6
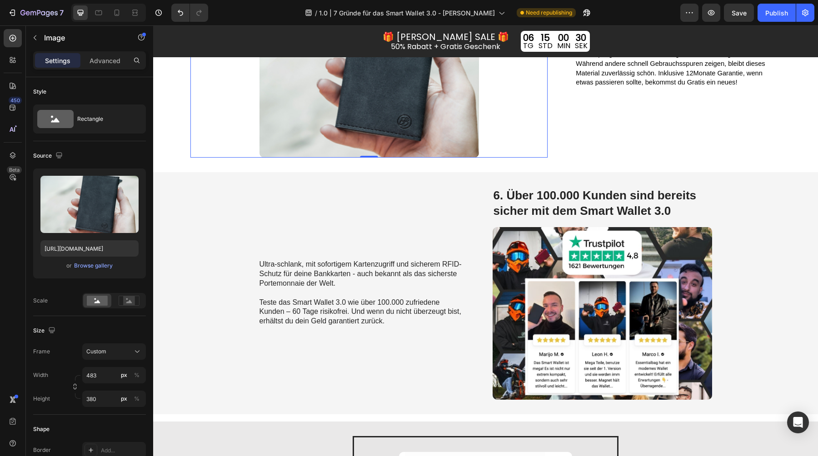
scroll to position [1445, 0]
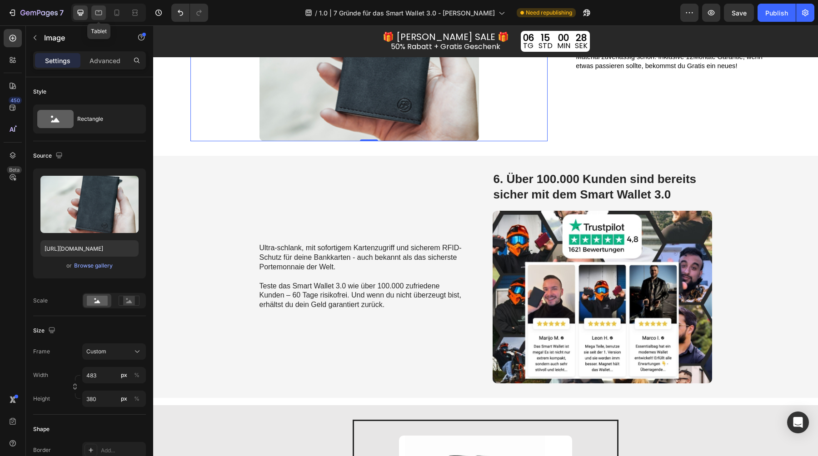
click at [98, 15] on icon at bounding box center [98, 12] width 9 height 9
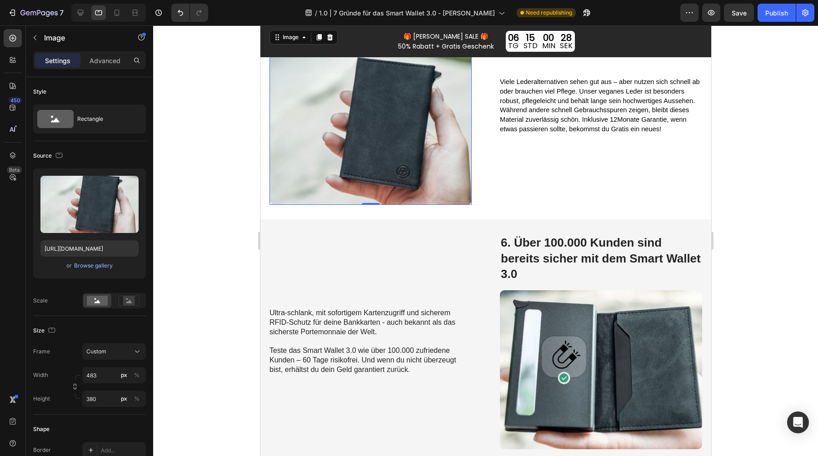
scroll to position [1250, 0]
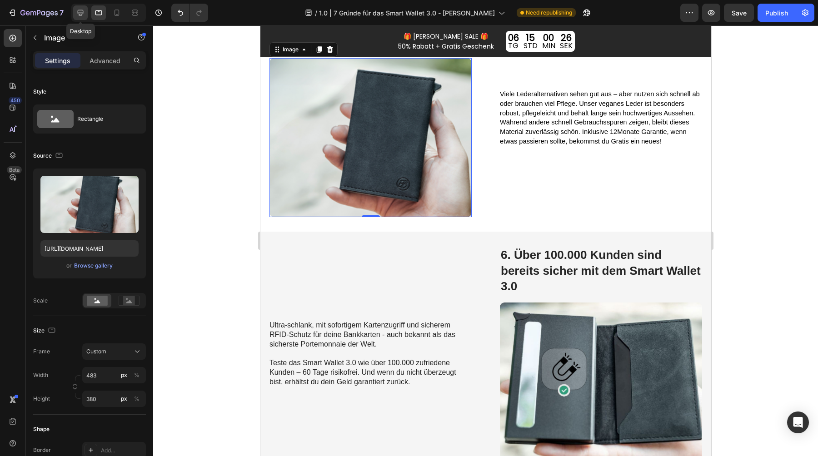
click at [79, 12] on icon at bounding box center [80, 12] width 9 height 9
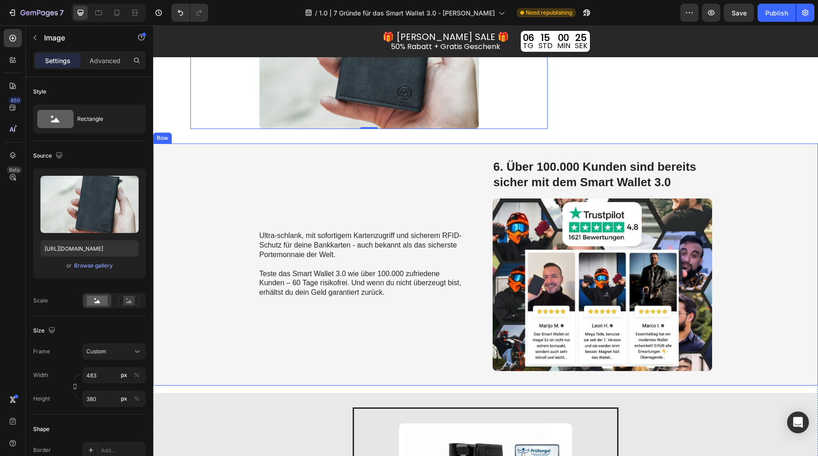
scroll to position [1530, 0]
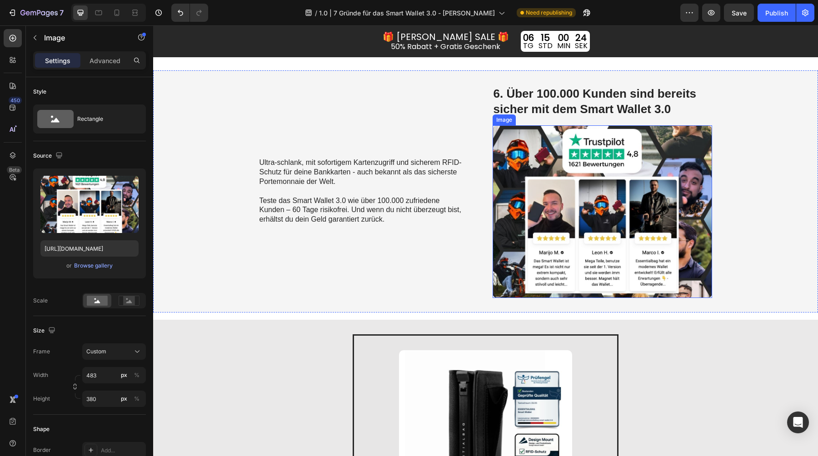
click at [612, 194] on img at bounding box center [601, 211] width 219 height 173
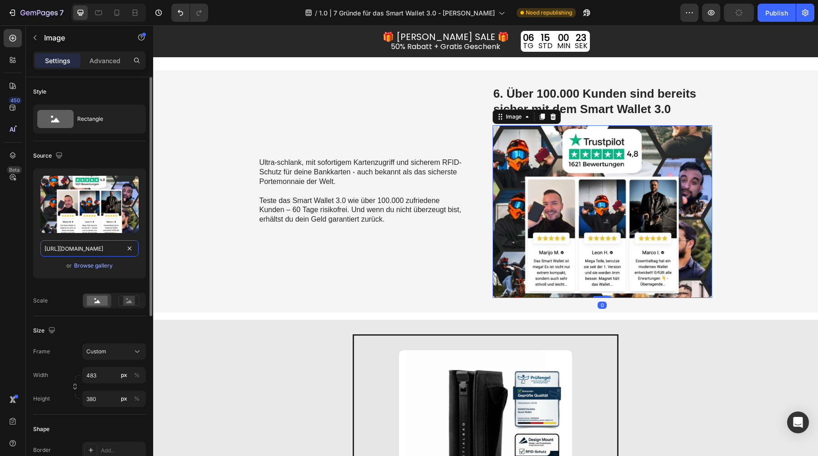
click at [89, 251] on input "https://cdn.shopify.com/s/files/1/0461/7466/6912/files/gempages_516569286068667…" at bounding box center [89, 248] width 98 height 16
click at [103, 16] on icon at bounding box center [98, 12] width 9 height 9
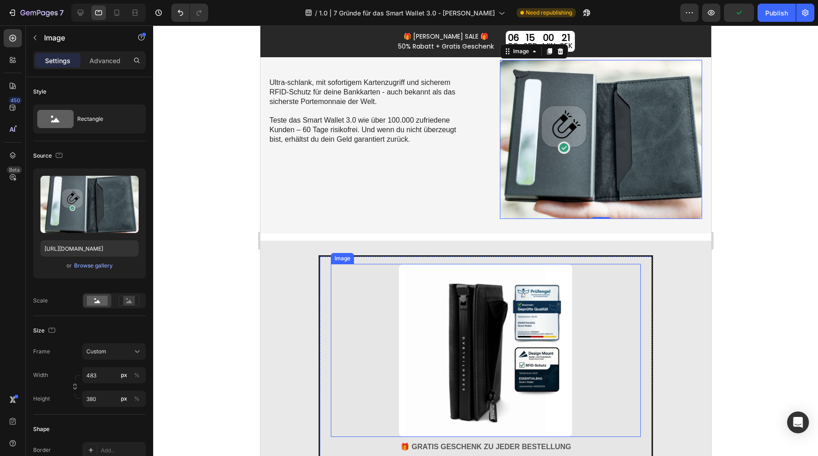
scroll to position [1494, 0]
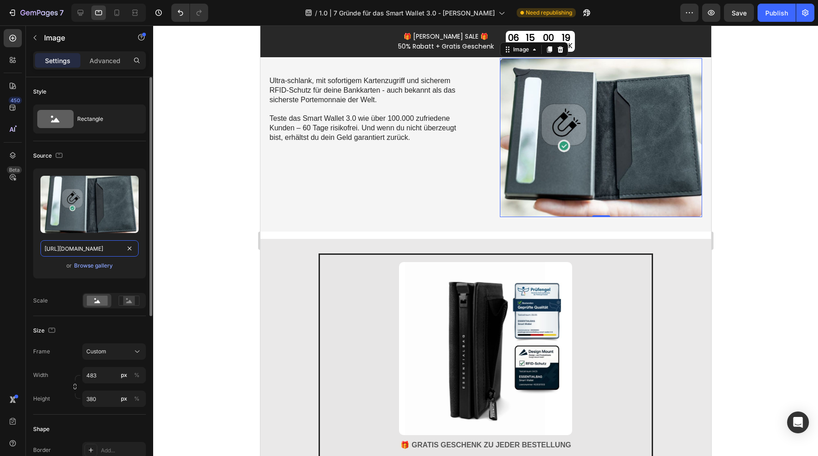
click at [95, 253] on input "https://cdn.shopify.com/s/files/1/0461/7466/6912/files/gempages_516569286068667…" at bounding box center [89, 248] width 98 height 16
paste input "d80b970b-887b-49f4-9d86-dc03a16afc9d"
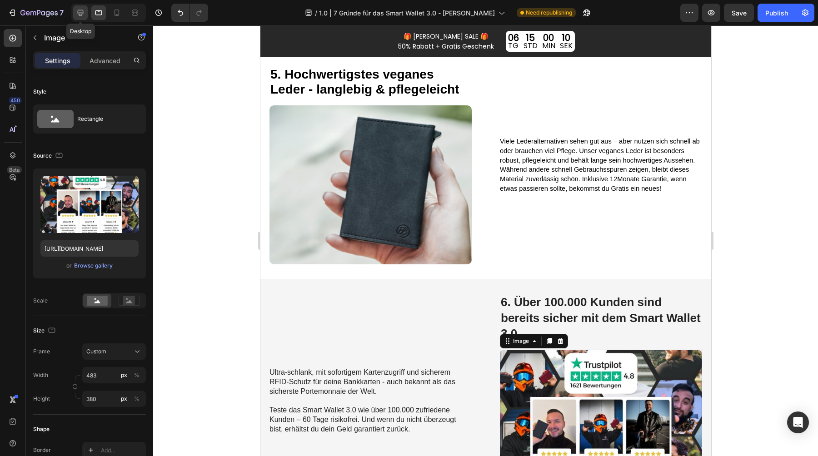
scroll to position [0, 0]
click at [80, 12] on icon at bounding box center [80, 12] width 9 height 9
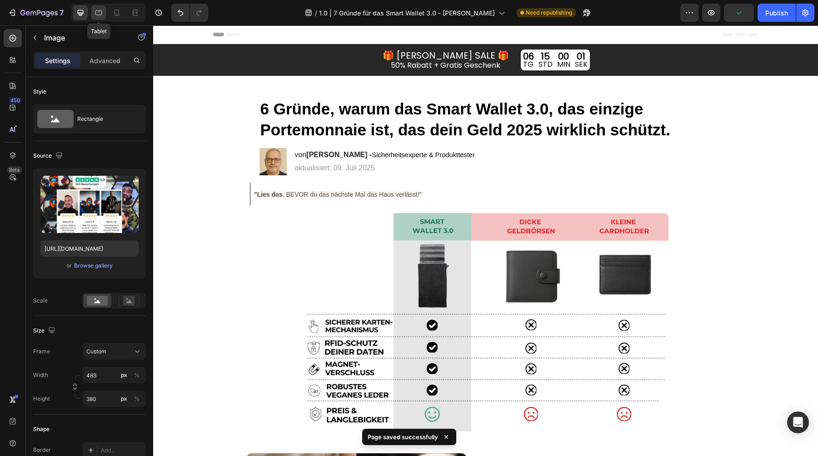
click at [95, 8] on icon at bounding box center [98, 12] width 9 height 9
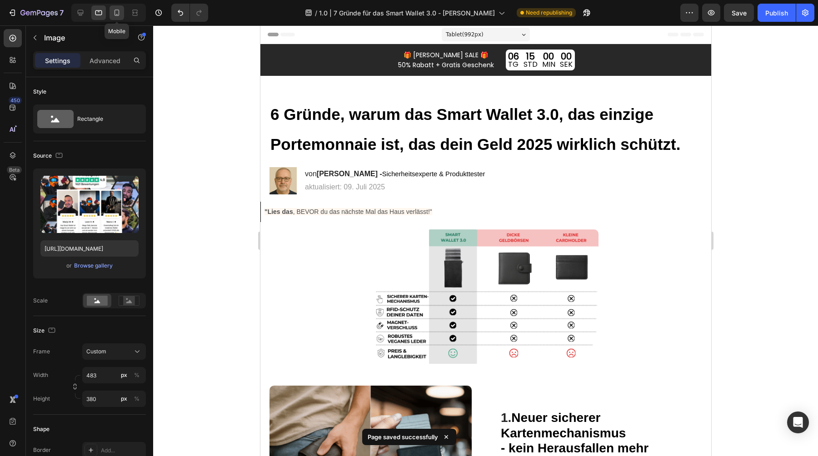
click at [121, 15] on icon at bounding box center [116, 12] width 9 height 9
type input "https://cdn.shopify.com/s/files/1/0461/7466/6912/files/gempages_516569286068667…"
type input "335"
type input "251"
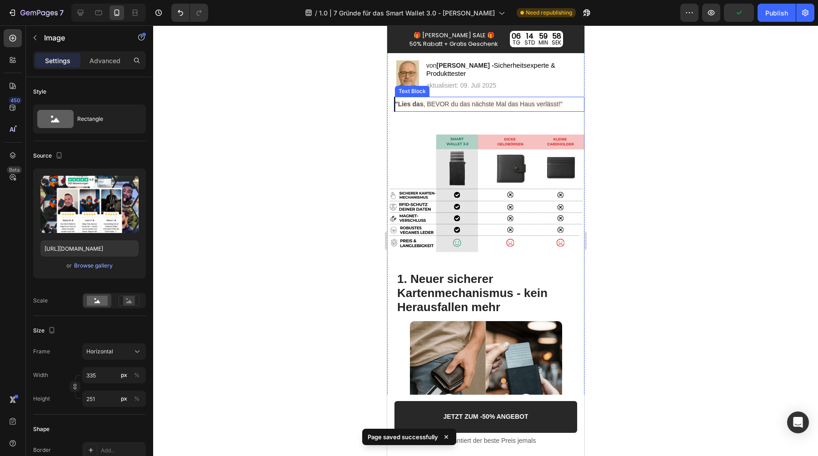
scroll to position [132, 0]
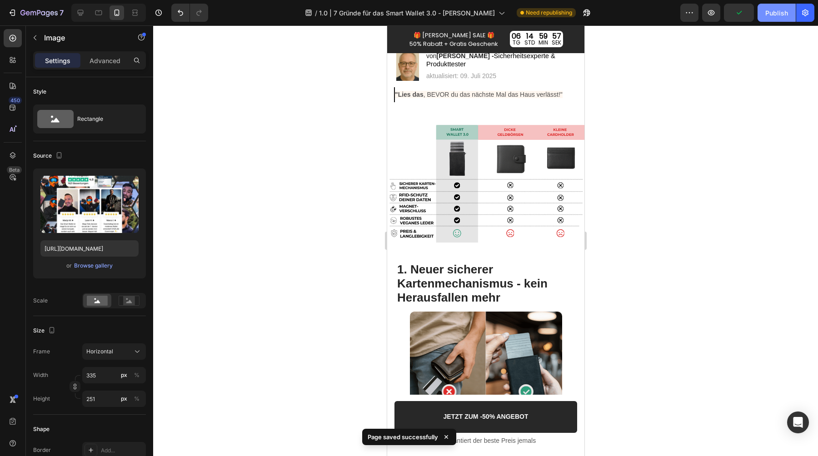
click at [769, 17] on div "Publish" at bounding box center [776, 13] width 23 height 10
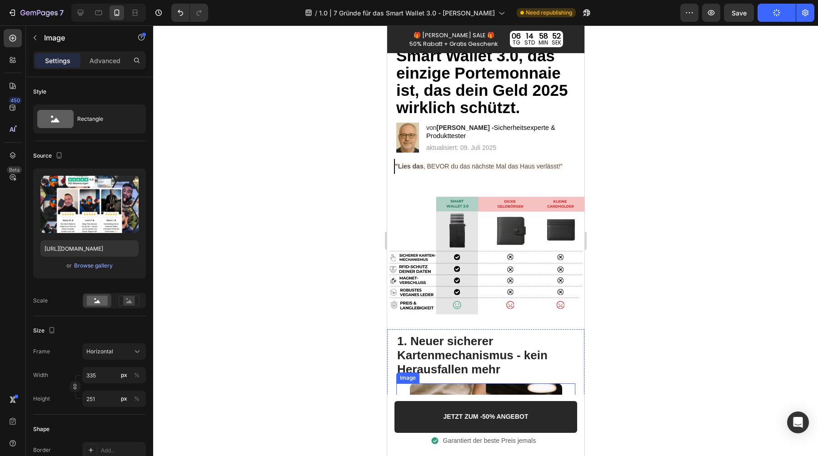
scroll to position [30, 0]
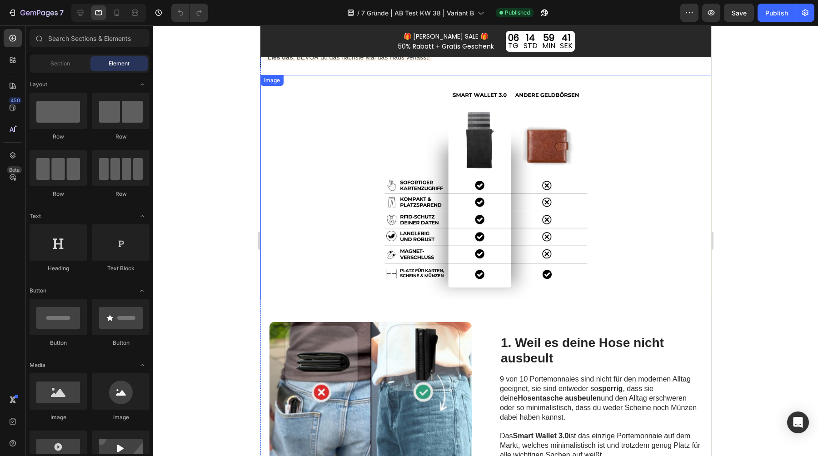
scroll to position [150, 0]
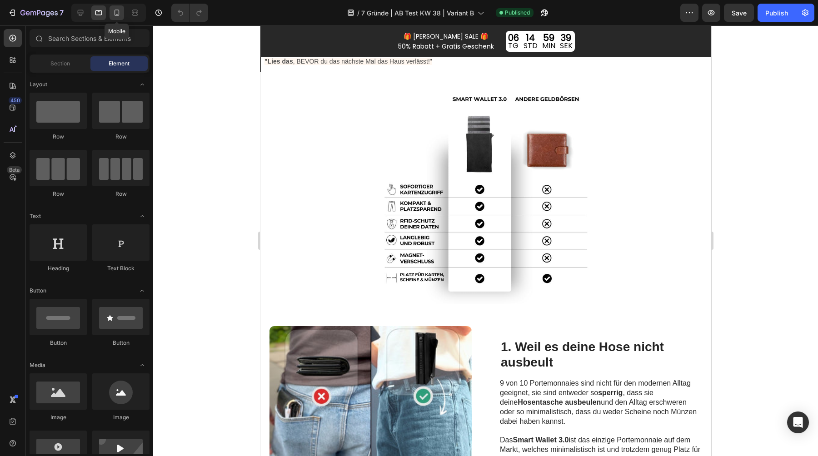
click at [114, 10] on icon at bounding box center [116, 13] width 5 height 6
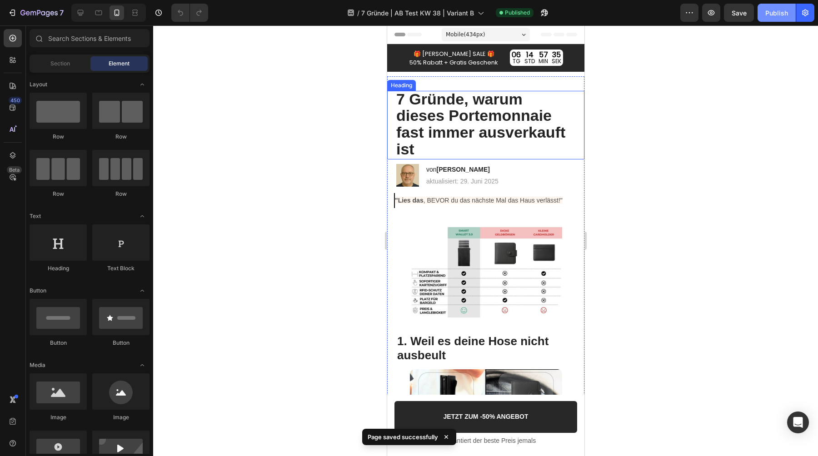
click at [778, 12] on div "Publish" at bounding box center [776, 13] width 23 height 10
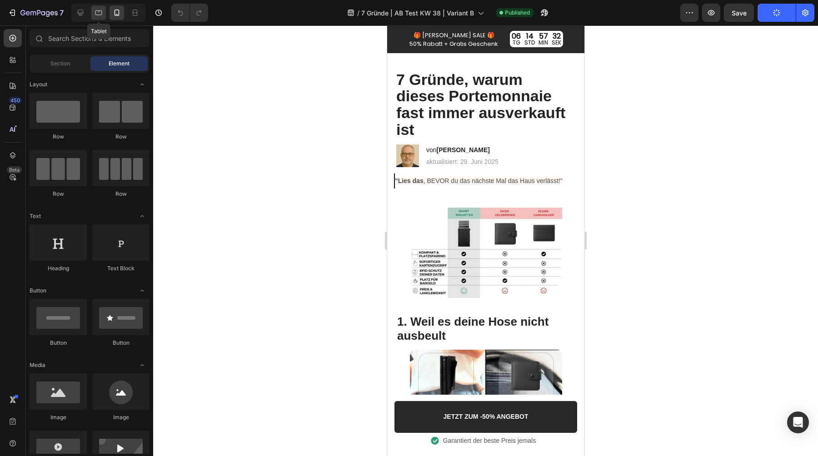
click at [98, 11] on icon at bounding box center [98, 12] width 9 height 9
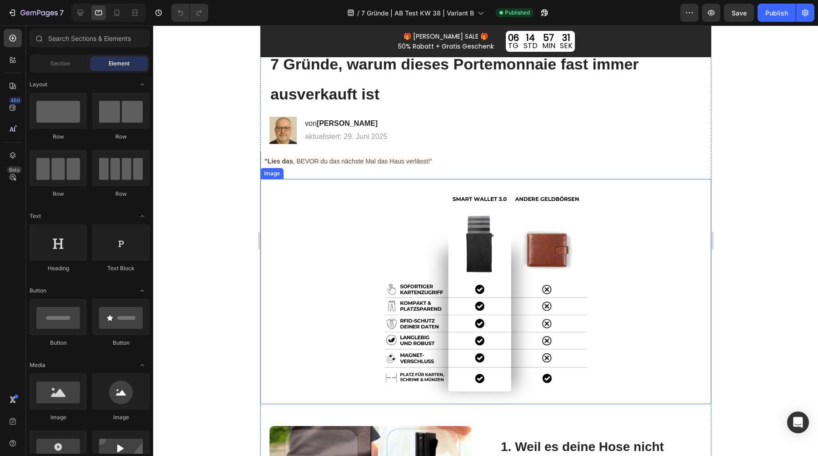
scroll to position [59, 0]
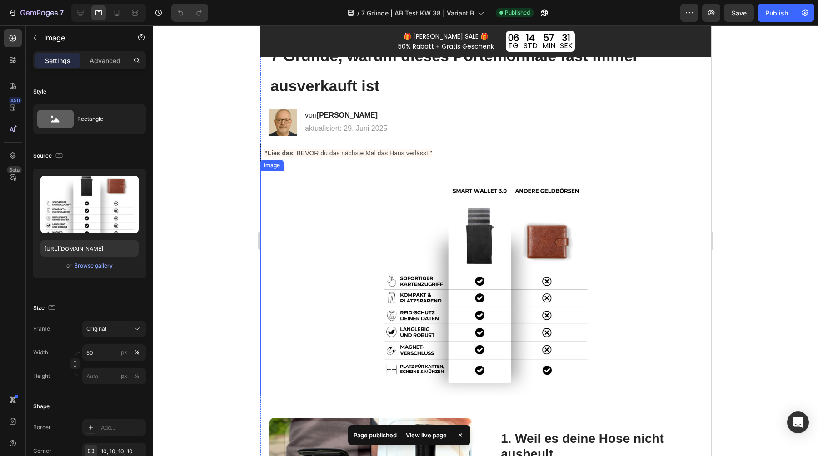
click at [494, 279] on img at bounding box center [485, 283] width 225 height 225
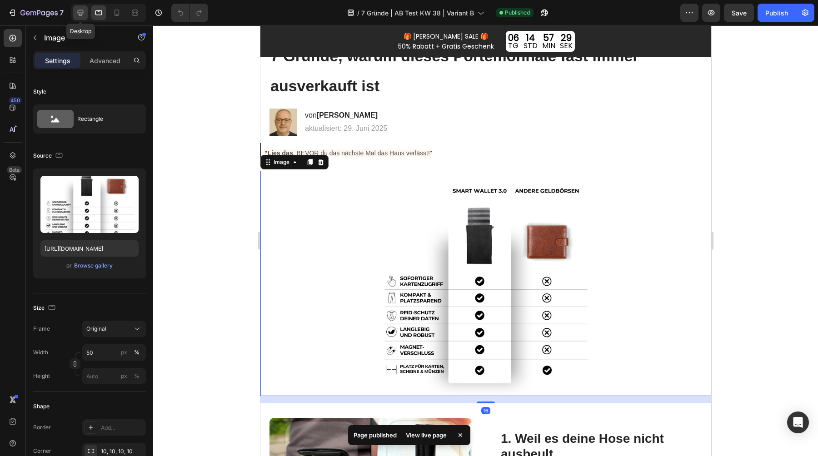
click at [86, 13] on div at bounding box center [80, 12] width 15 height 15
type input "[URL][DOMAIN_NAME]"
type input "55"
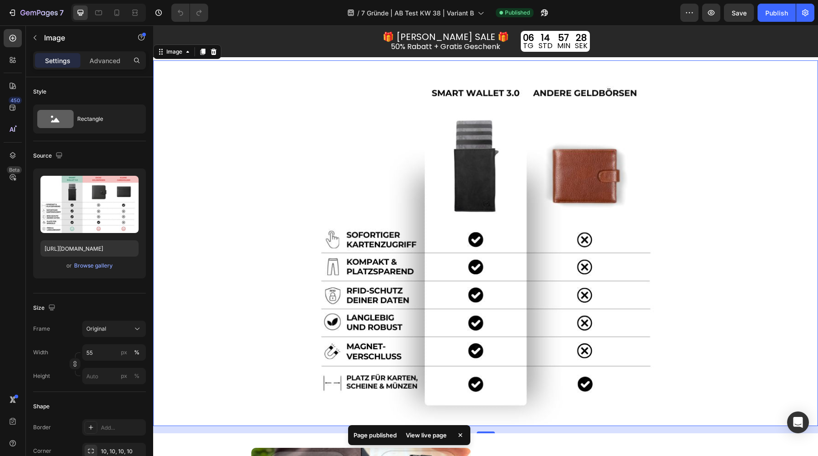
scroll to position [157, 0]
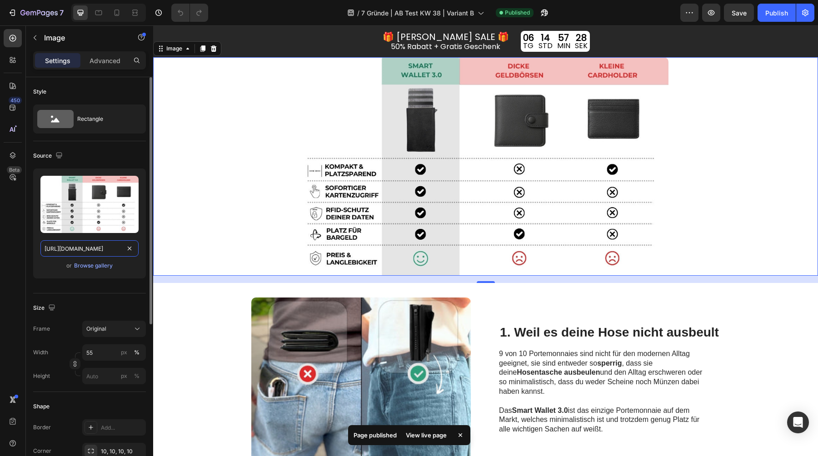
click at [93, 243] on input "[URL][DOMAIN_NAME]" at bounding box center [89, 248] width 98 height 16
click at [96, 14] on icon at bounding box center [98, 12] width 9 height 9
type input "[URL][DOMAIN_NAME]"
type input "50"
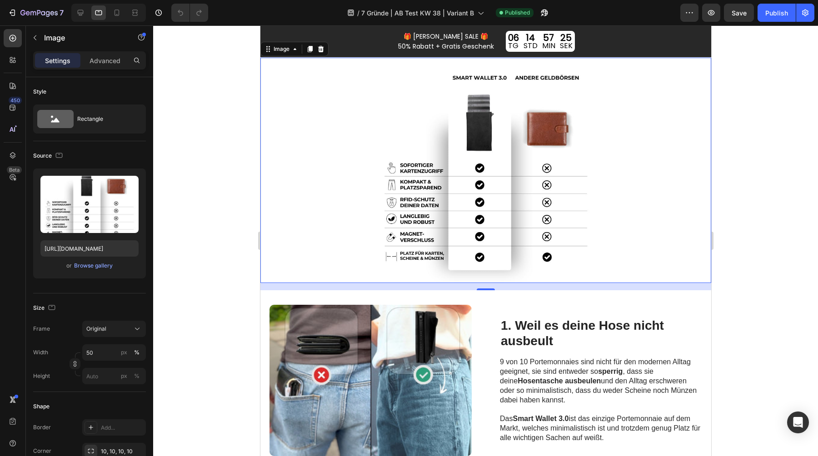
scroll to position [173, 0]
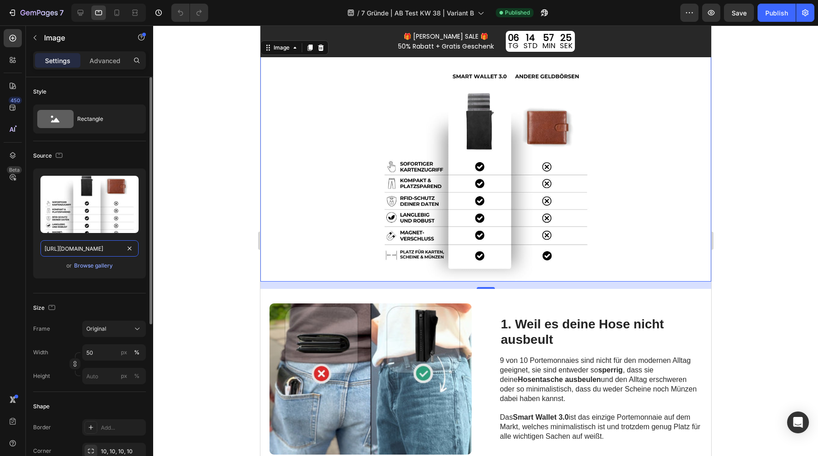
click at [77, 251] on input "[URL][DOMAIN_NAME]" at bounding box center [89, 248] width 98 height 16
paste input "5afc3dc6-9f54-4ad1-bf97-9f5bb1364aaf"
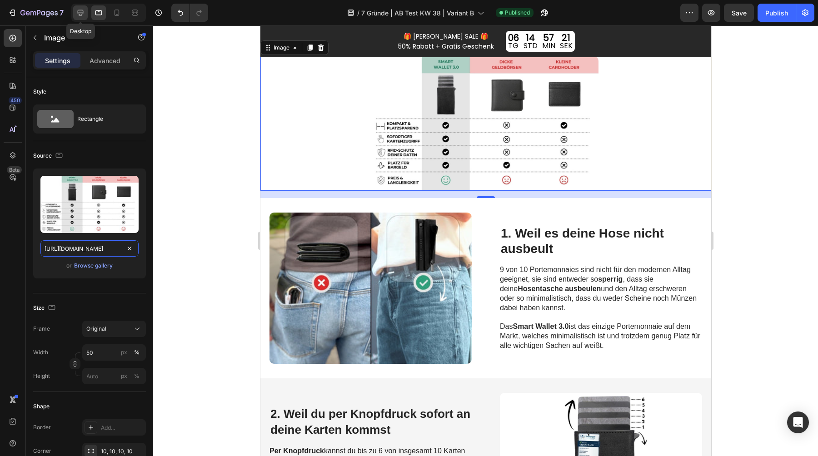
type input "[URL][DOMAIN_NAME]"
click at [84, 12] on icon at bounding box center [80, 12] width 9 height 9
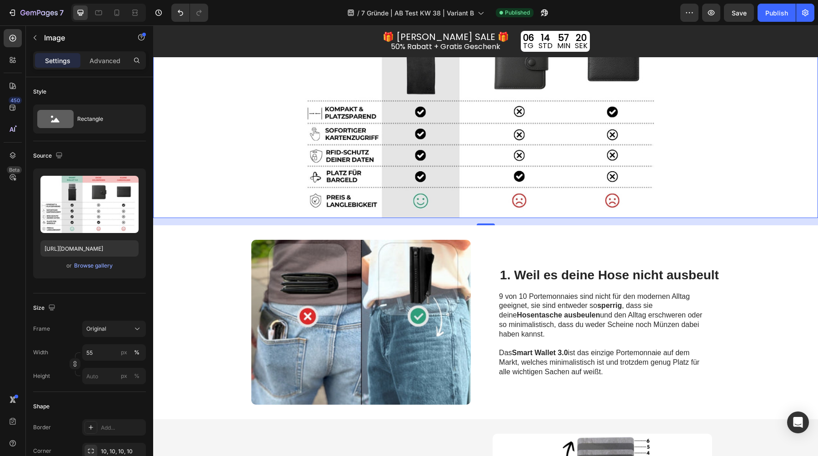
scroll to position [273, 0]
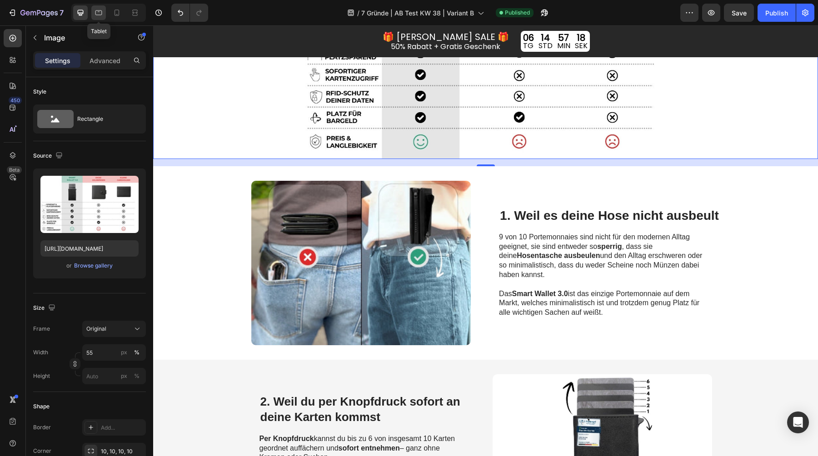
click at [100, 13] on icon at bounding box center [98, 12] width 9 height 9
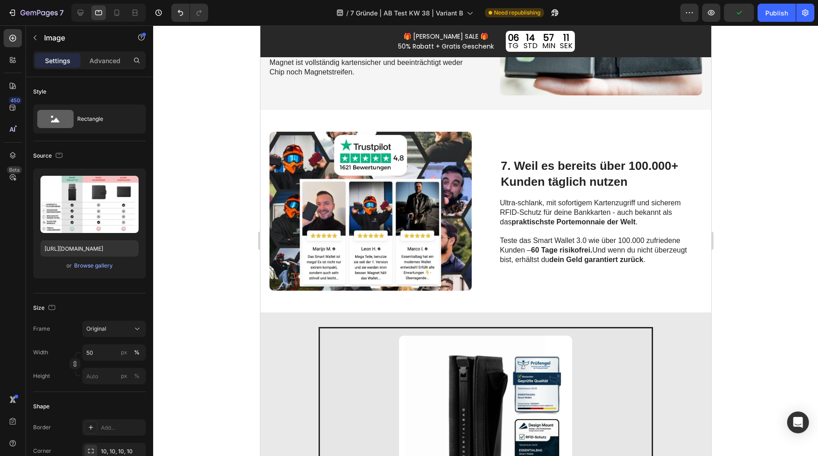
scroll to position [1384, 0]
click at [84, 11] on icon at bounding box center [80, 12] width 9 height 9
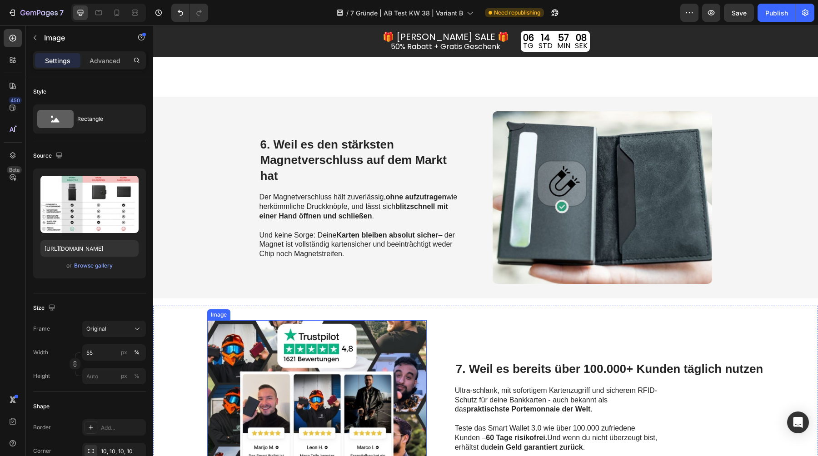
scroll to position [1191, 0]
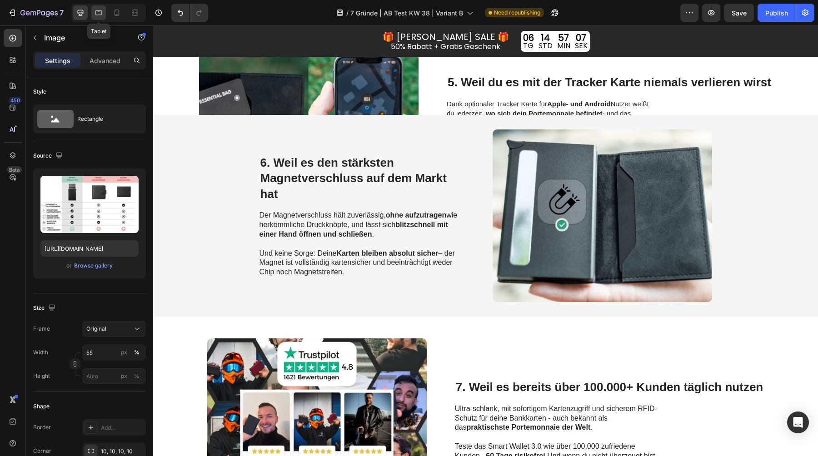
click at [96, 7] on div at bounding box center [98, 12] width 15 height 15
type input "50"
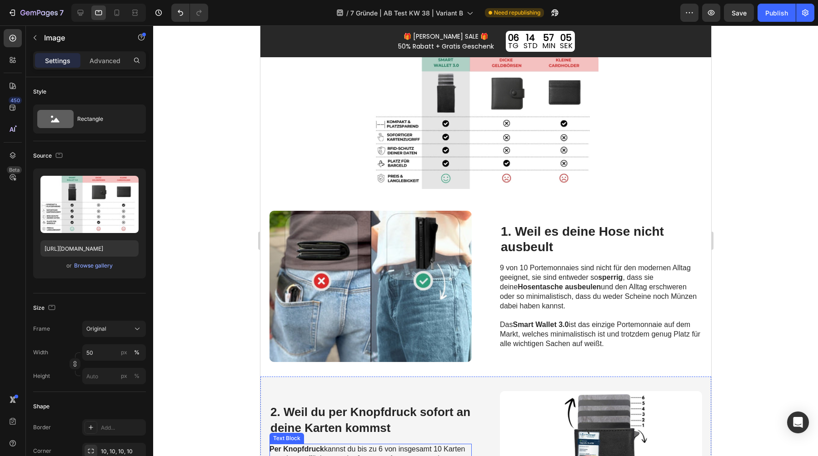
scroll to position [173, 0]
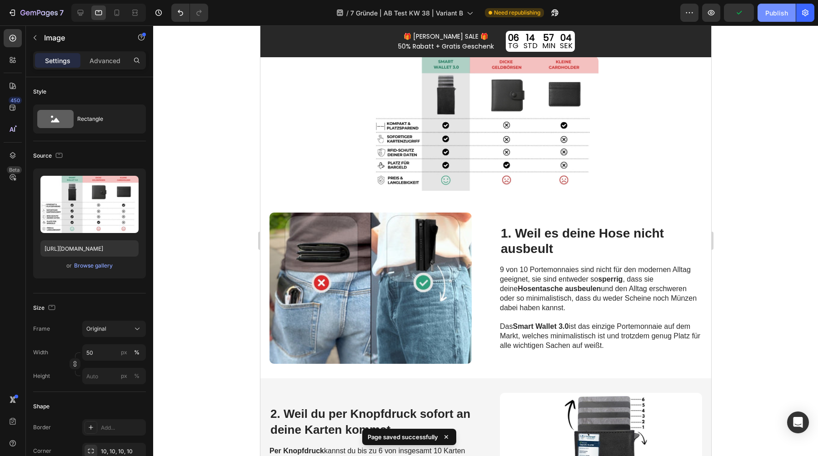
click at [769, 13] on div "Publish" at bounding box center [776, 13] width 23 height 10
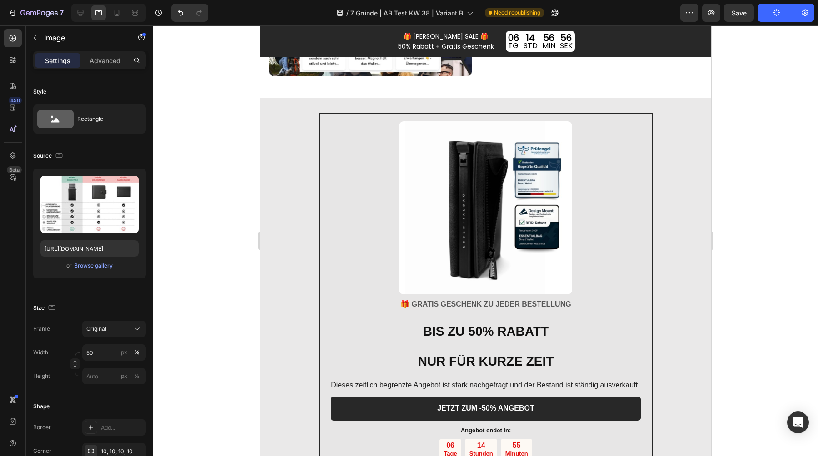
scroll to position [1619, 0]
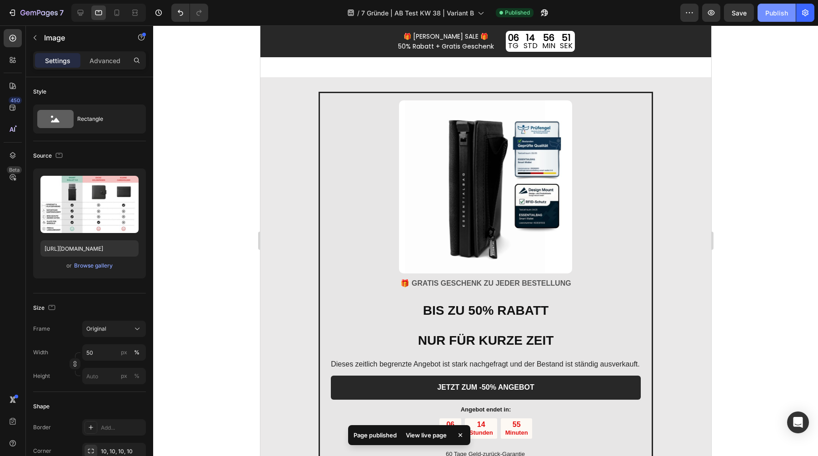
click at [773, 16] on div "Publish" at bounding box center [776, 13] width 23 height 10
click at [776, 12] on div "Publish" at bounding box center [776, 13] width 23 height 10
click at [773, 18] on button "Publish" at bounding box center [776, 13] width 38 height 18
click at [774, 10] on div "Publish" at bounding box center [776, 13] width 23 height 10
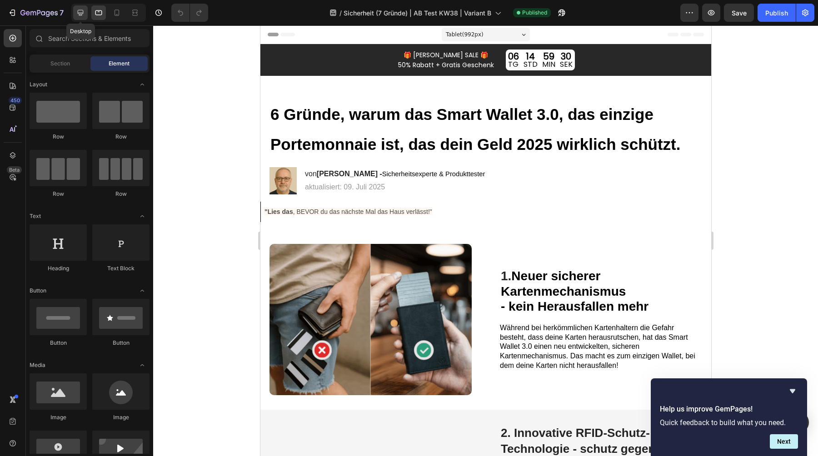
click at [80, 15] on icon at bounding box center [81, 13] width 6 height 6
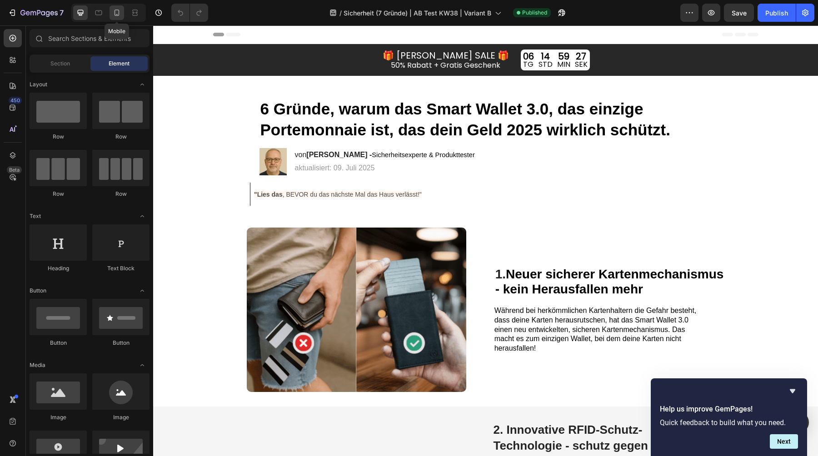
click at [117, 17] on icon at bounding box center [116, 12] width 9 height 9
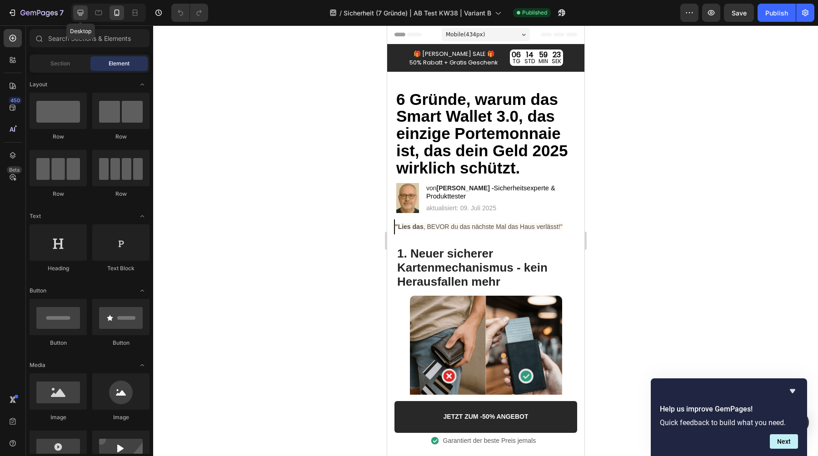
click at [81, 9] on icon at bounding box center [80, 12] width 9 height 9
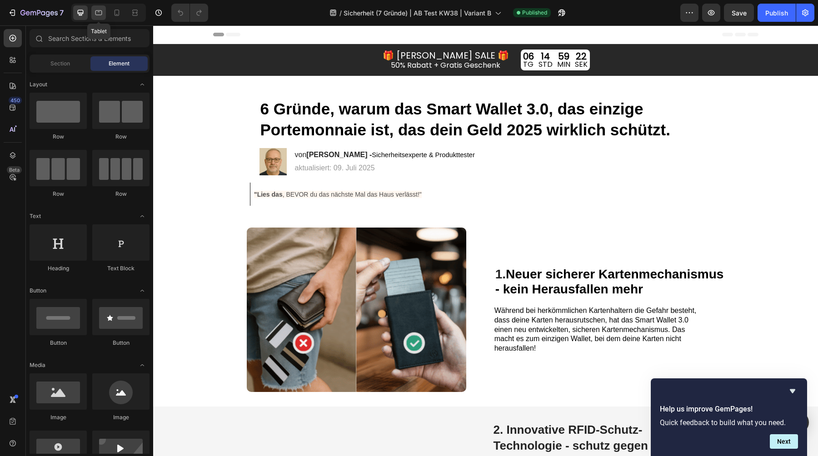
click at [96, 10] on icon at bounding box center [98, 12] width 9 height 9
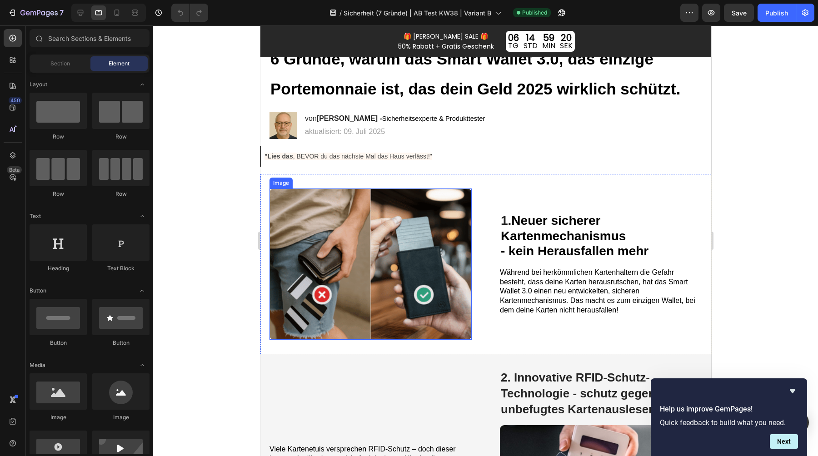
scroll to position [59, 0]
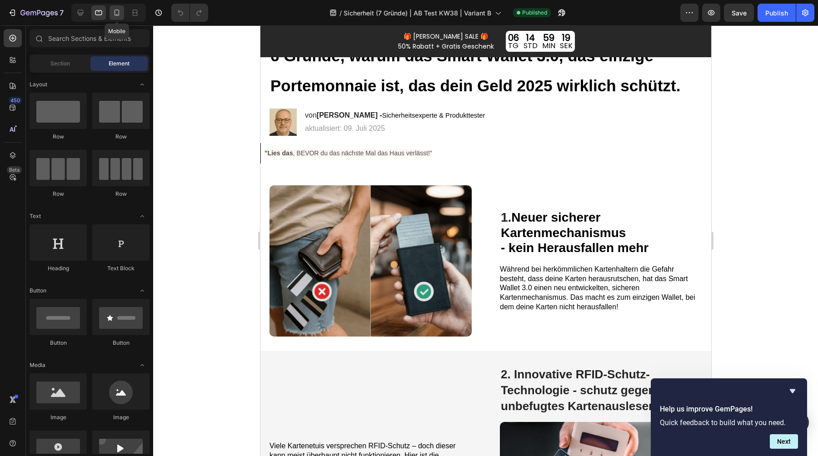
click at [113, 9] on icon at bounding box center [116, 12] width 9 height 9
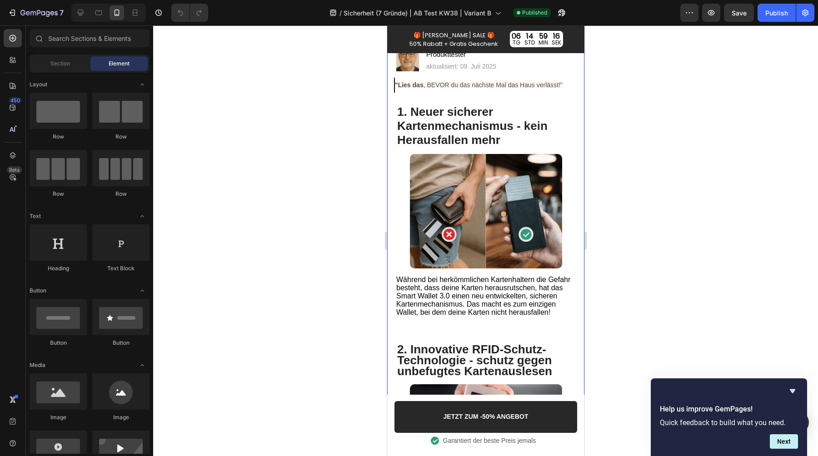
scroll to position [143, 0]
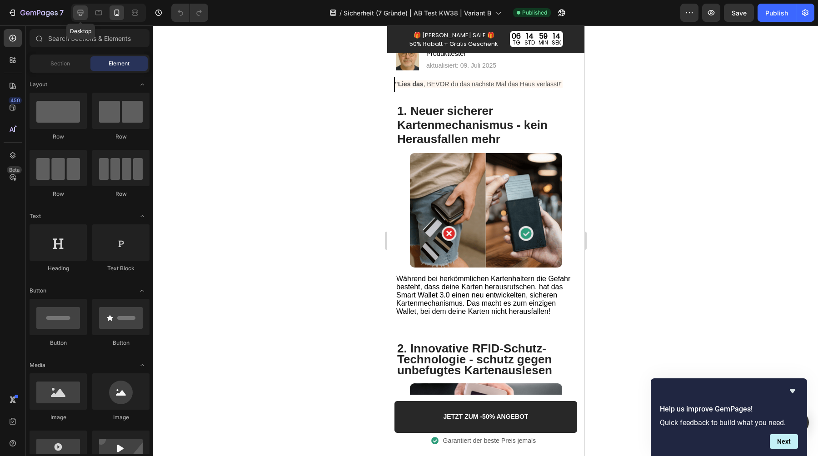
click at [78, 10] on icon at bounding box center [81, 13] width 6 height 6
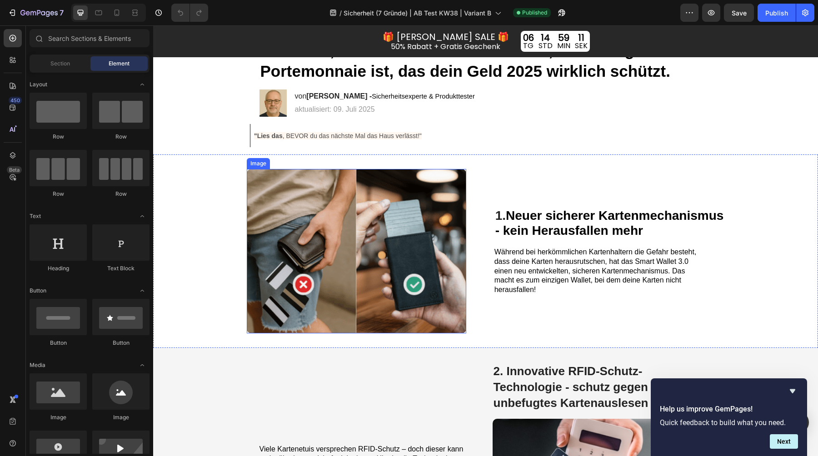
scroll to position [63, 0]
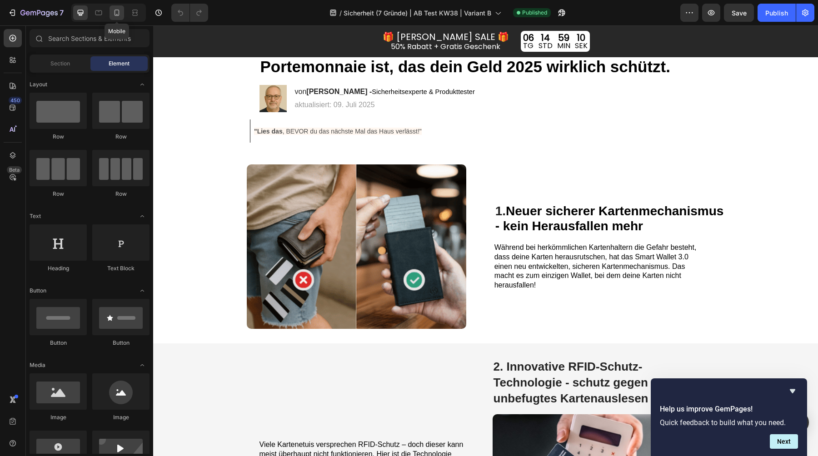
click at [117, 11] on icon at bounding box center [116, 12] width 9 height 9
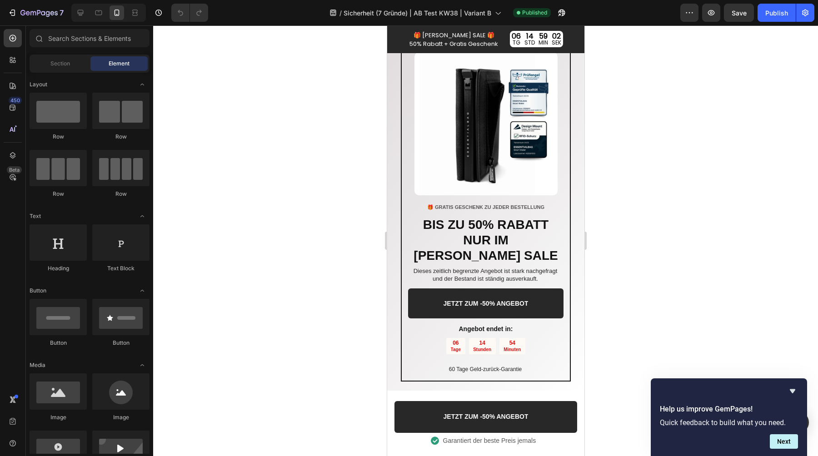
scroll to position [1655, 0]
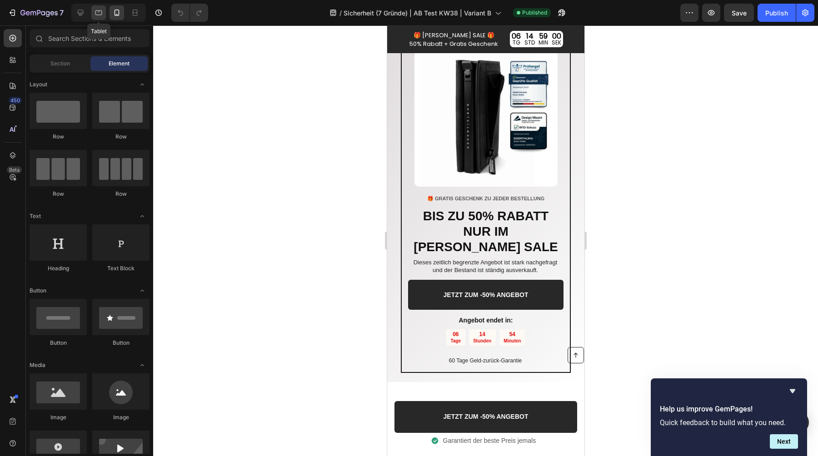
click at [100, 14] on icon at bounding box center [98, 12] width 9 height 9
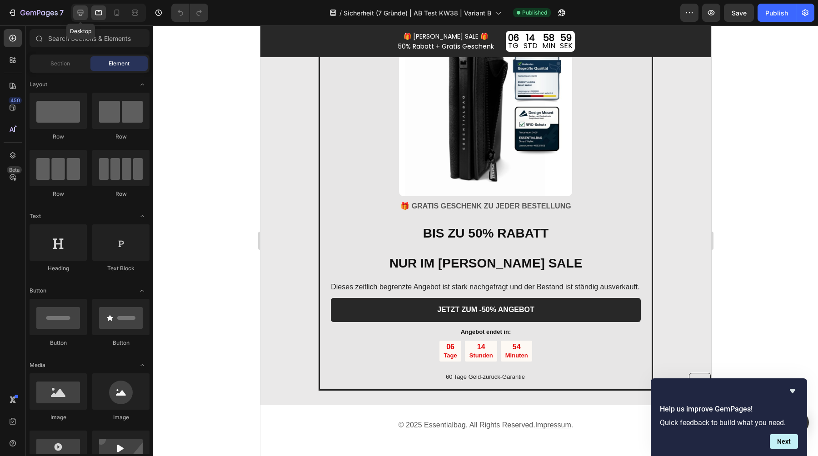
click at [80, 13] on icon at bounding box center [80, 12] width 9 height 9
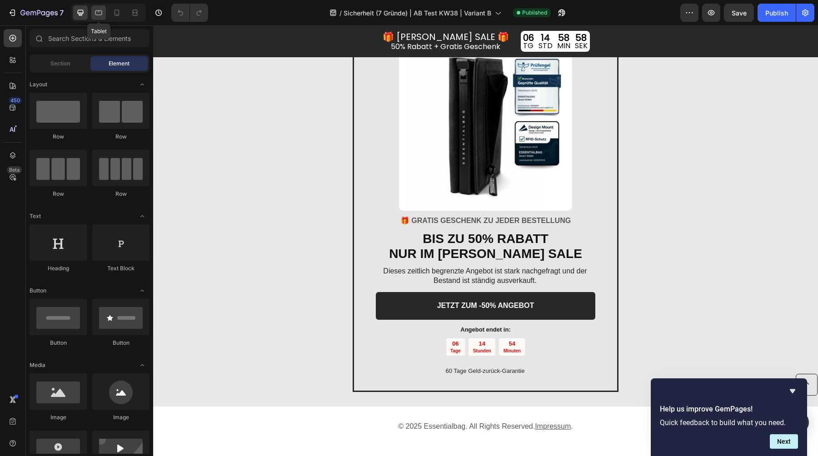
click at [100, 14] on icon at bounding box center [98, 12] width 9 height 9
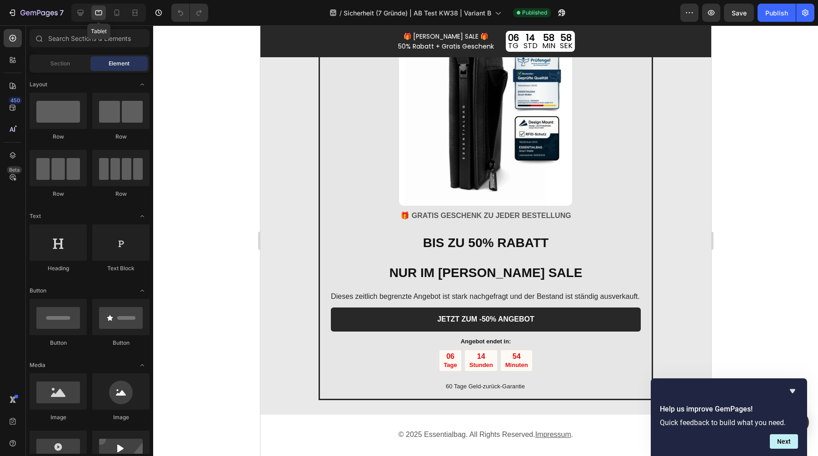
scroll to position [1687, 0]
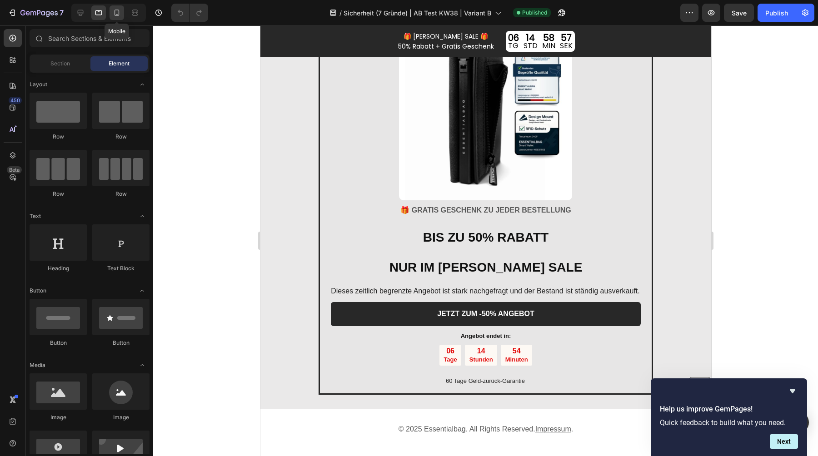
click at [115, 15] on icon at bounding box center [116, 13] width 5 height 6
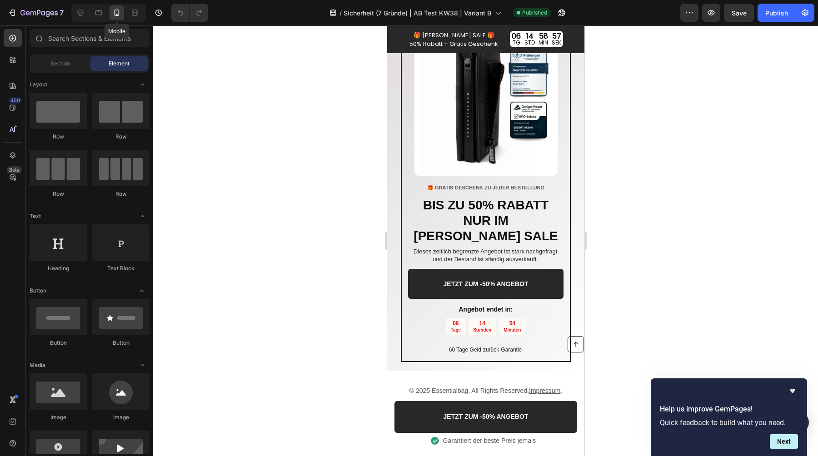
scroll to position [1675, 0]
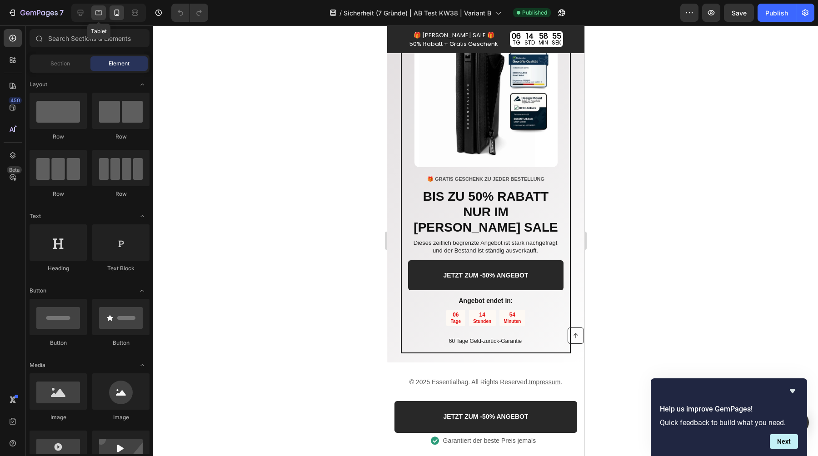
click at [99, 11] on icon at bounding box center [99, 11] width 2 height 1
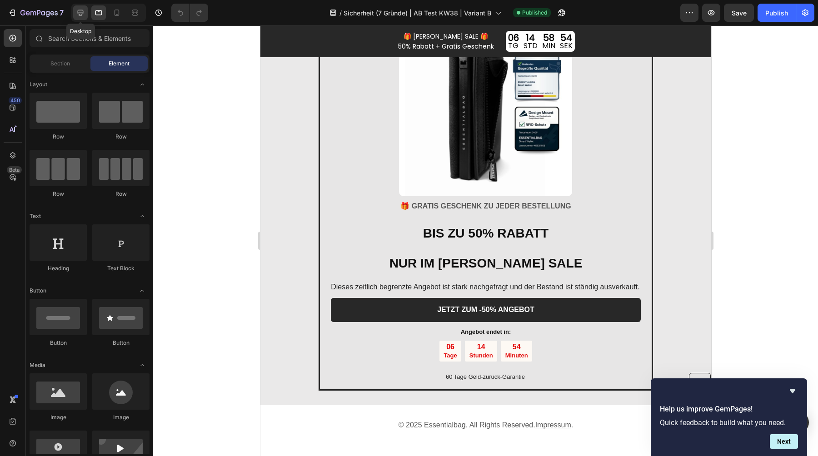
click at [74, 12] on div at bounding box center [80, 12] width 15 height 15
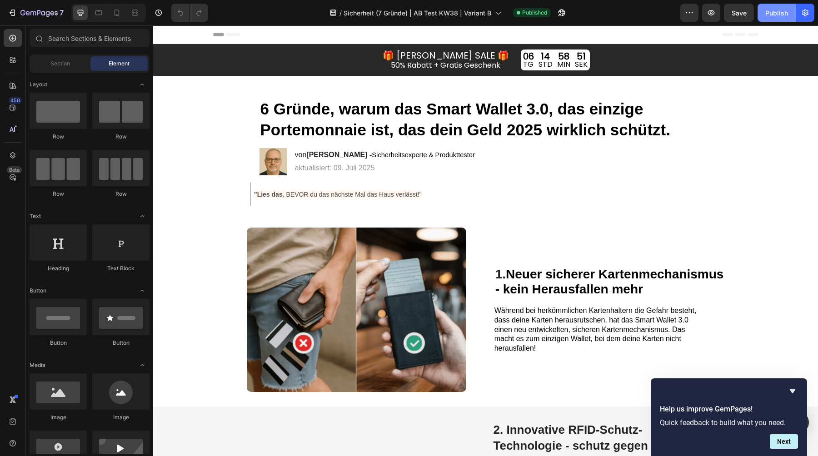
click at [766, 12] on div "Publish" at bounding box center [776, 13] width 23 height 10
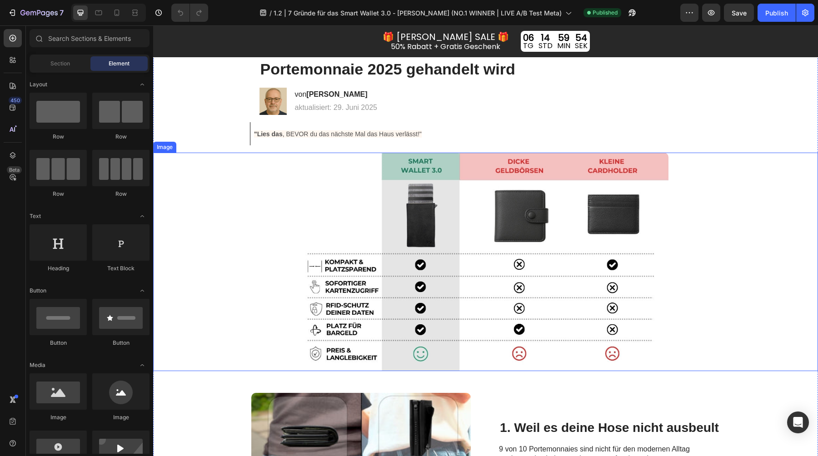
scroll to position [82, 0]
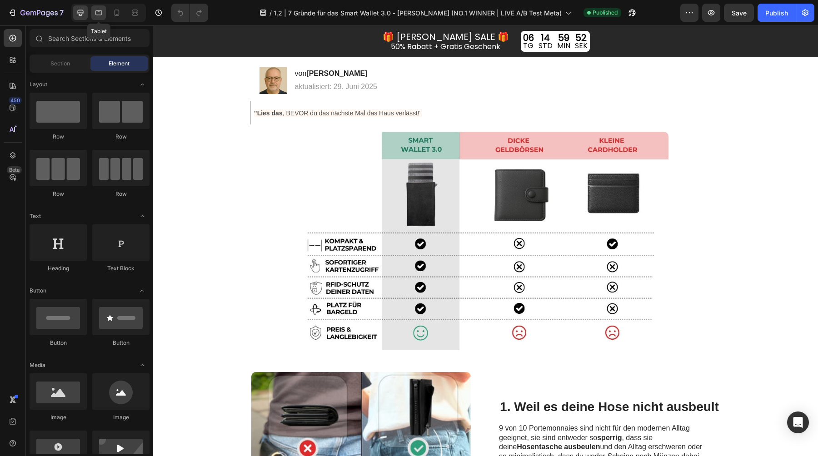
click at [101, 15] on icon at bounding box center [98, 12] width 9 height 9
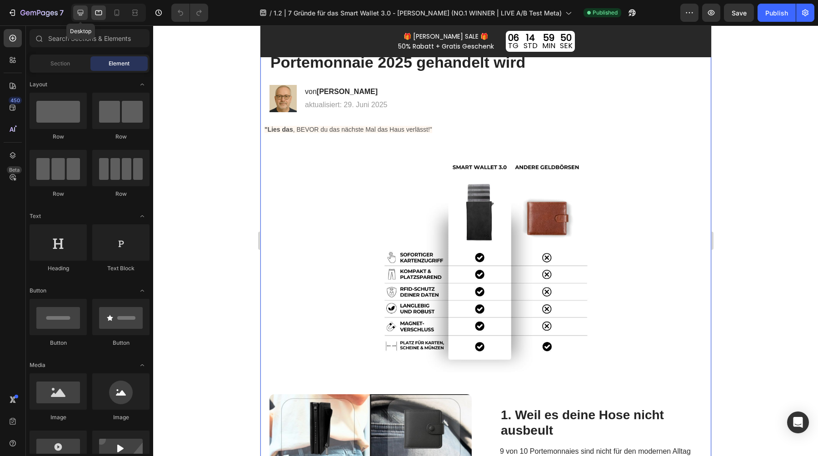
click at [79, 12] on icon at bounding box center [80, 12] width 9 height 9
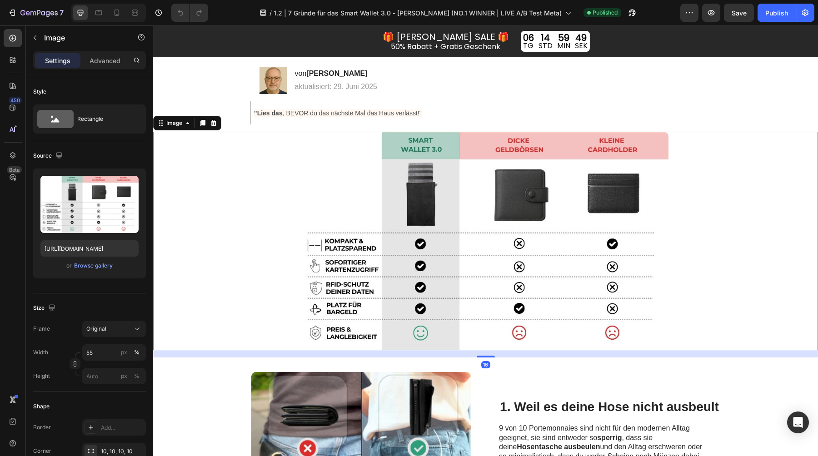
click at [424, 249] on img at bounding box center [486, 241] width 366 height 218
click at [94, 247] on input "[URL][DOMAIN_NAME]" at bounding box center [89, 248] width 98 height 16
click at [99, 14] on icon at bounding box center [98, 12] width 9 height 9
type input "[URL][DOMAIN_NAME]"
type input "50"
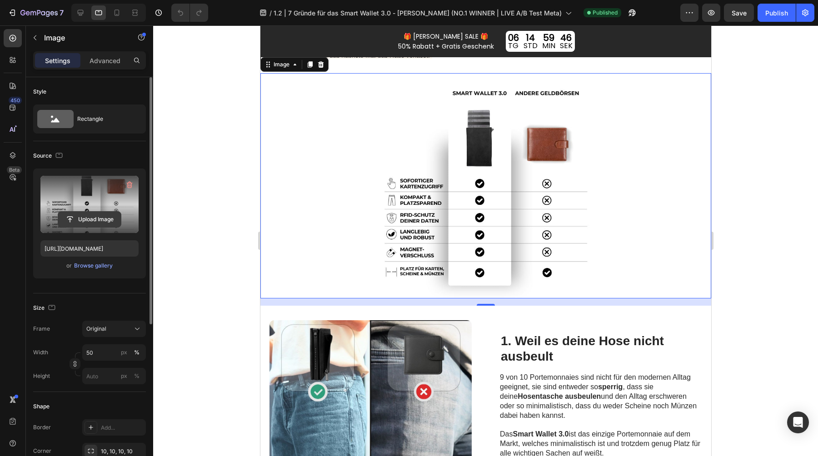
scroll to position [173, 0]
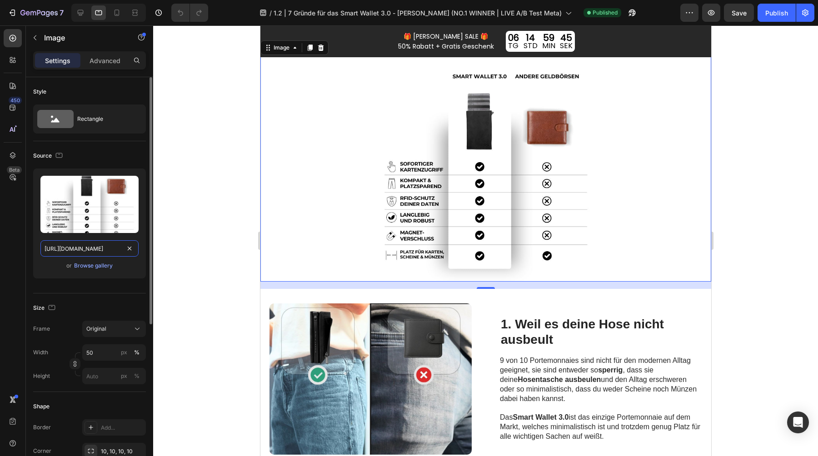
click at [93, 241] on input "[URL][DOMAIN_NAME]" at bounding box center [89, 248] width 98 height 16
paste input "5afc3dc6-9f54-4ad1-bf97-9f5bb1364aaf"
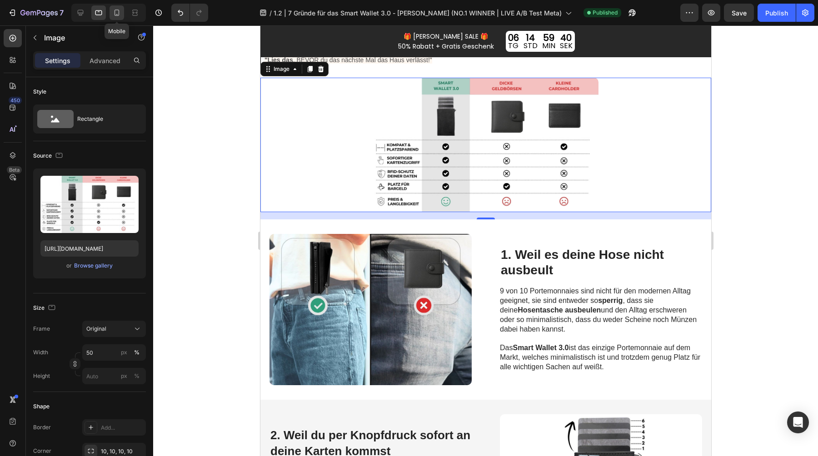
scroll to position [0, 0]
click at [118, 8] on div at bounding box center [116, 12] width 15 height 15
type input "[URL][DOMAIN_NAME]"
type input "335"
type input "251"
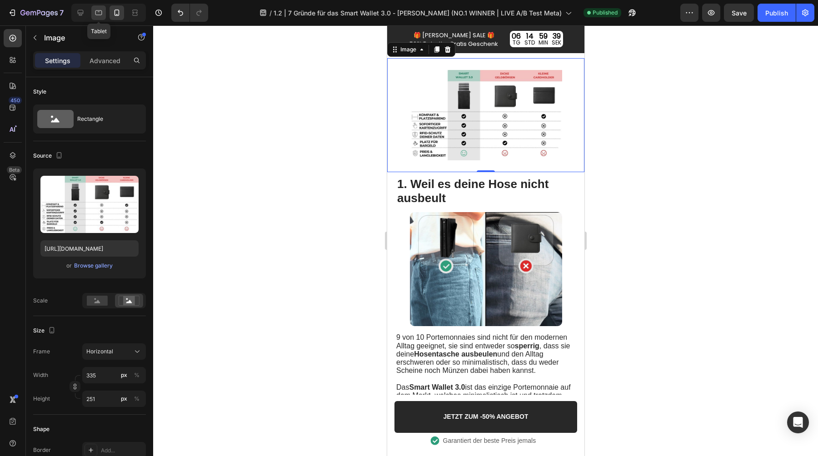
click at [97, 11] on icon at bounding box center [98, 12] width 9 height 9
type input "[URL][DOMAIN_NAME]"
type input "50"
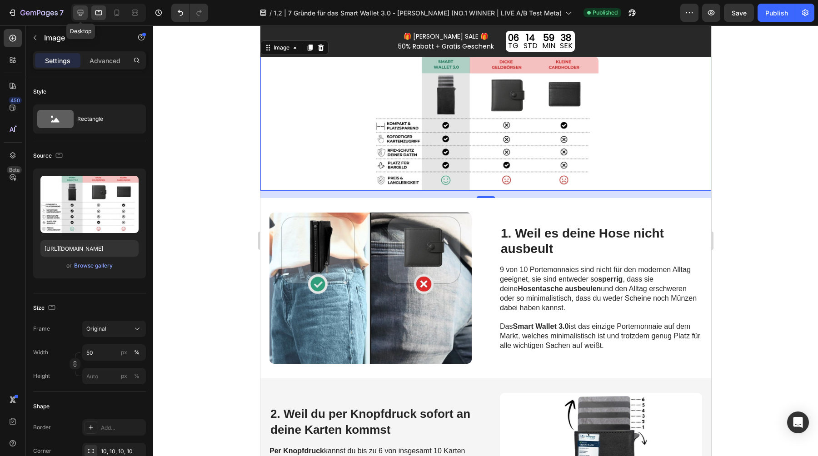
click at [75, 10] on div at bounding box center [80, 12] width 15 height 15
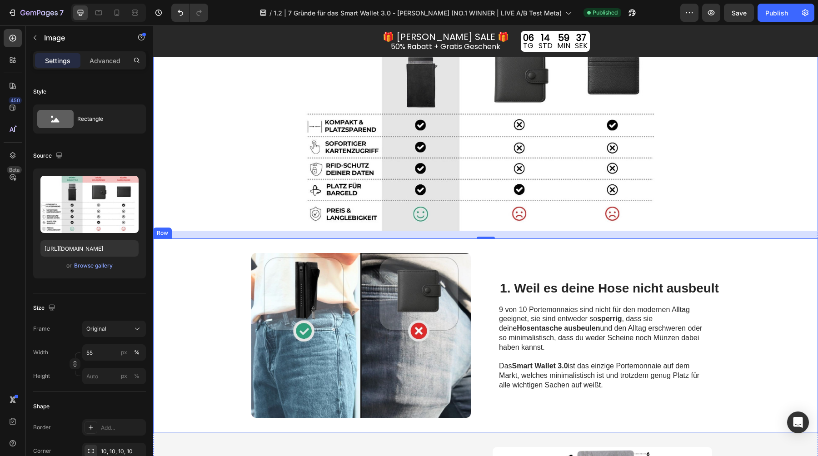
scroll to position [207, 0]
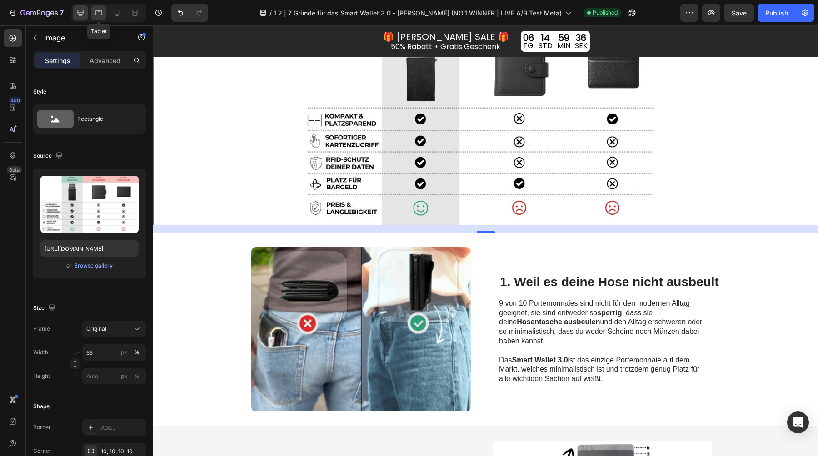
click at [94, 12] on icon at bounding box center [98, 12] width 9 height 9
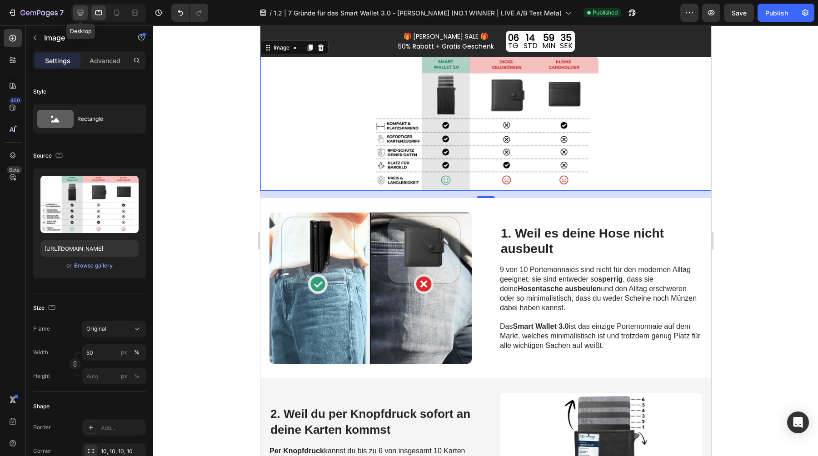
click at [77, 9] on icon at bounding box center [80, 12] width 9 height 9
type input "55"
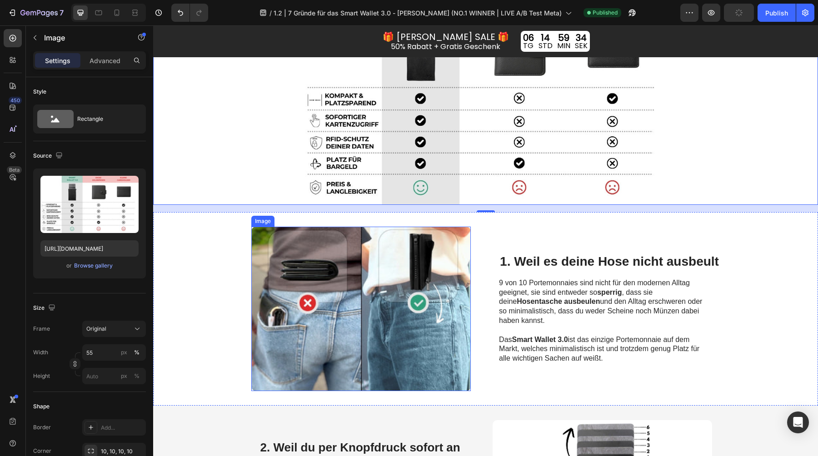
scroll to position [255, 0]
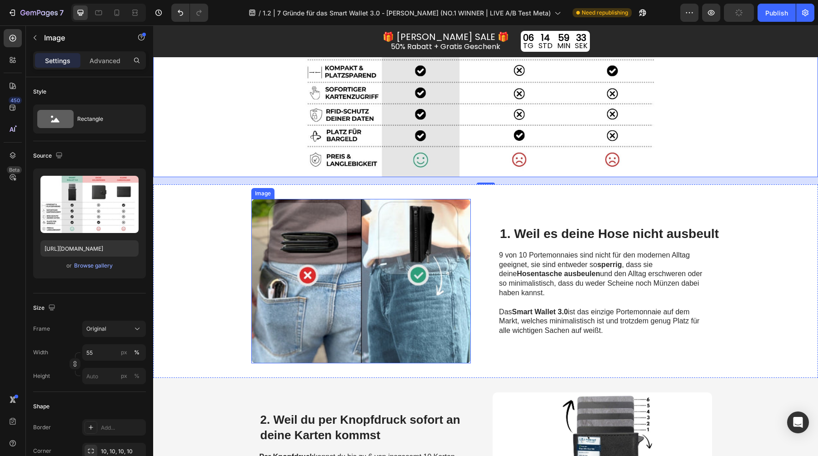
click at [354, 302] on img at bounding box center [360, 281] width 219 height 164
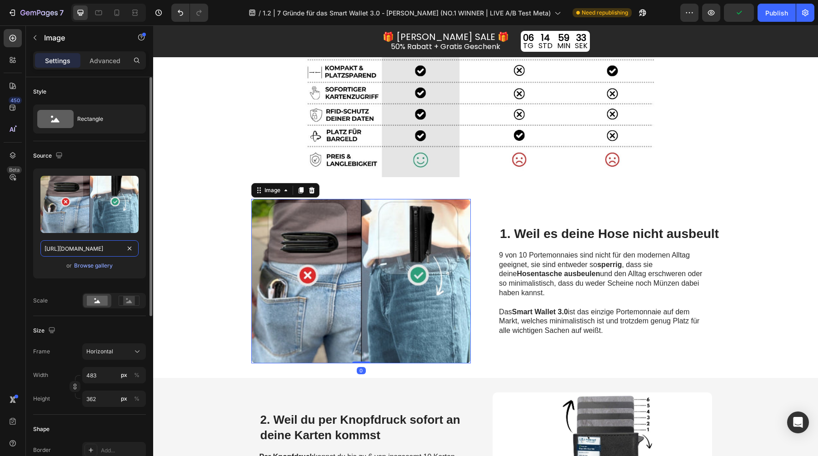
click at [99, 247] on input "[URL][DOMAIN_NAME]" at bounding box center [89, 248] width 98 height 16
click at [94, 5] on div at bounding box center [98, 12] width 15 height 15
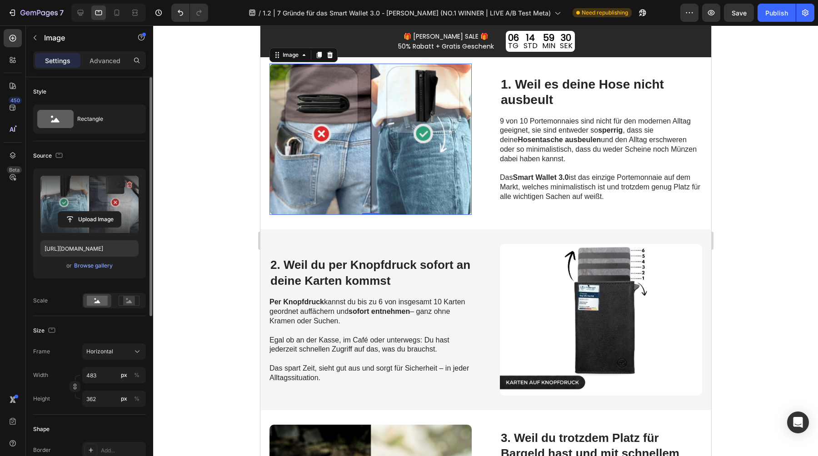
scroll to position [329, 0]
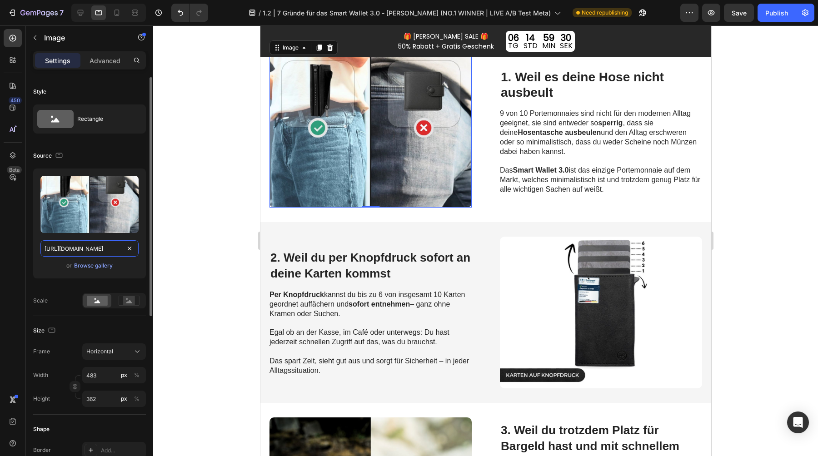
click at [79, 250] on input "[URL][DOMAIN_NAME]" at bounding box center [89, 248] width 98 height 16
paste input "a8882e58-c348-4509-8355-eab7d0f066f0"
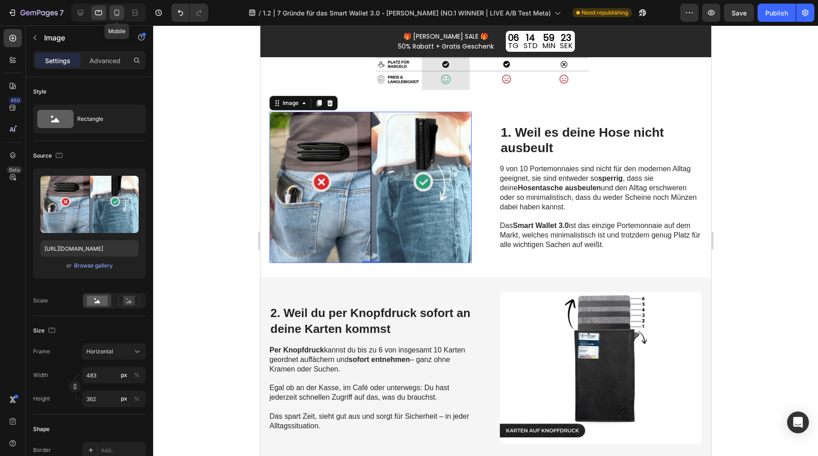
scroll to position [0, 0]
click at [118, 15] on icon at bounding box center [116, 12] width 9 height 9
type input "[URL][DOMAIN_NAME]"
type input "335"
type input "251"
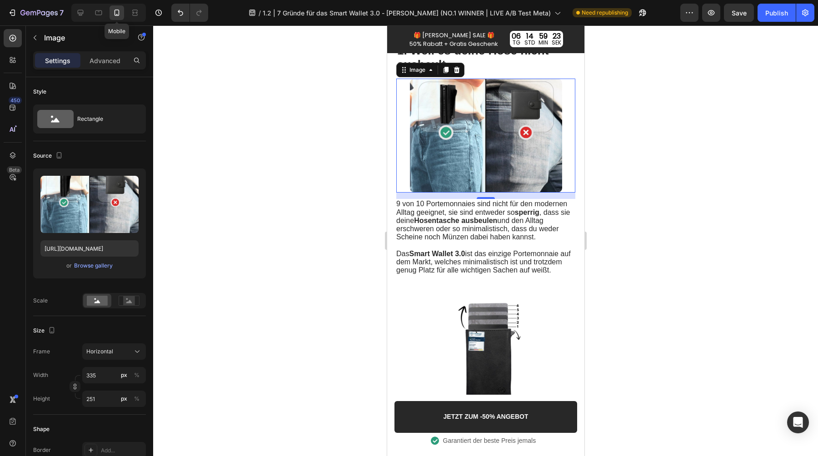
scroll to position [311, 0]
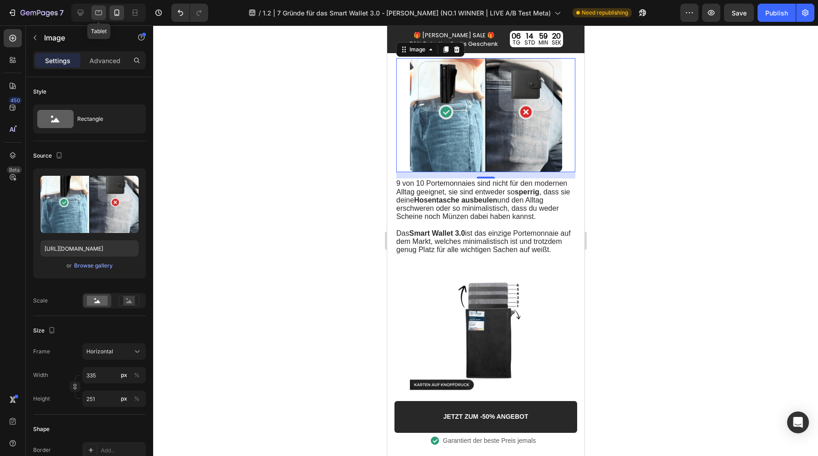
click at [99, 9] on icon at bounding box center [98, 12] width 9 height 9
type input "[URL][DOMAIN_NAME]"
type input "483"
type input "362"
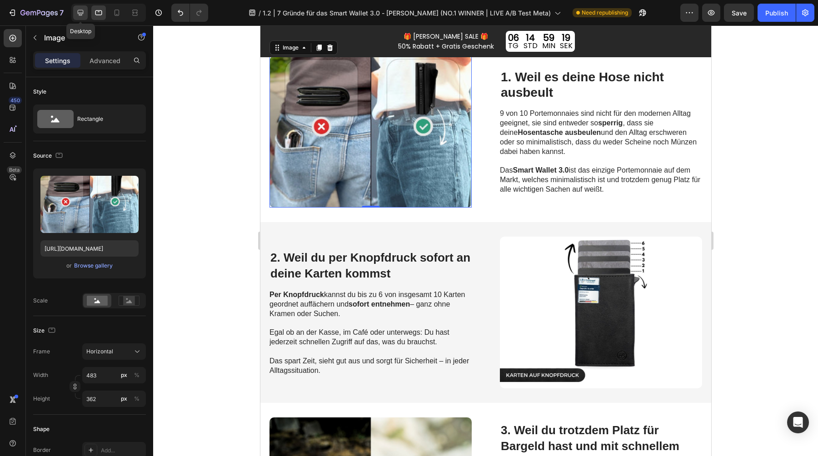
click at [78, 13] on icon at bounding box center [81, 13] width 6 height 6
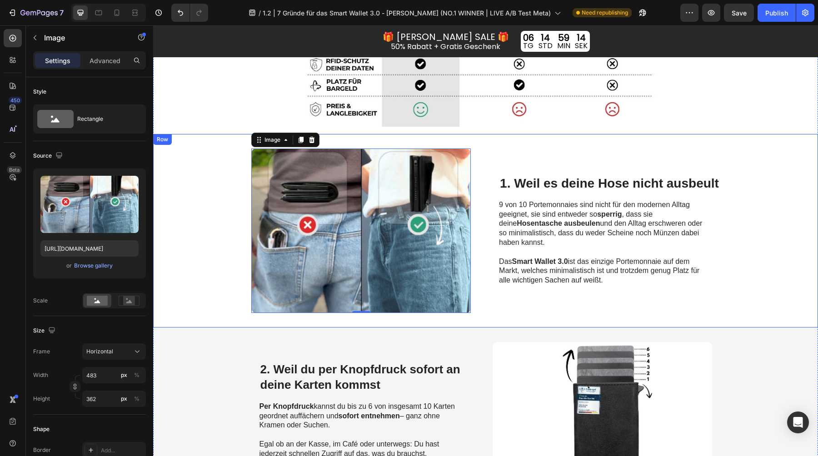
scroll to position [308, 0]
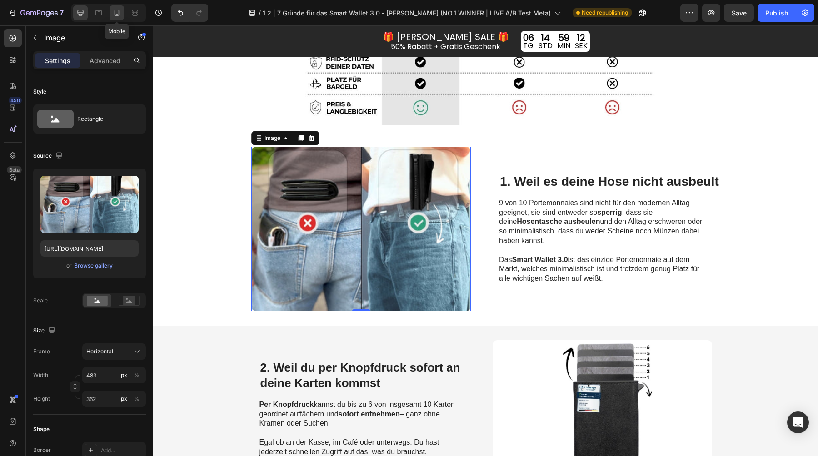
click at [116, 10] on icon at bounding box center [116, 12] width 9 height 9
type input "[URL][DOMAIN_NAME]"
type input "335"
type input "251"
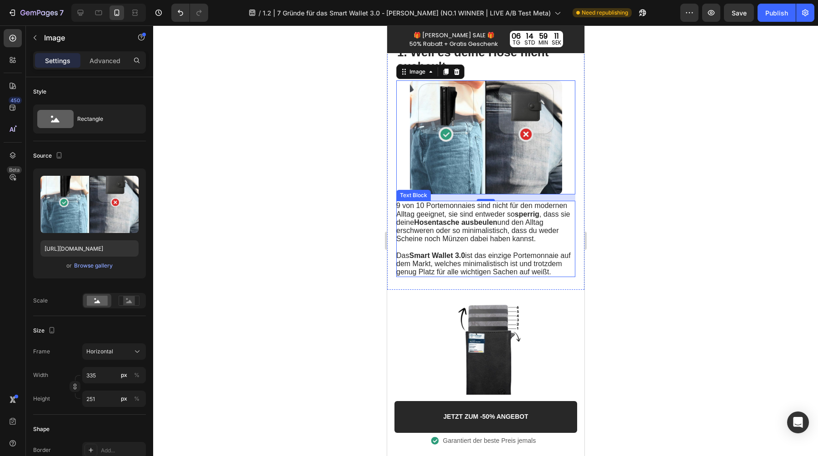
scroll to position [286, 0]
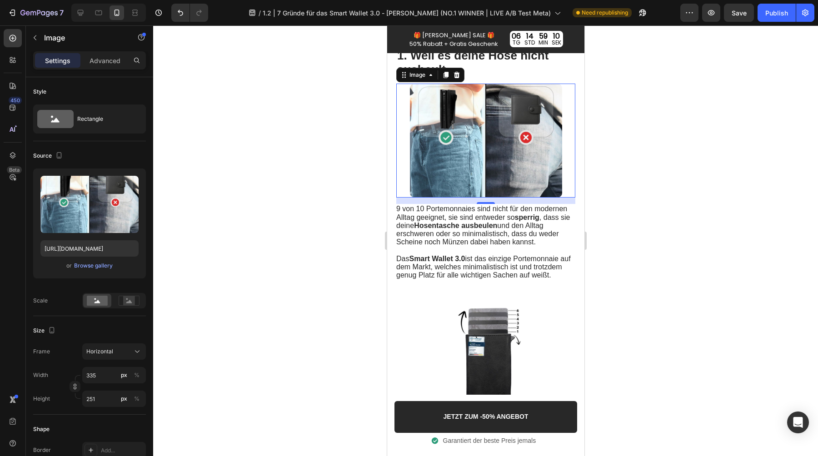
click at [495, 130] on img at bounding box center [485, 141] width 152 height 114
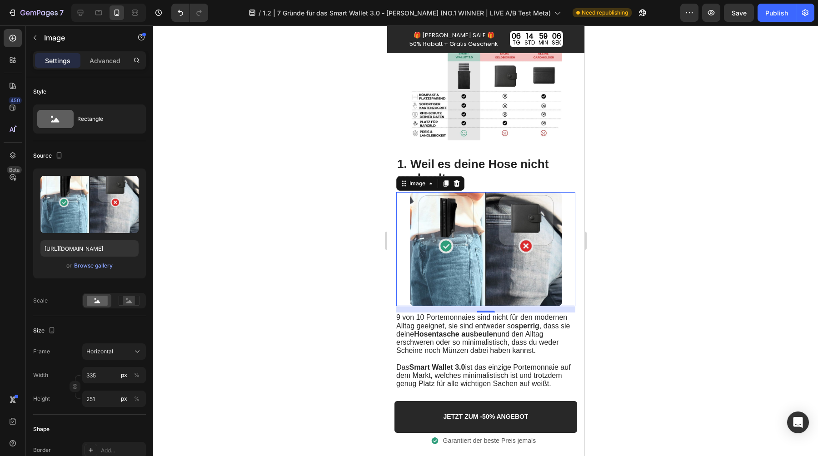
scroll to position [179, 0]
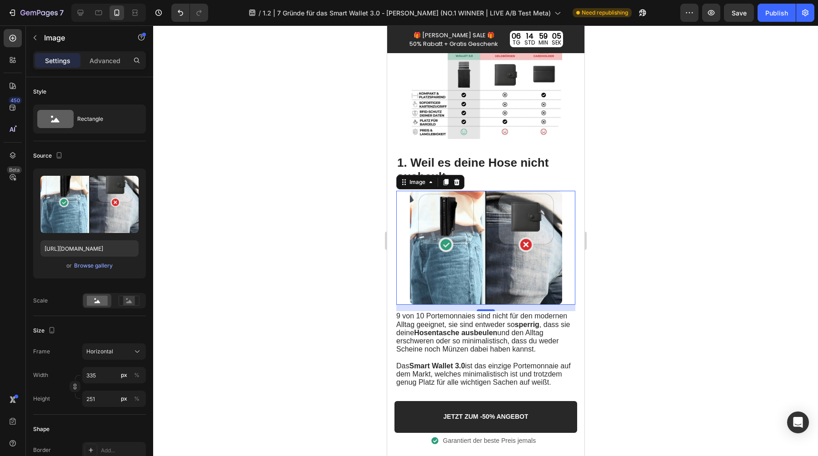
click at [474, 234] on img at bounding box center [485, 248] width 152 height 114
click at [91, 253] on input "[URL][DOMAIN_NAME]" at bounding box center [89, 248] width 98 height 16
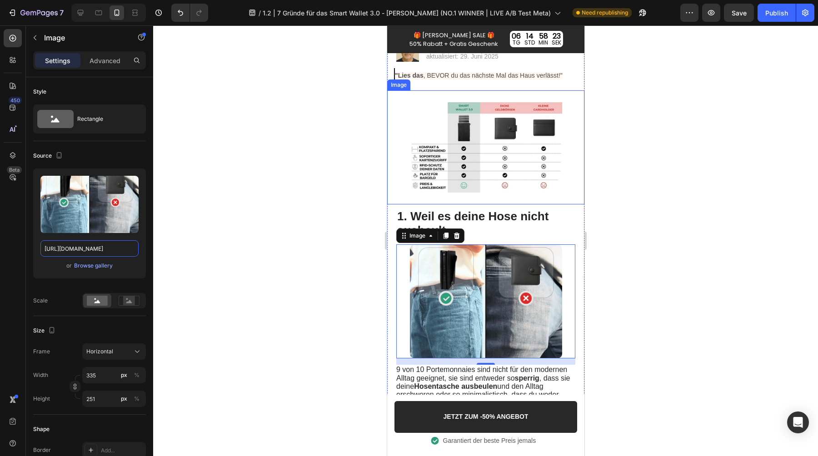
scroll to position [127, 0]
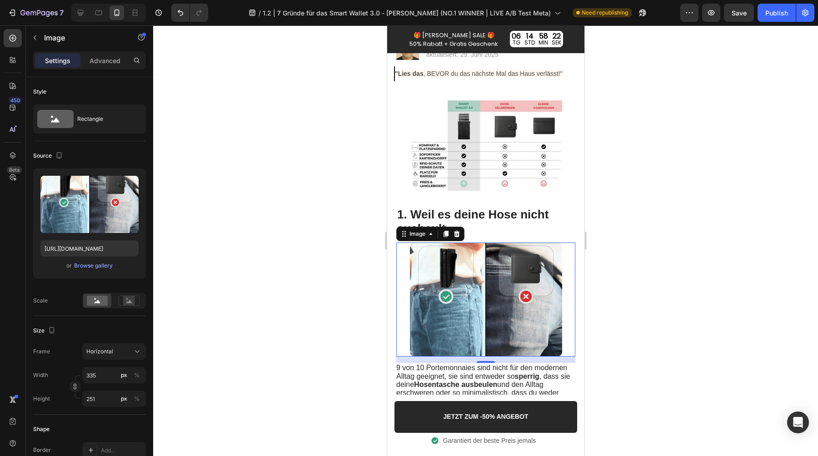
click at [488, 304] on img at bounding box center [485, 300] width 152 height 114
click at [77, 6] on div at bounding box center [80, 12] width 15 height 15
type input "[URL][DOMAIN_NAME]"
type input "483"
type input "362"
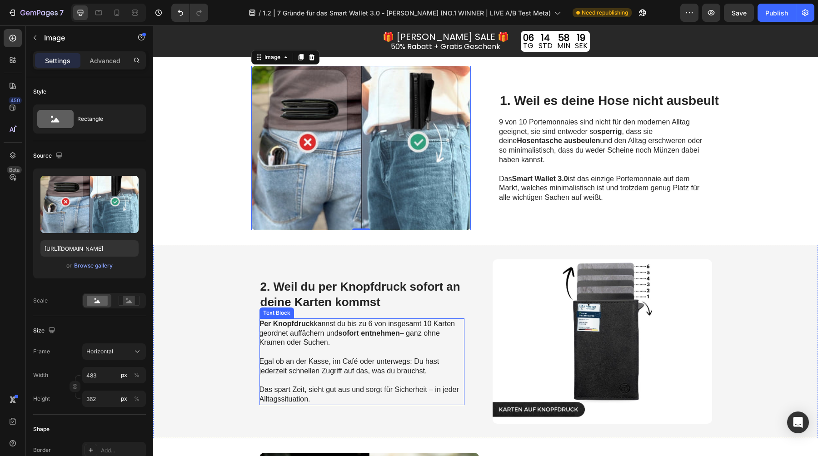
scroll to position [397, 0]
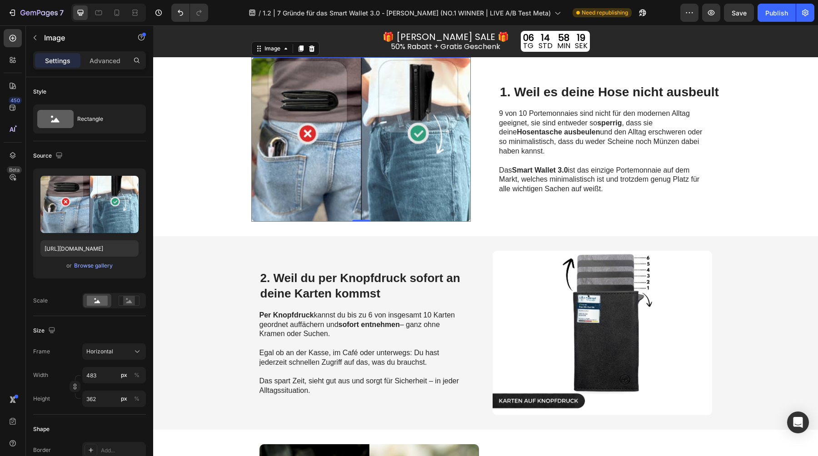
click at [372, 149] on img at bounding box center [360, 139] width 219 height 164
click at [88, 244] on input "[URL][DOMAIN_NAME]" at bounding box center [89, 248] width 98 height 16
click at [97, 10] on icon at bounding box center [98, 12] width 9 height 9
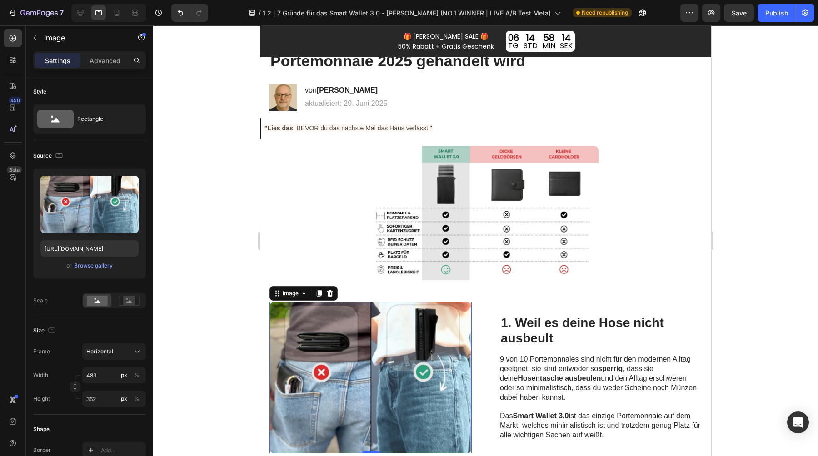
scroll to position [90, 0]
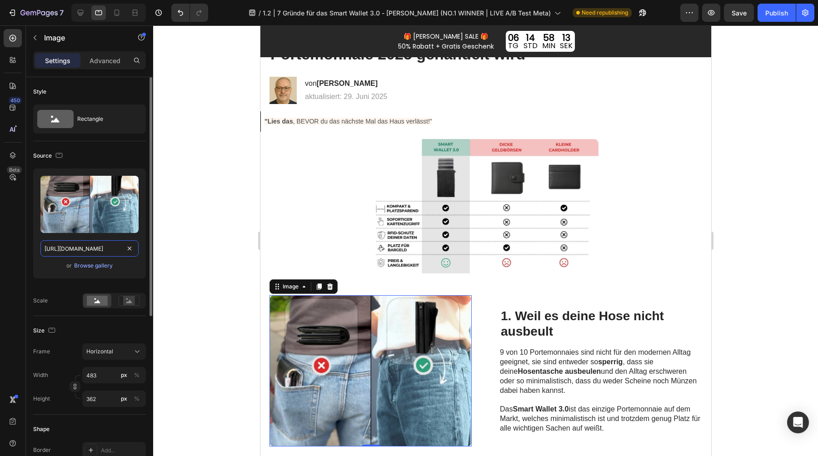
click at [93, 250] on input "[URL][DOMAIN_NAME]" at bounding box center [89, 248] width 98 height 16
click at [122, 10] on div at bounding box center [116, 12] width 15 height 15
type input "[URL][DOMAIN_NAME]"
type input "335"
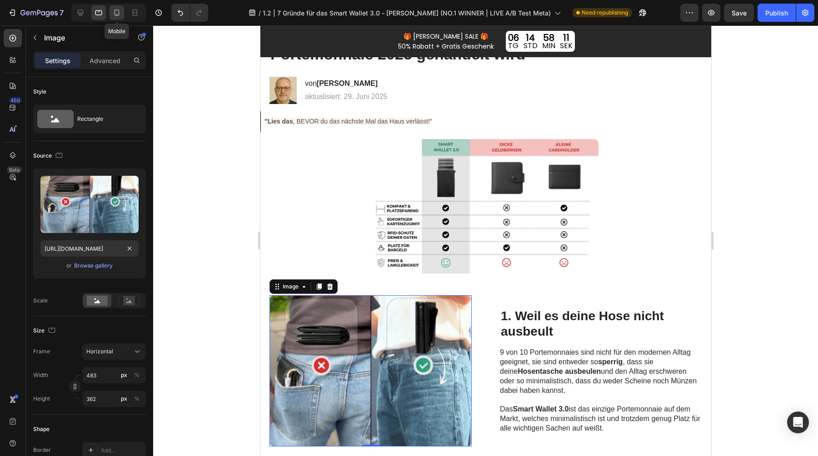
type input "251"
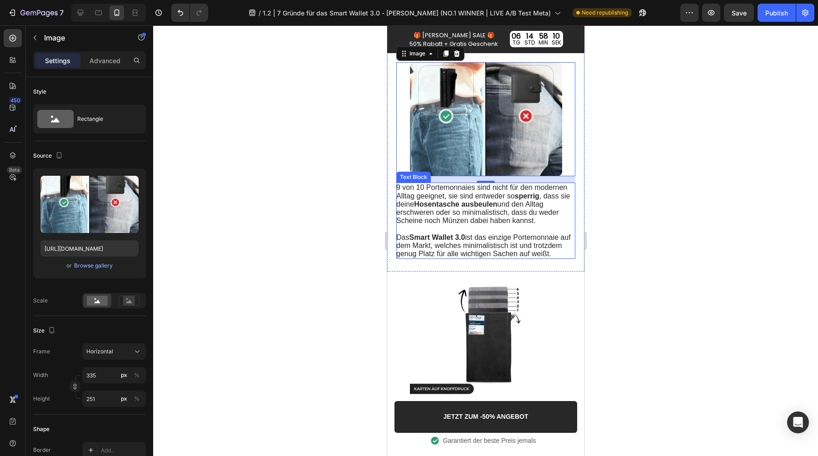
scroll to position [311, 0]
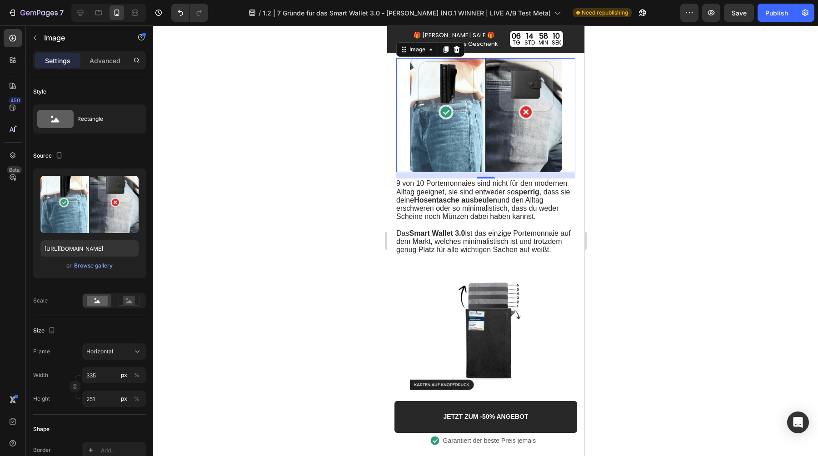
click at [472, 101] on img at bounding box center [485, 115] width 152 height 114
click at [99, 241] on input "[URL][DOMAIN_NAME]" at bounding box center [89, 248] width 98 height 16
paste input "a8882e58-c348-4509-8355-eab7d0f066f0"
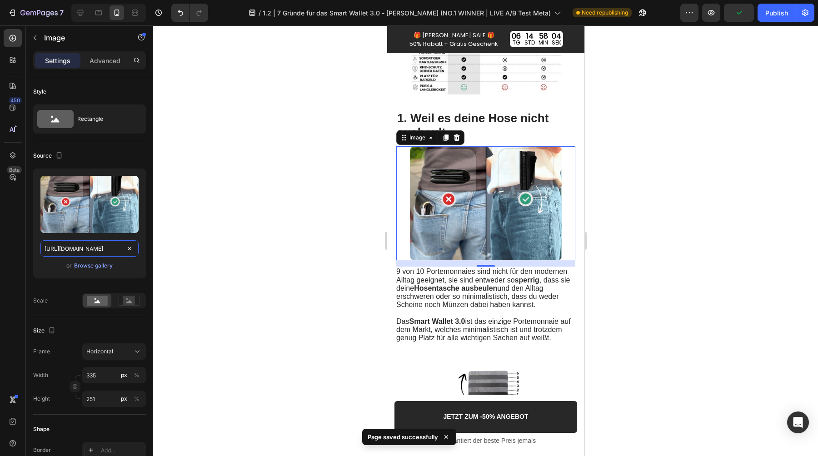
scroll to position [224, 0]
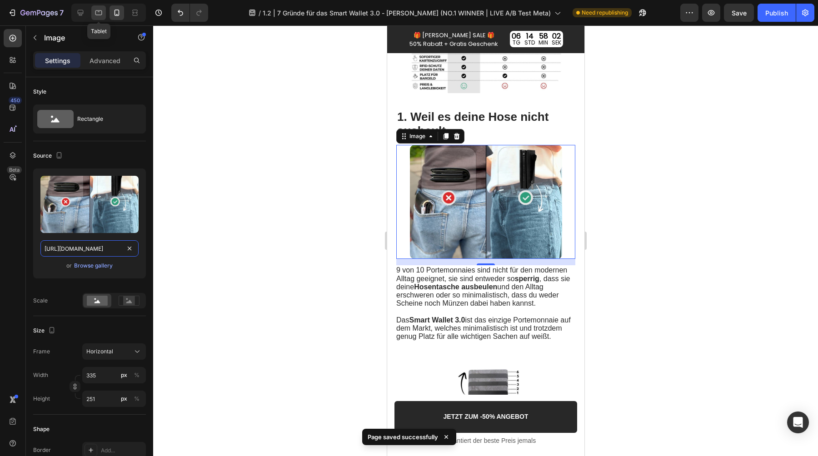
type input "[URL][DOMAIN_NAME]"
click at [100, 10] on icon at bounding box center [98, 12] width 7 height 5
type input "483"
type input "362"
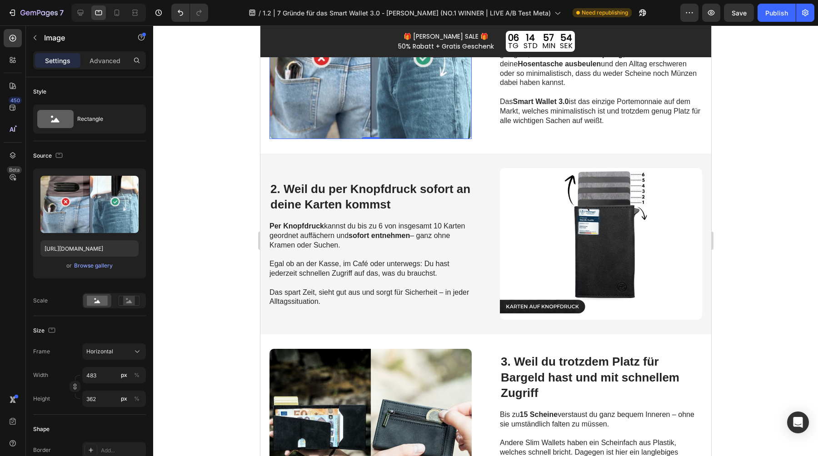
scroll to position [407, 0]
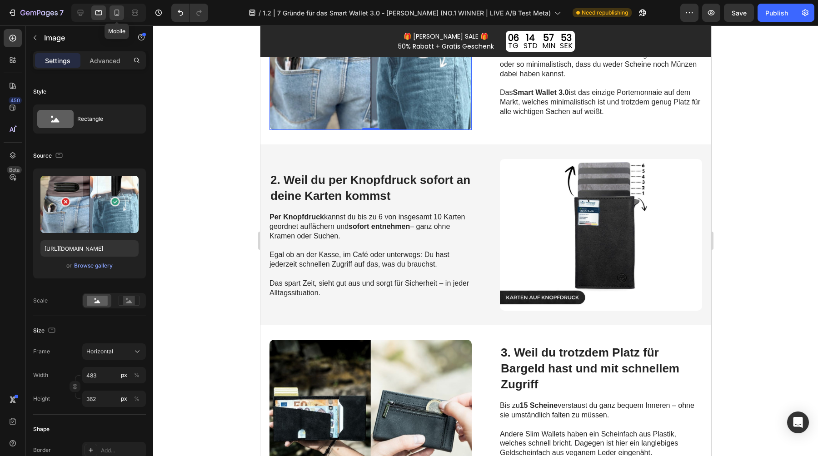
click at [119, 10] on icon at bounding box center [116, 13] width 5 height 6
type input "335"
type input "251"
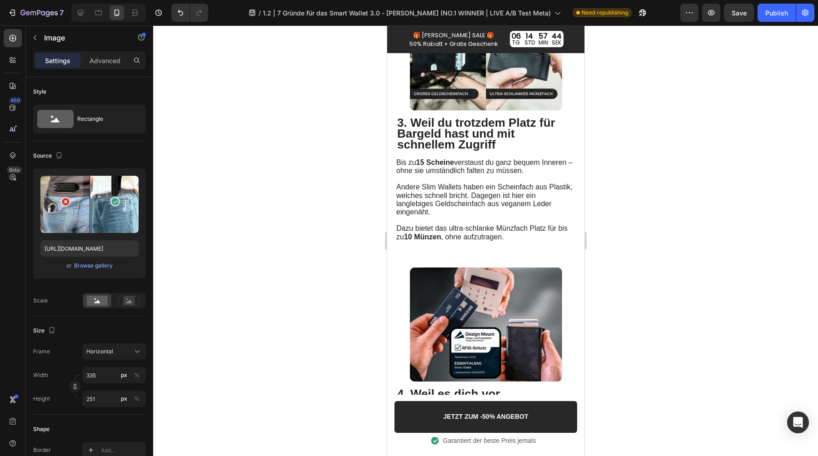
scroll to position [857, 0]
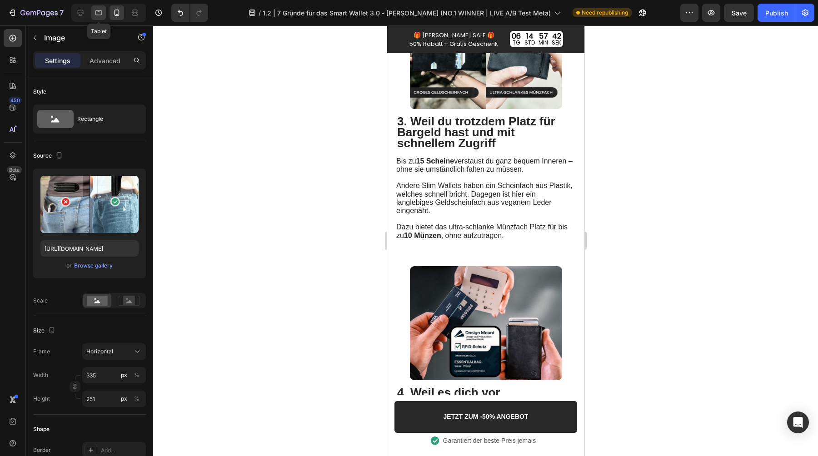
click at [94, 10] on icon at bounding box center [98, 12] width 9 height 9
type input "483"
type input "362"
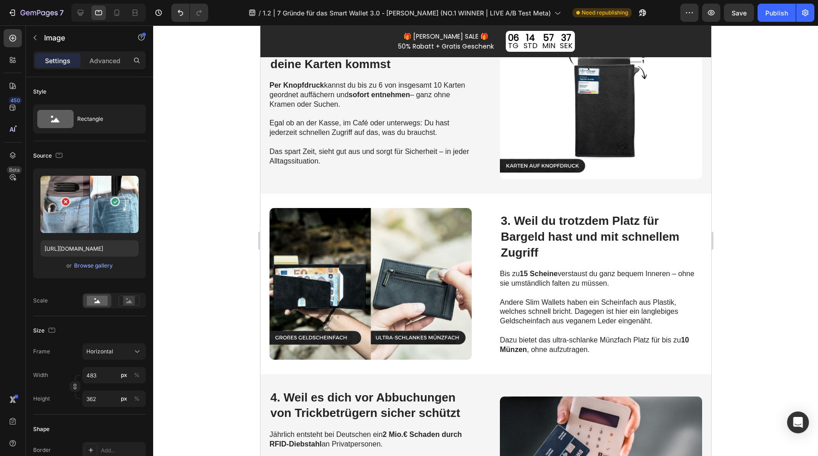
scroll to position [542, 0]
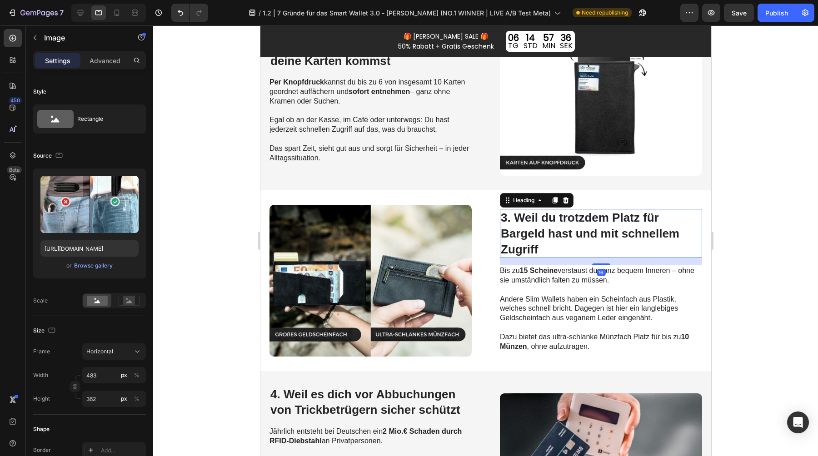
click at [556, 225] on span "3. Weil du trotzdem Platz für Bargeld hast und mit schnellem Zugriff" at bounding box center [589, 233] width 179 height 45
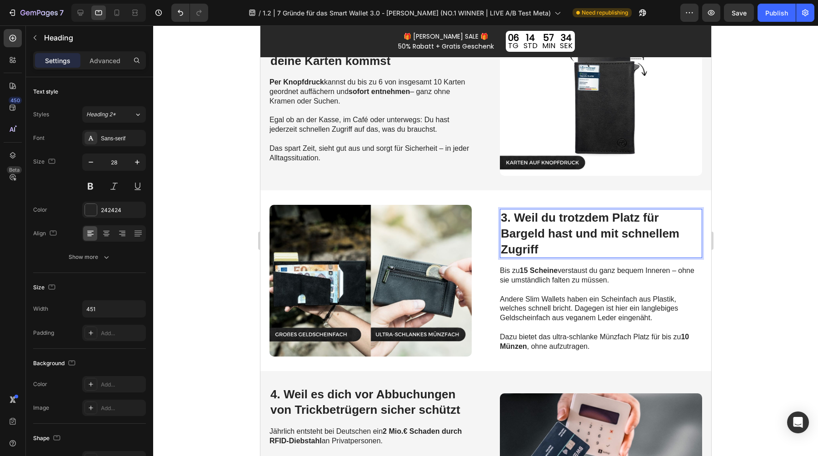
click at [549, 231] on span "3. Weil du trotzdem Platz für Bargeld hast und mit schnellem Zugriff" at bounding box center [589, 233] width 179 height 45
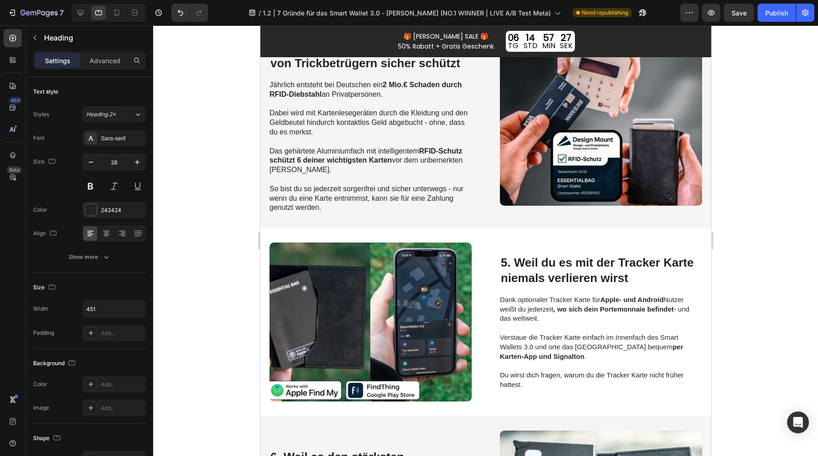
scroll to position [890, 0]
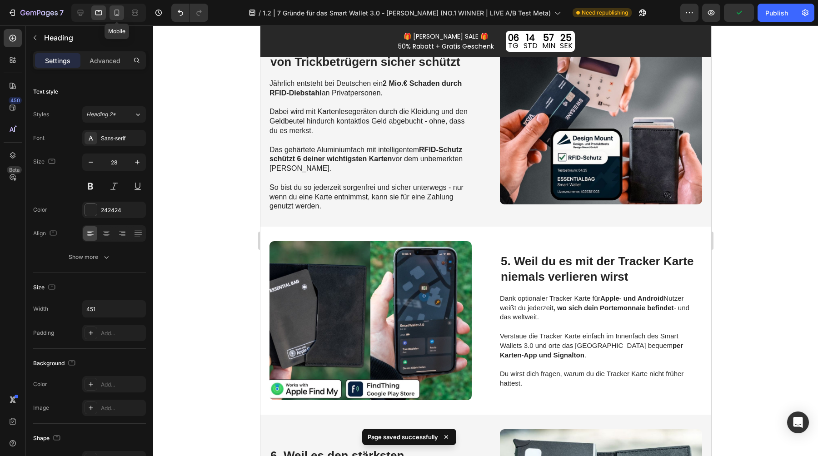
click at [119, 15] on icon at bounding box center [116, 12] width 9 height 9
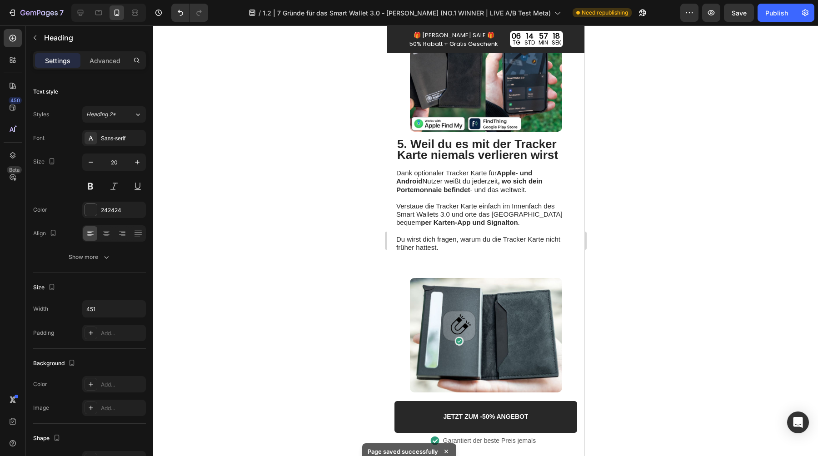
scroll to position [1416, 0]
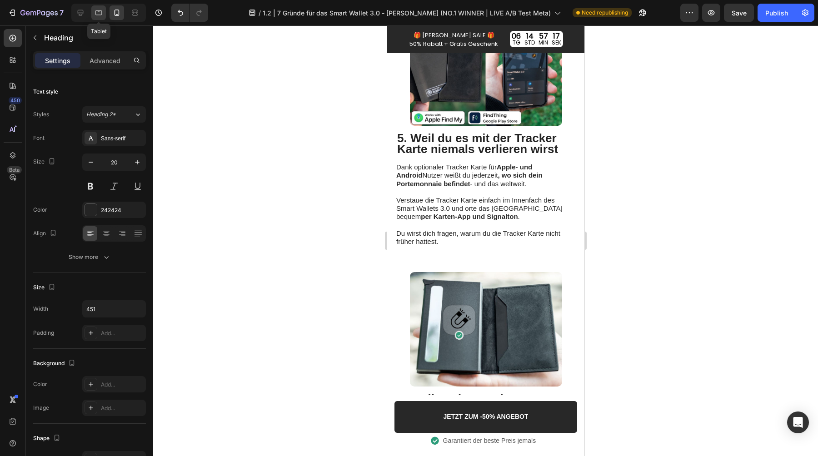
click at [97, 16] on icon at bounding box center [98, 12] width 9 height 9
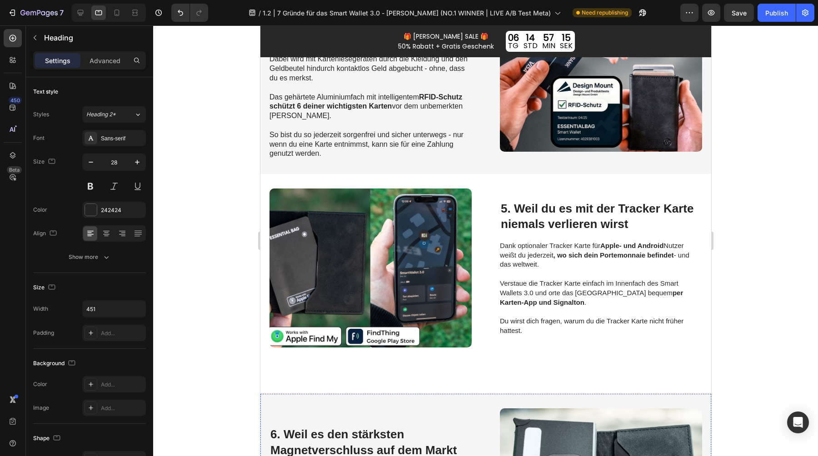
scroll to position [939, 0]
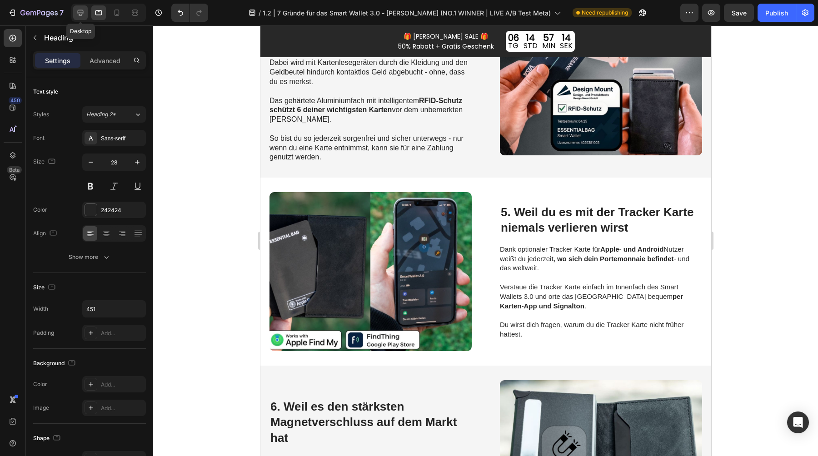
click at [80, 12] on icon at bounding box center [80, 12] width 9 height 9
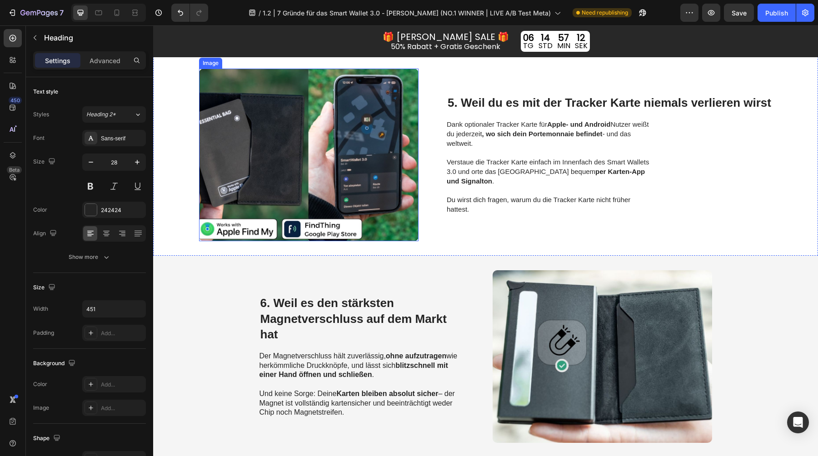
scroll to position [1165, 0]
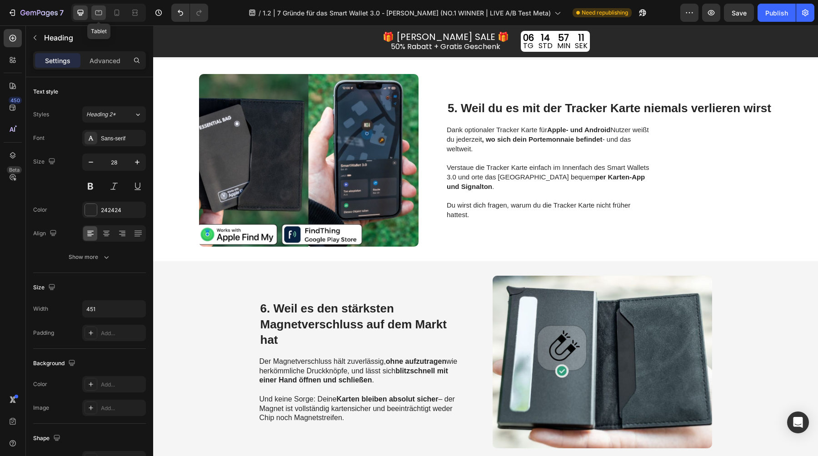
click at [99, 11] on icon at bounding box center [99, 11] width 2 height 1
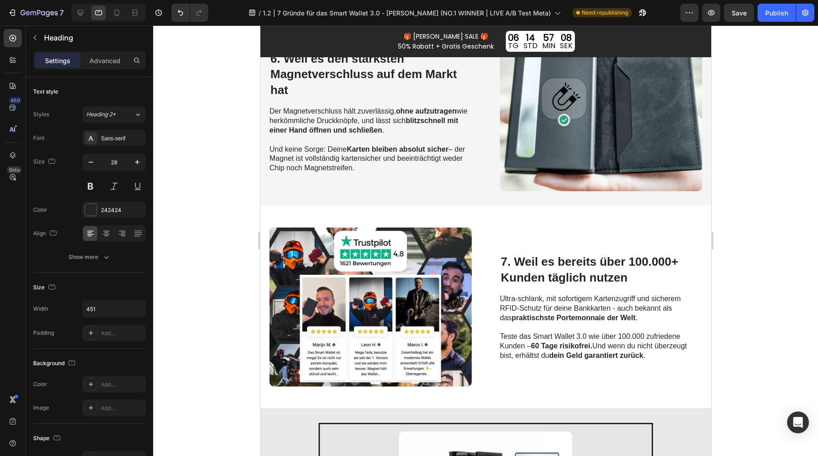
scroll to position [1288, 0]
click at [121, 9] on div at bounding box center [116, 12] width 15 height 15
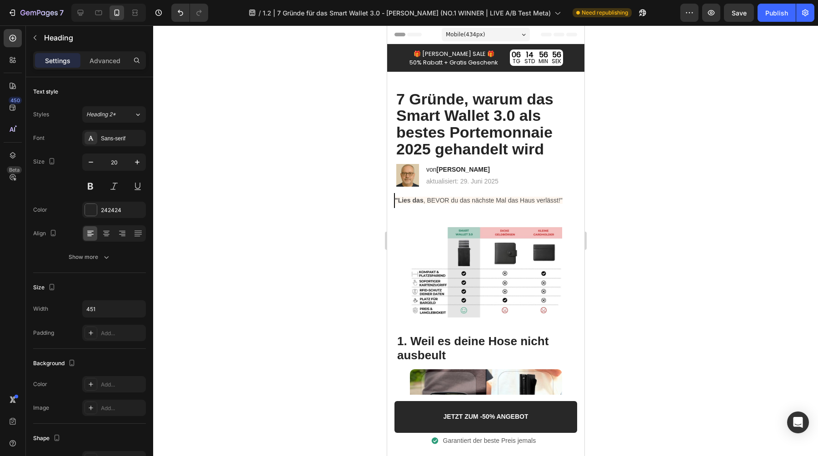
click at [96, 4] on div at bounding box center [108, 13] width 75 height 18
click at [98, 8] on icon at bounding box center [98, 12] width 9 height 9
type input "28"
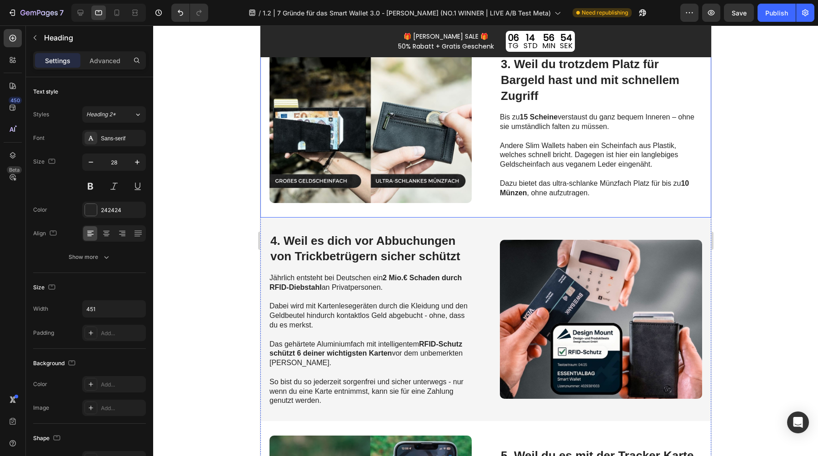
scroll to position [652, 0]
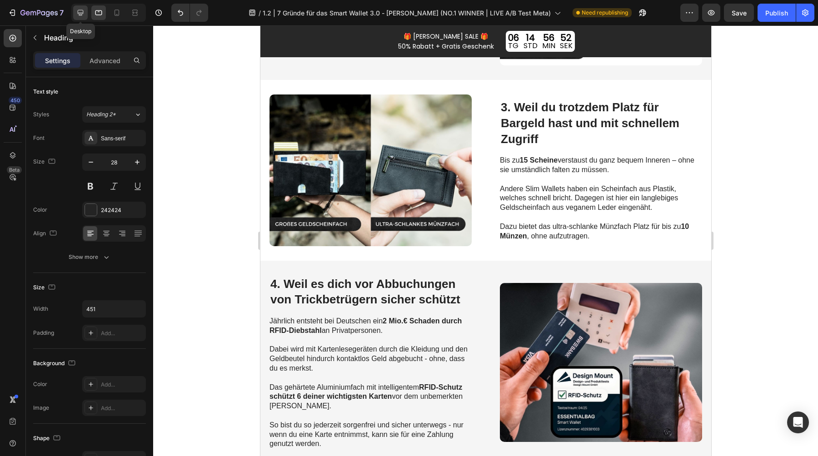
click at [80, 18] on div at bounding box center [80, 12] width 15 height 15
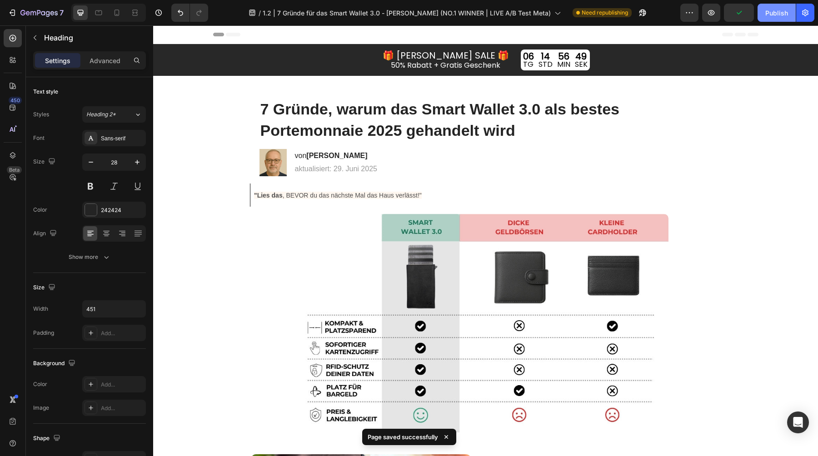
click at [789, 11] on button "Publish" at bounding box center [776, 13] width 38 height 18
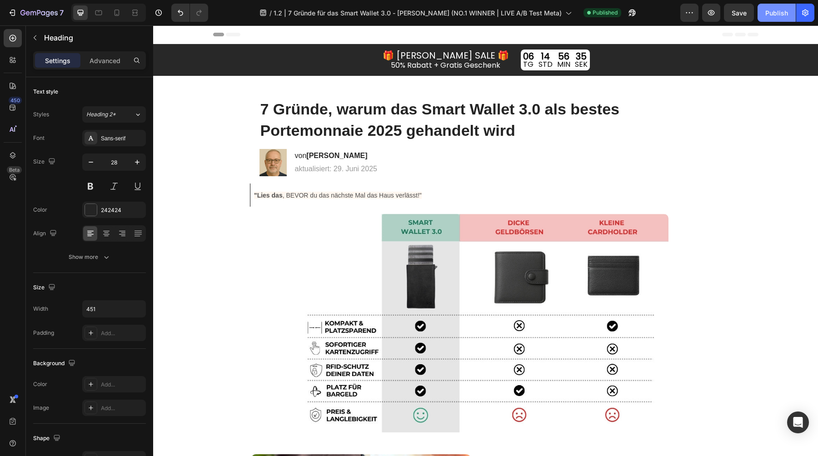
click at [767, 11] on div "Publish" at bounding box center [776, 13] width 23 height 10
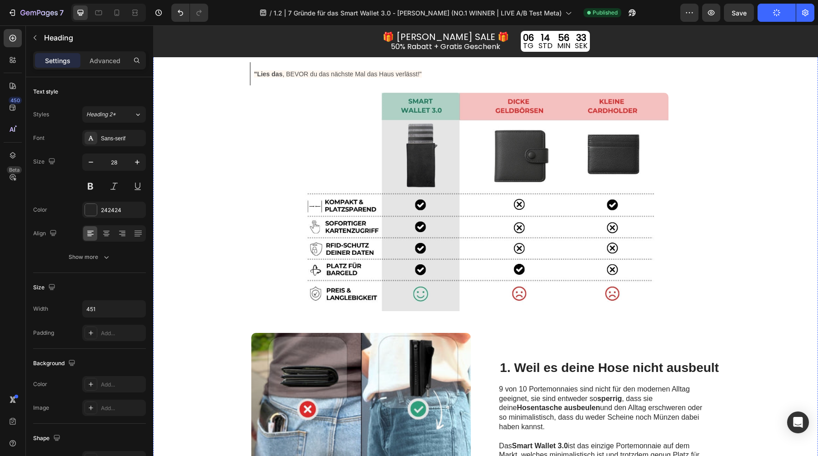
scroll to position [125, 0]
